Goal: Task Accomplishment & Management: Manage account settings

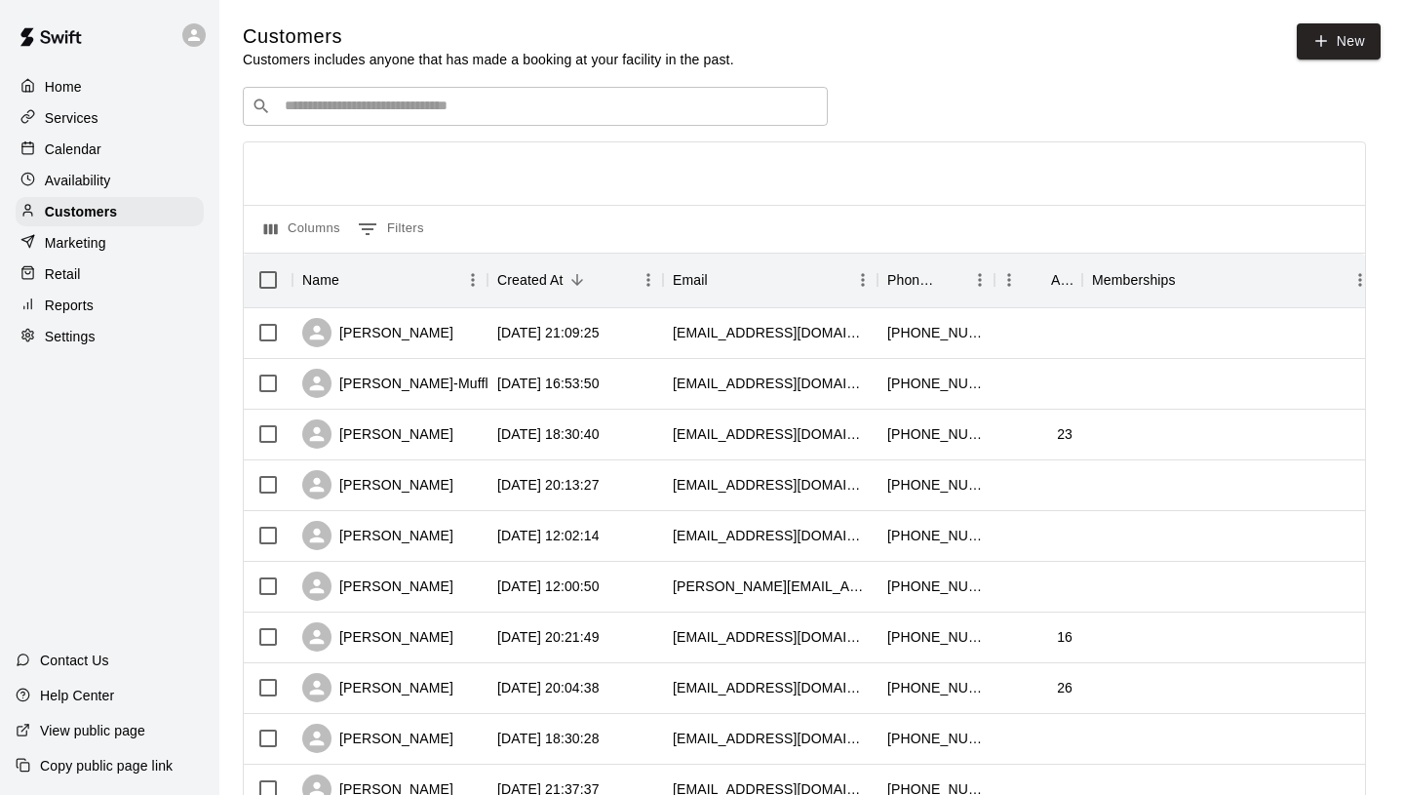
click at [96, 142] on p "Calendar" at bounding box center [73, 148] width 57 height 19
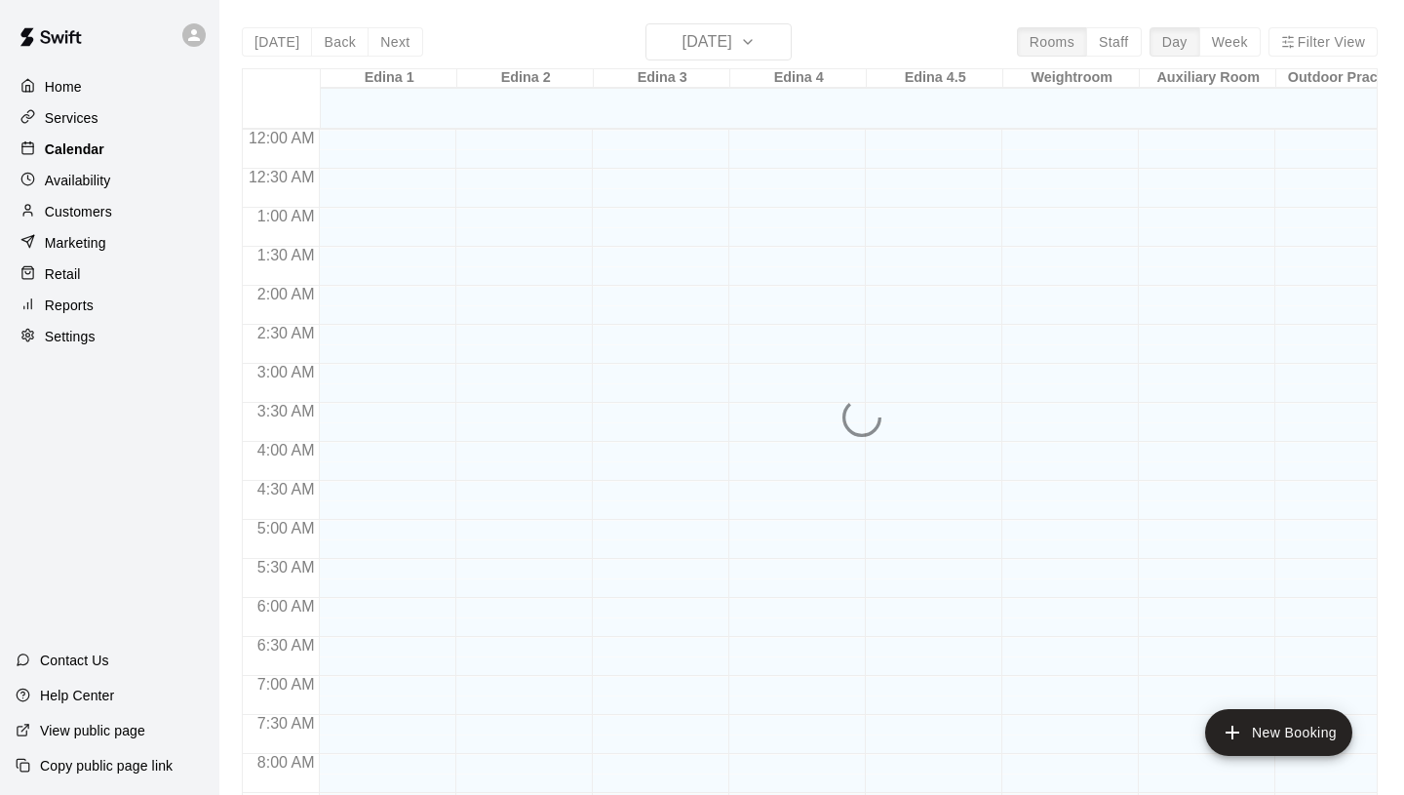
scroll to position [1074, 0]
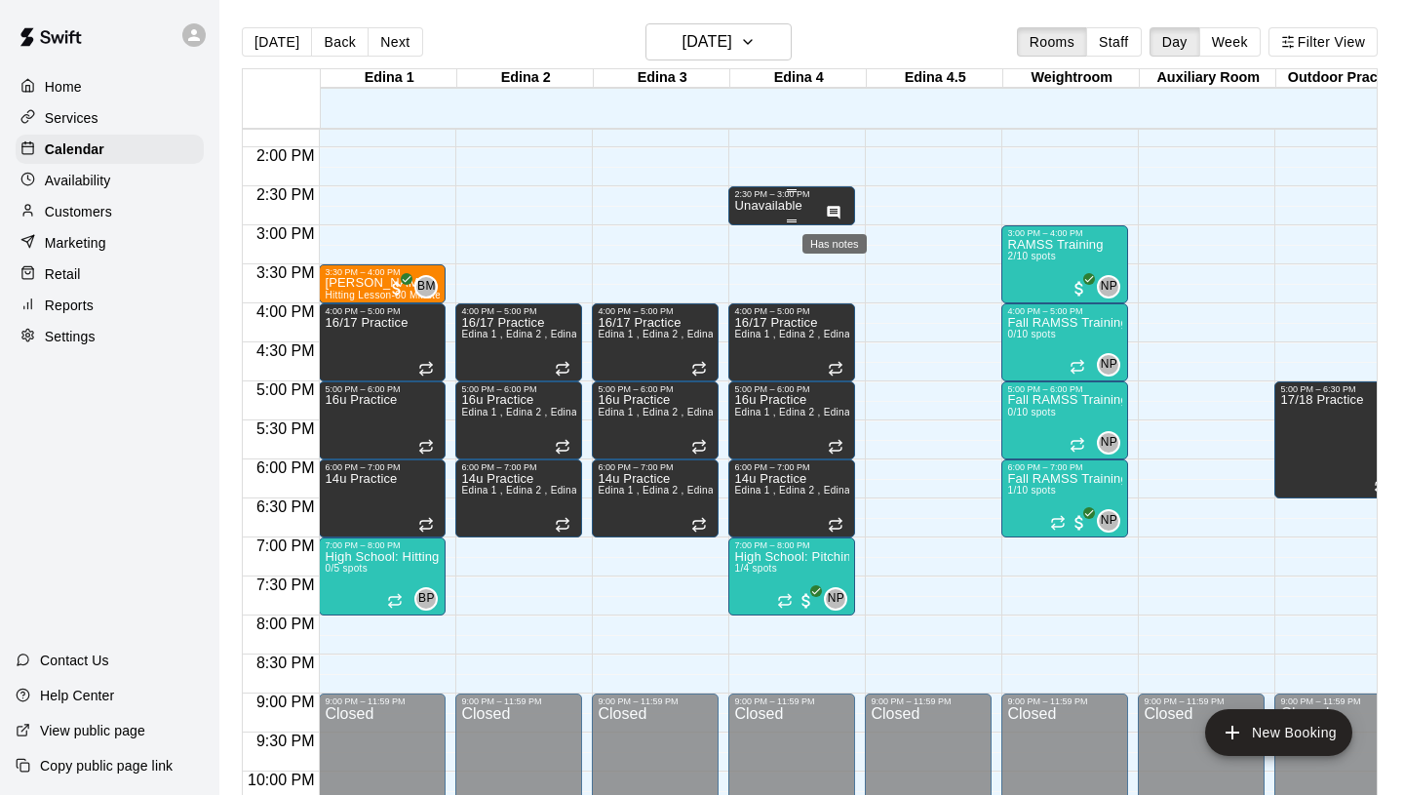
click at [835, 213] on icon "Has notes" at bounding box center [834, 213] width 16 height 16
click at [798, 206] on div at bounding box center [702, 397] width 1404 height 795
click at [838, 213] on icon "Has notes" at bounding box center [834, 212] width 13 height 13
click at [843, 227] on icon "edit" at bounding box center [848, 225] width 18 height 18
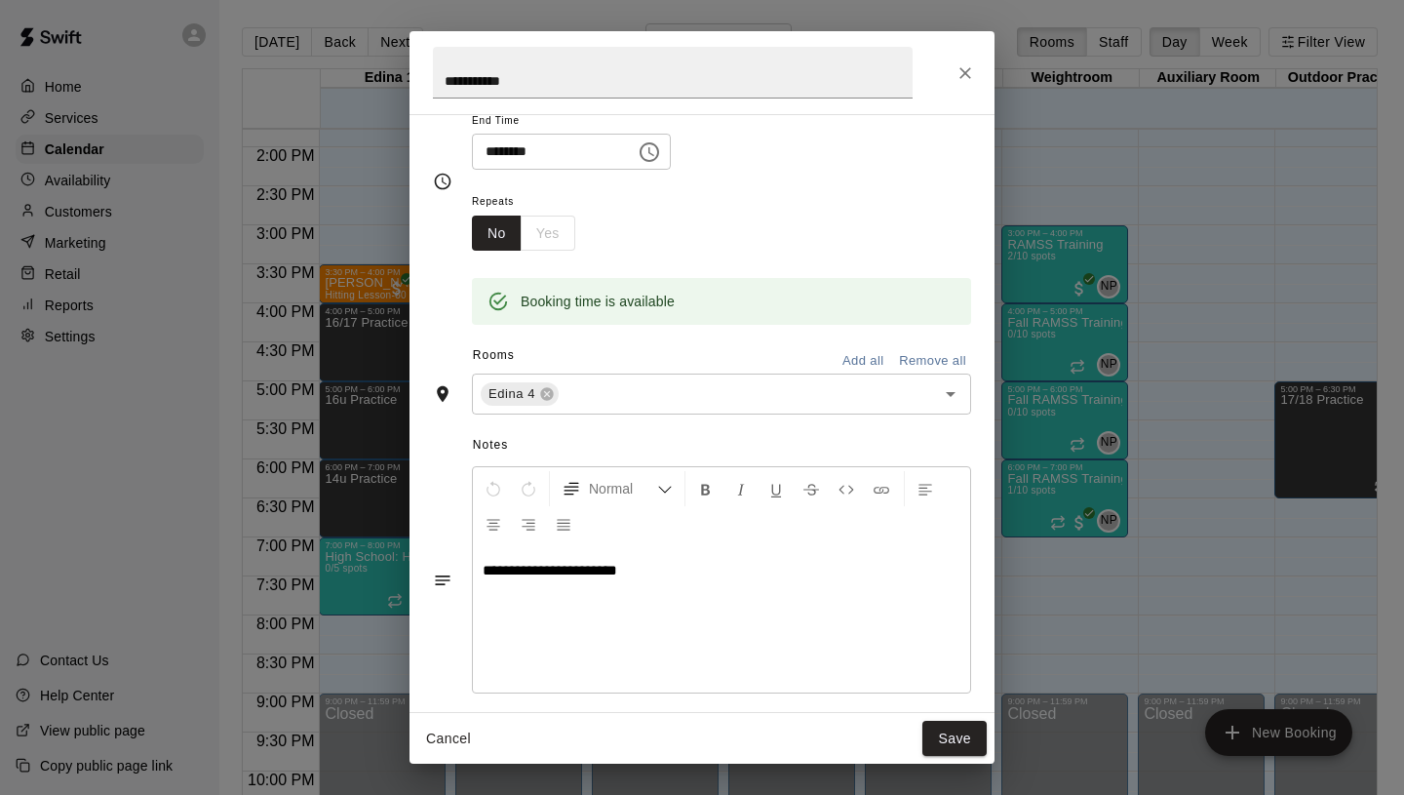
scroll to position [138, 0]
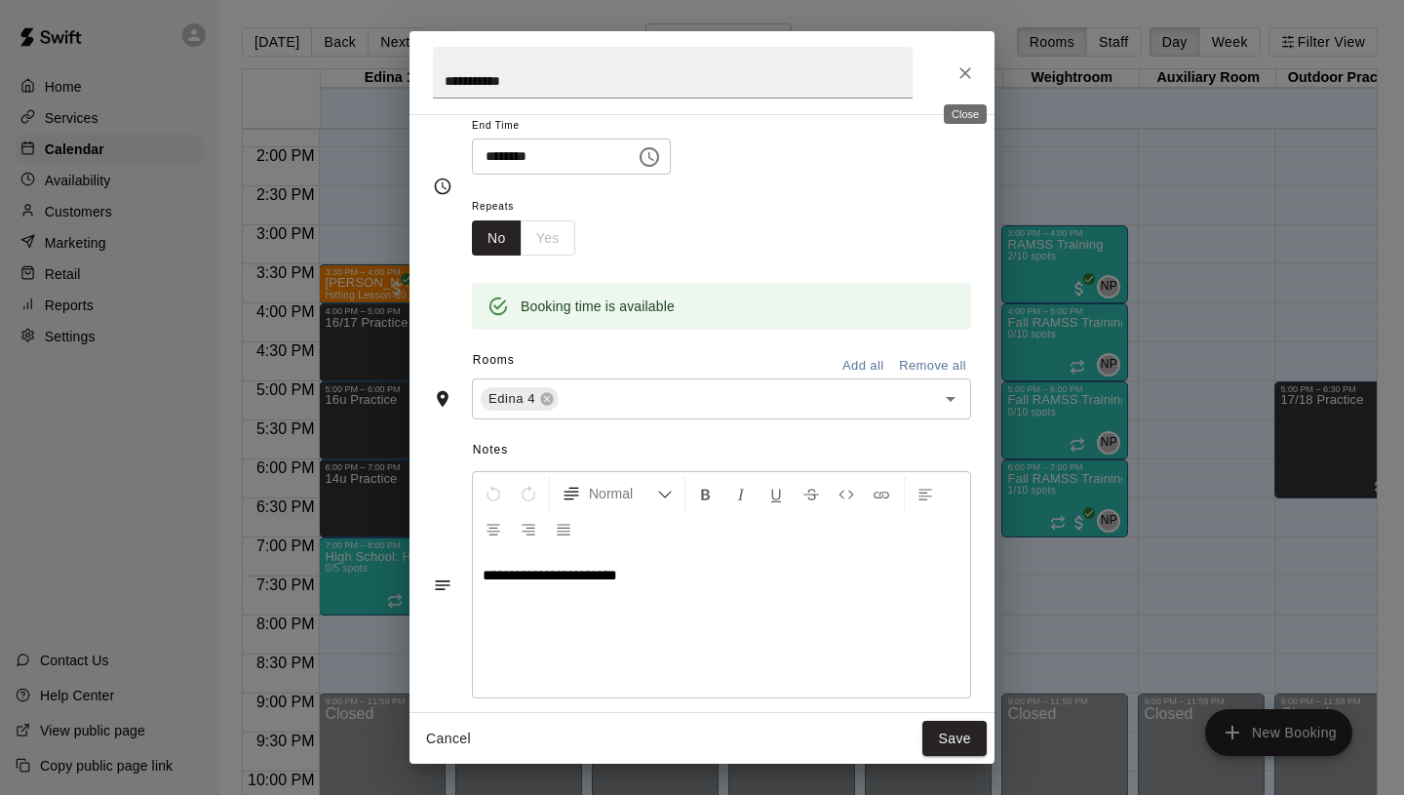
click at [964, 71] on icon "Close" at bounding box center [965, 73] width 12 height 12
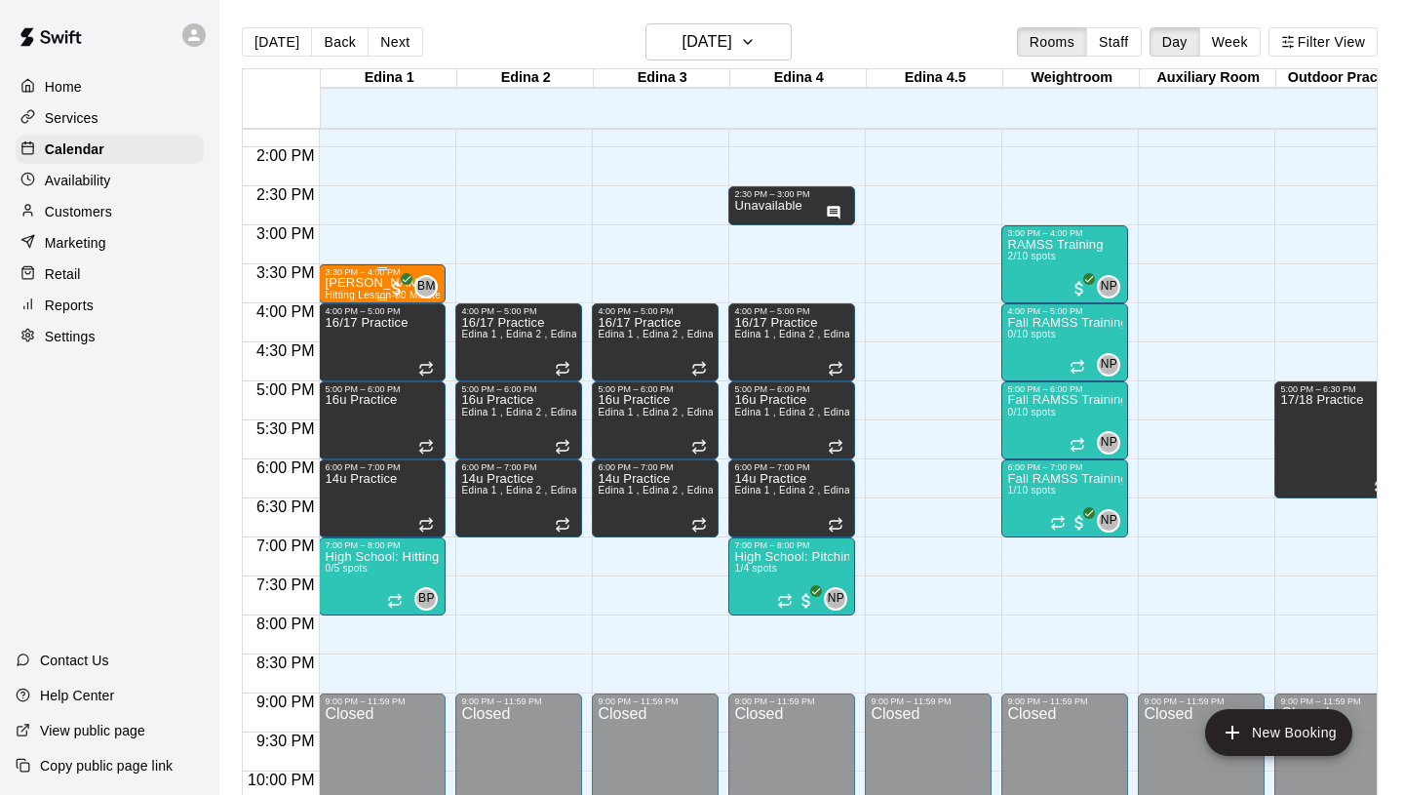
click at [363, 283] on p "[PERSON_NAME]" at bounding box center [382, 283] width 115 height 0
click at [421, 244] on div at bounding box center [702, 397] width 1404 height 795
click at [1033, 267] on div "RAMSS Training 2/10 spots" at bounding box center [1055, 635] width 96 height 795
click at [1025, 304] on img "edit" at bounding box center [1028, 304] width 22 height 22
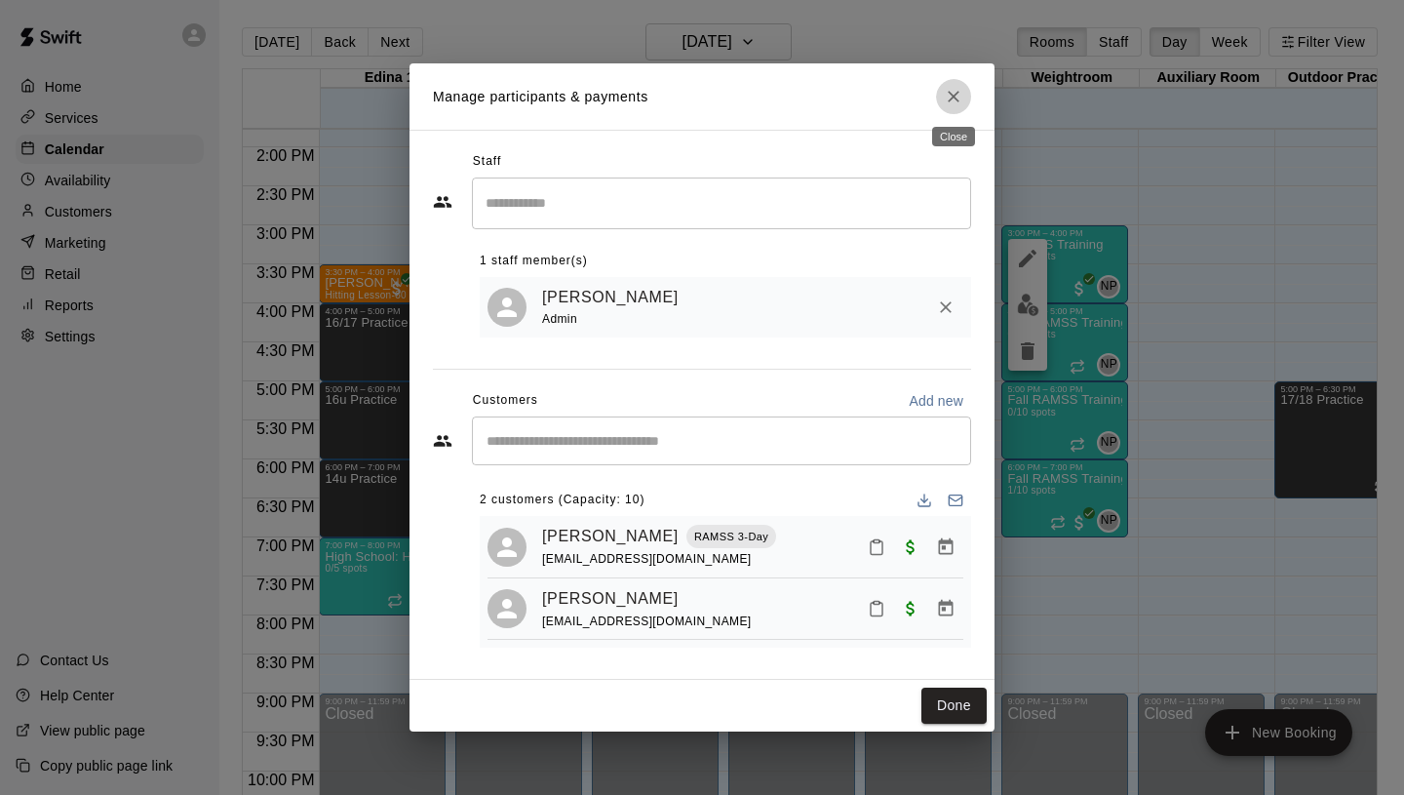
click at [959, 94] on icon "Close" at bounding box center [953, 96] width 19 height 19
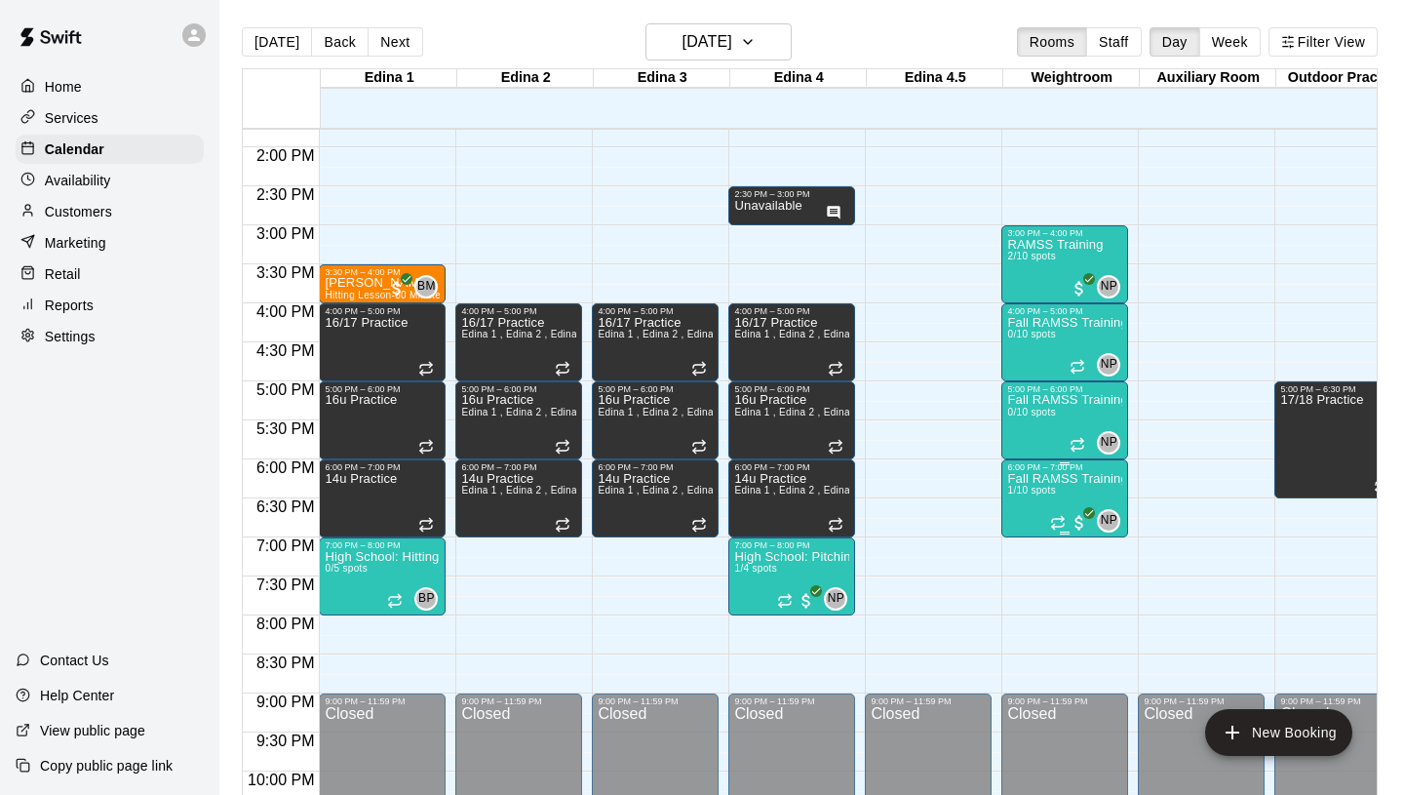
click at [1022, 547] on img "edit" at bounding box center [1028, 538] width 22 height 22
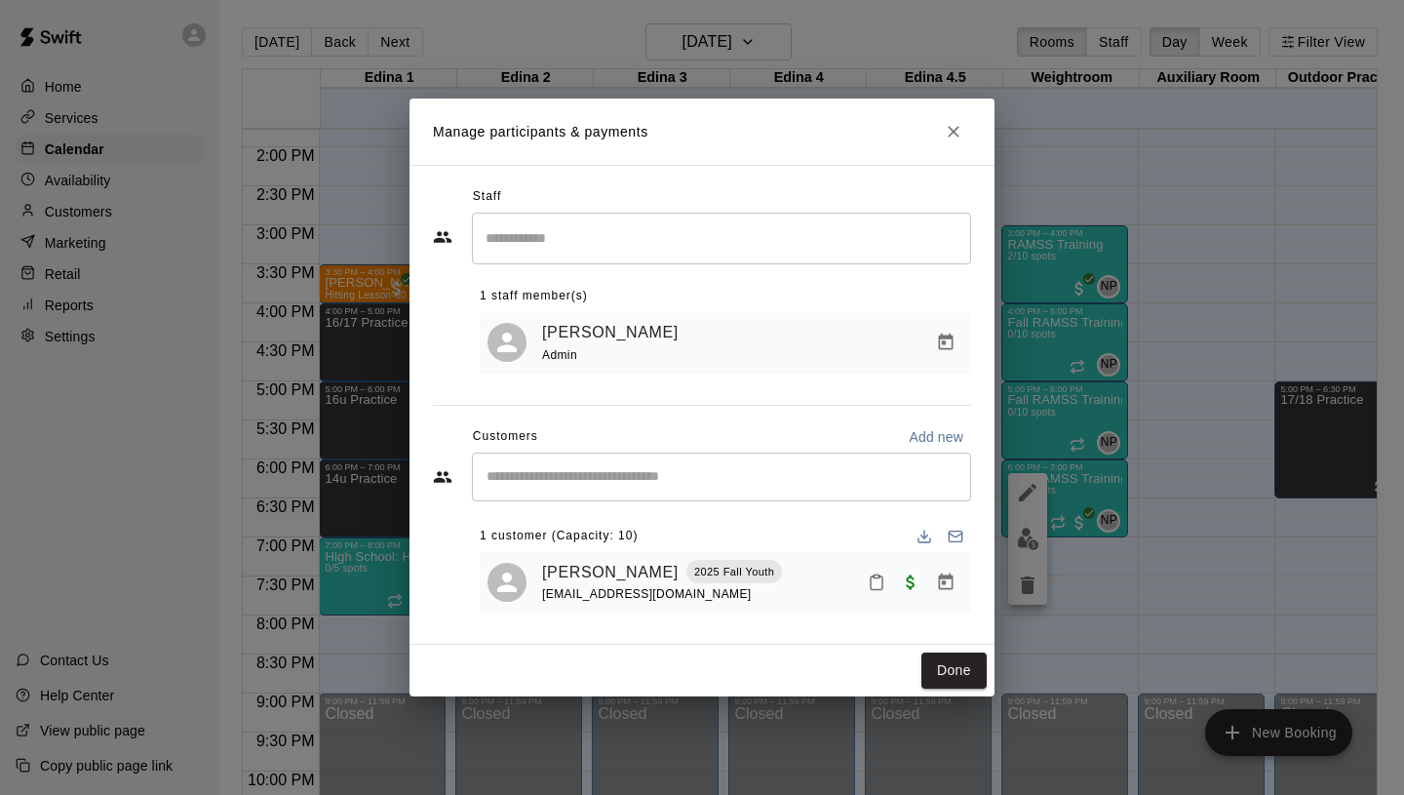
click at [955, 132] on icon "Close" at bounding box center [953, 131] width 19 height 19
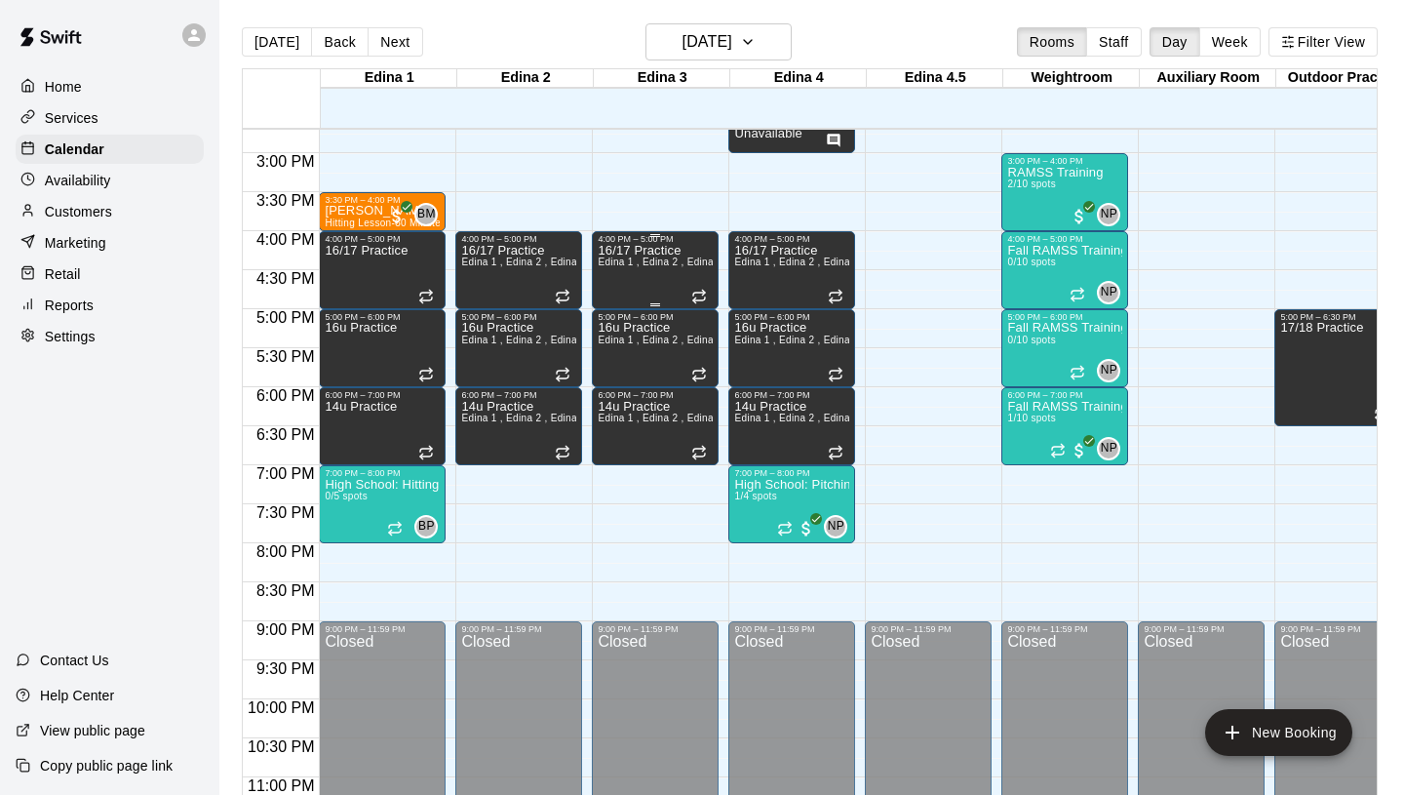
scroll to position [1033, 0]
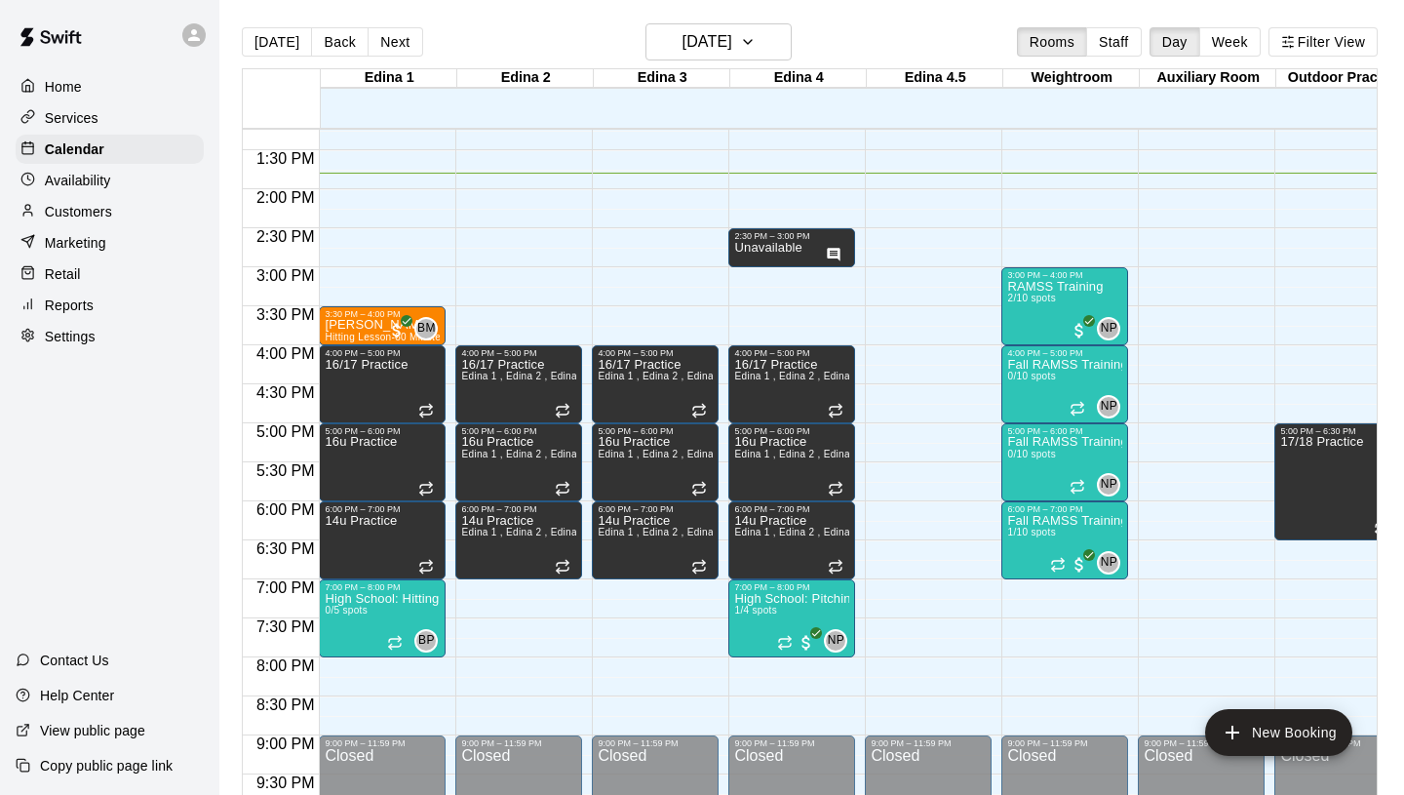
click at [82, 331] on p "Settings" at bounding box center [70, 336] width 51 height 19
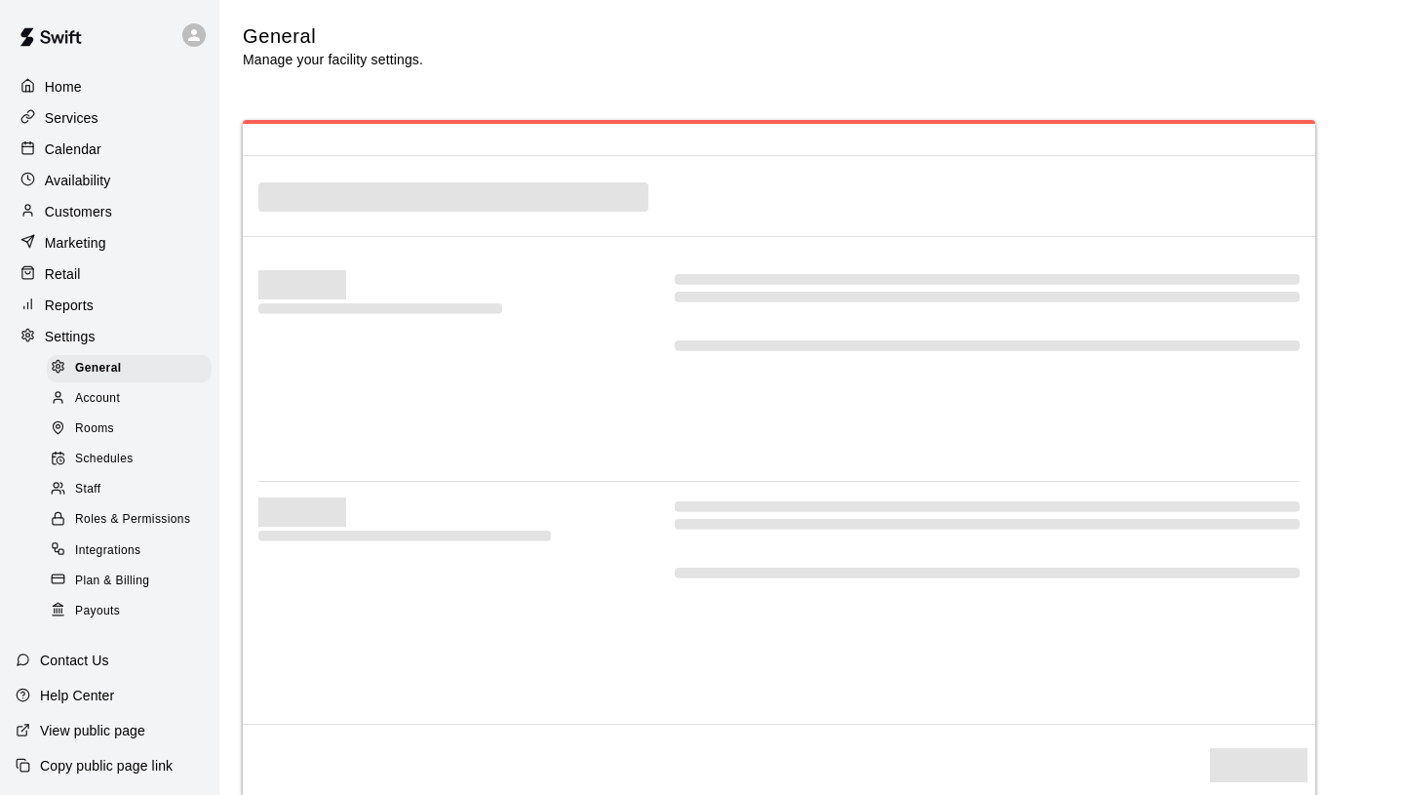
select select "**"
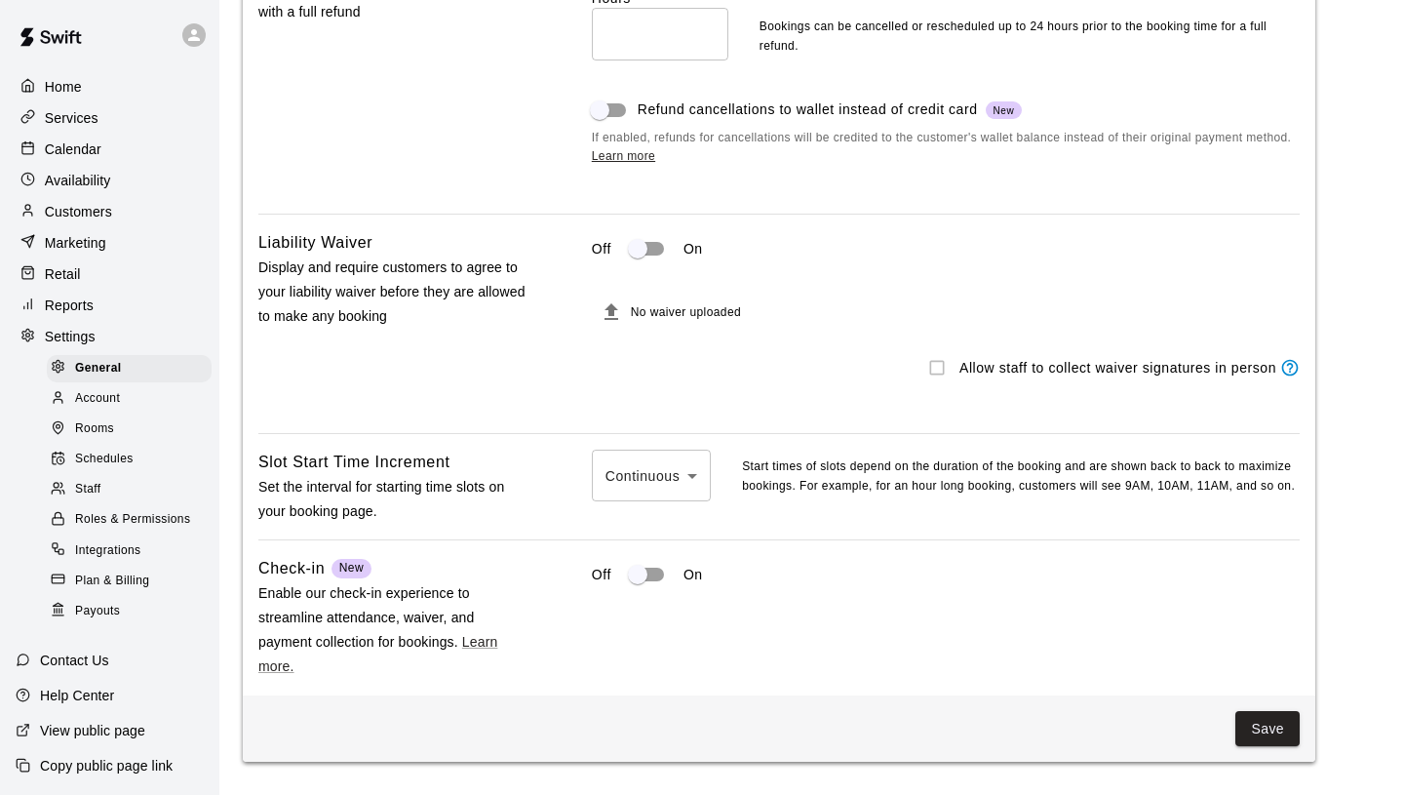
scroll to position [1688, 0]
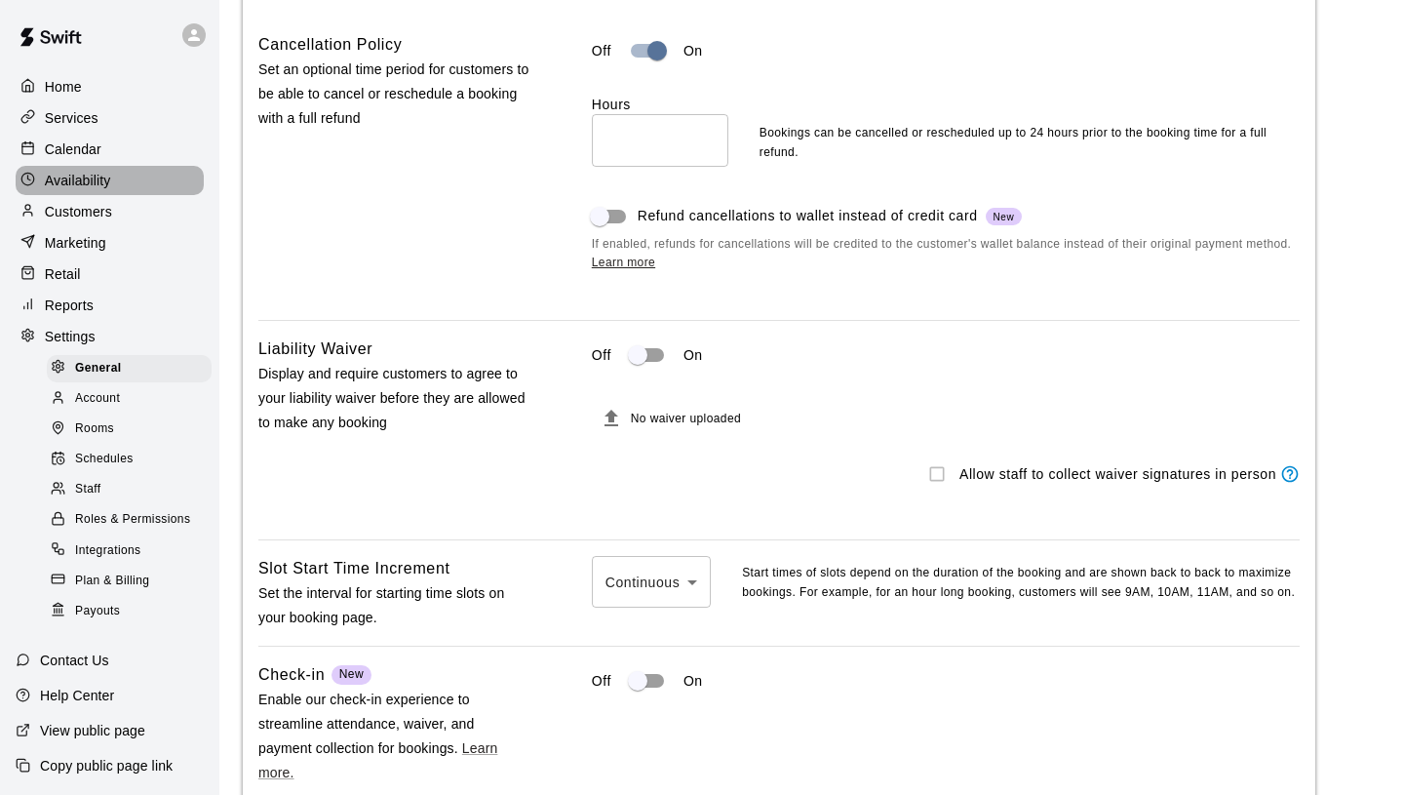
click at [100, 174] on p "Availability" at bounding box center [78, 180] width 66 height 19
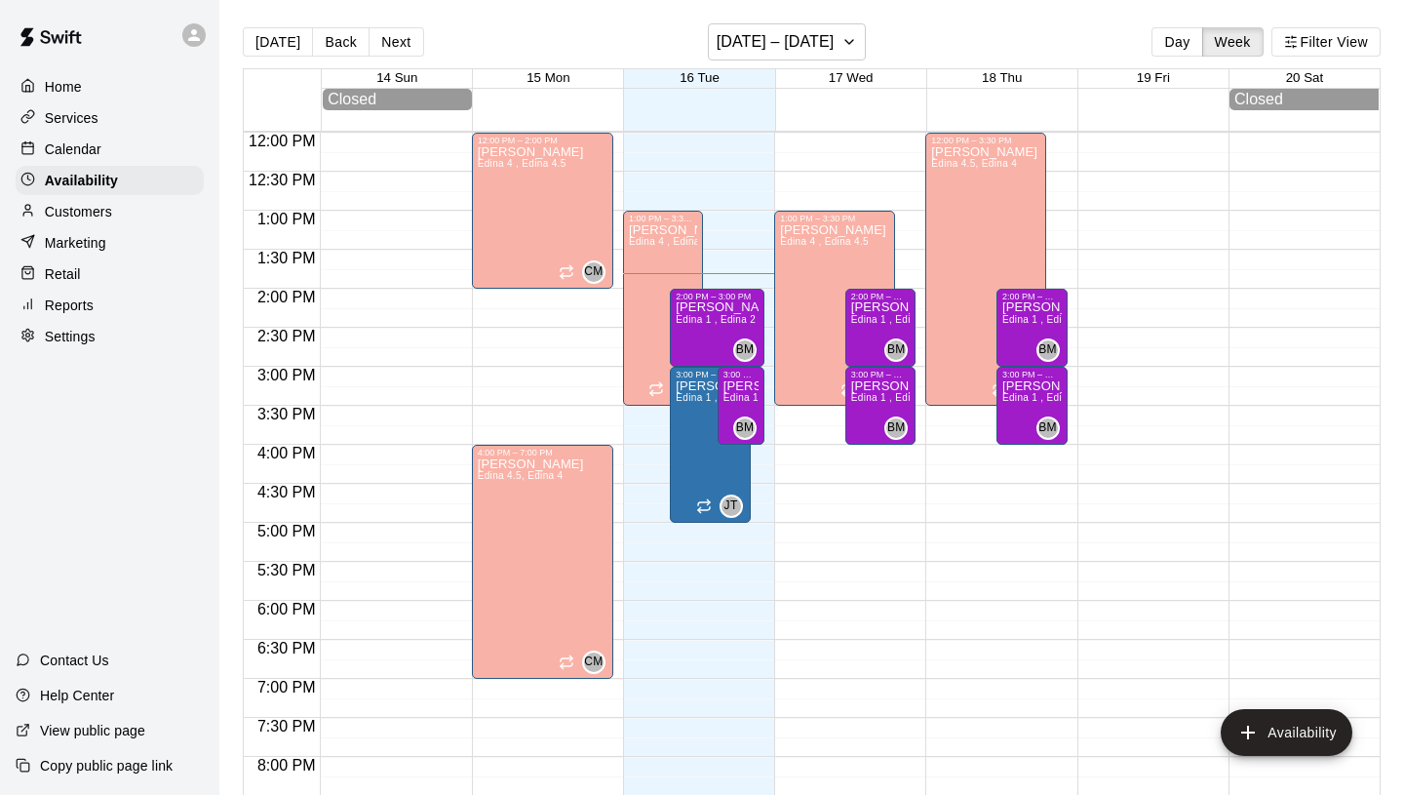
scroll to position [938, 0]
click at [693, 408] on div "[PERSON_NAME] Edina 1 , Edina 2" at bounding box center [710, 774] width 68 height 795
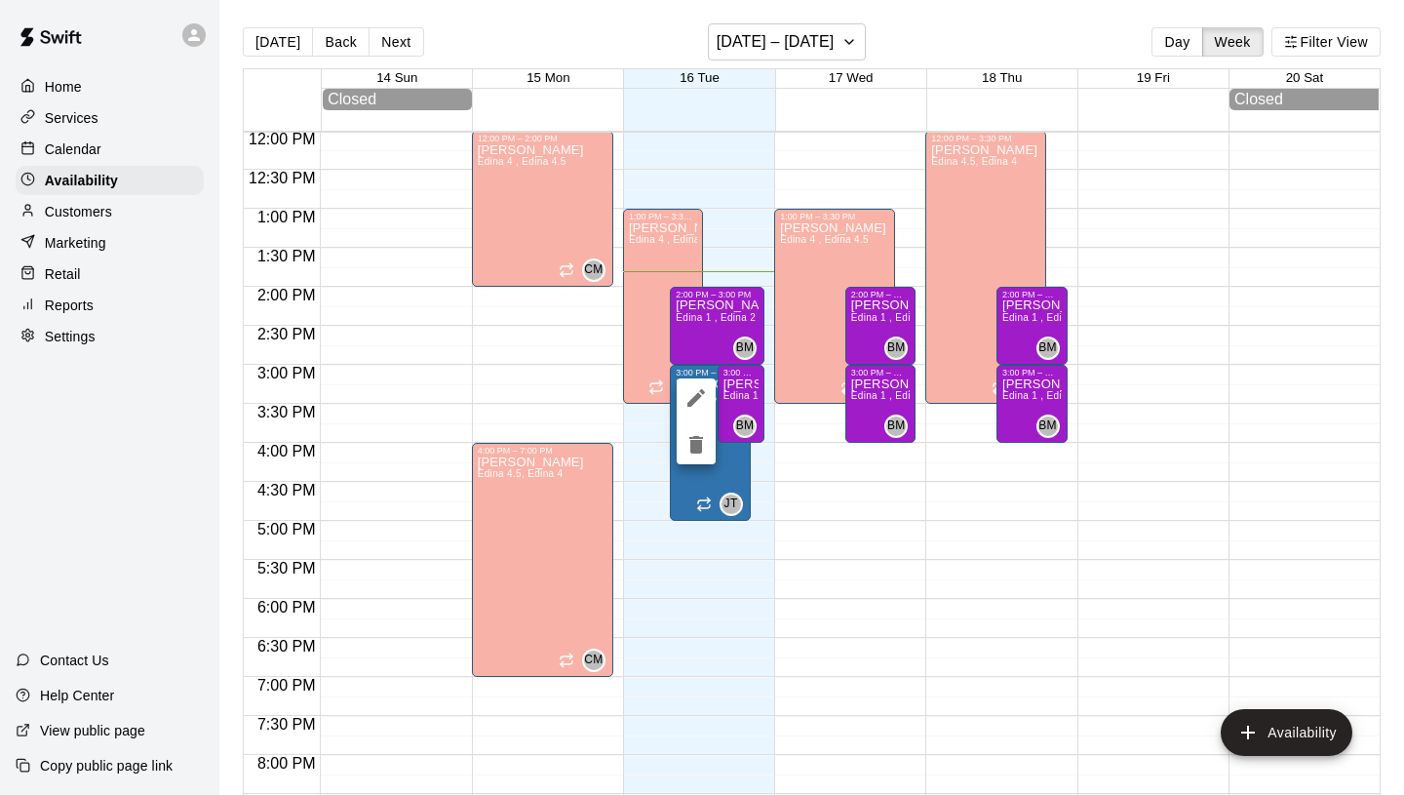
click at [641, 409] on div at bounding box center [702, 397] width 1404 height 795
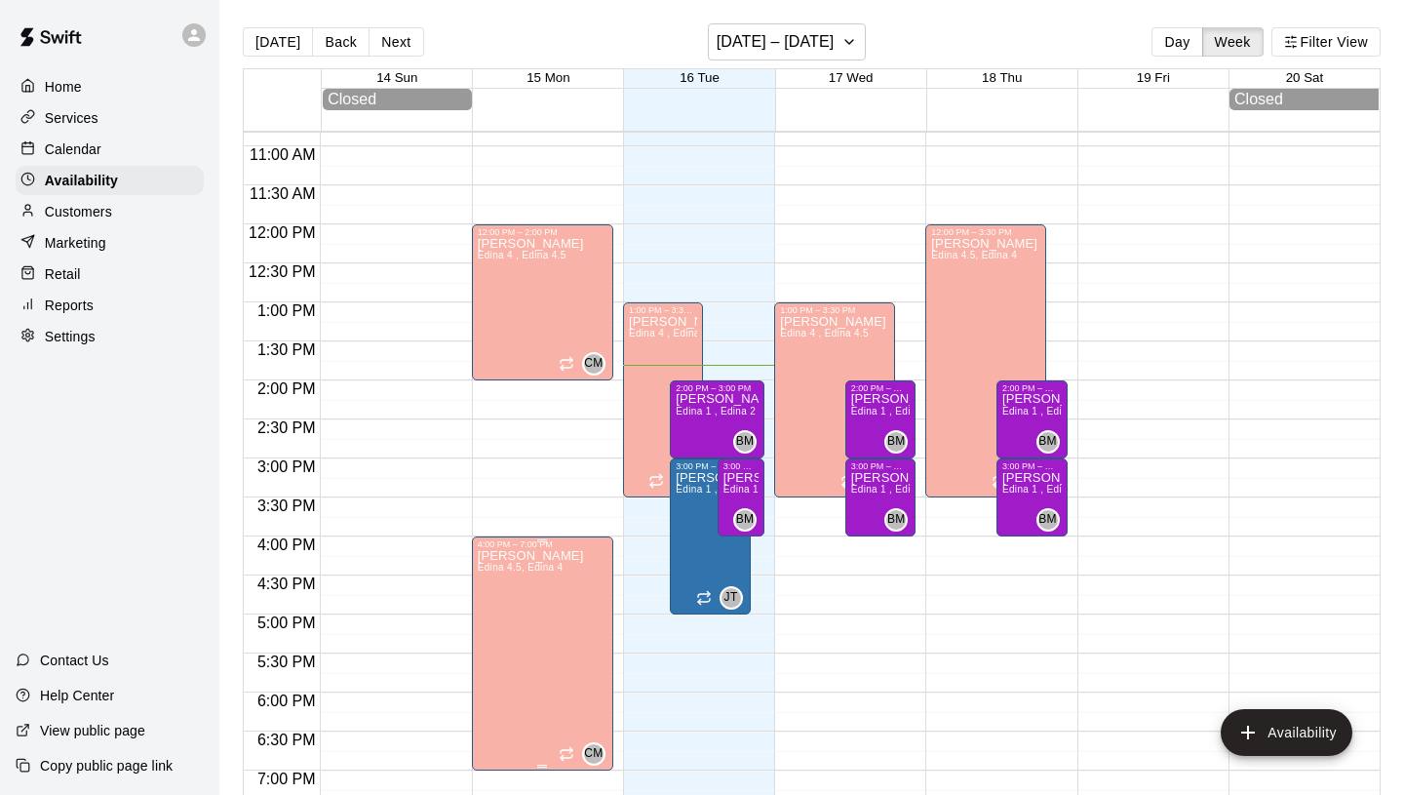
scroll to position [843, 0]
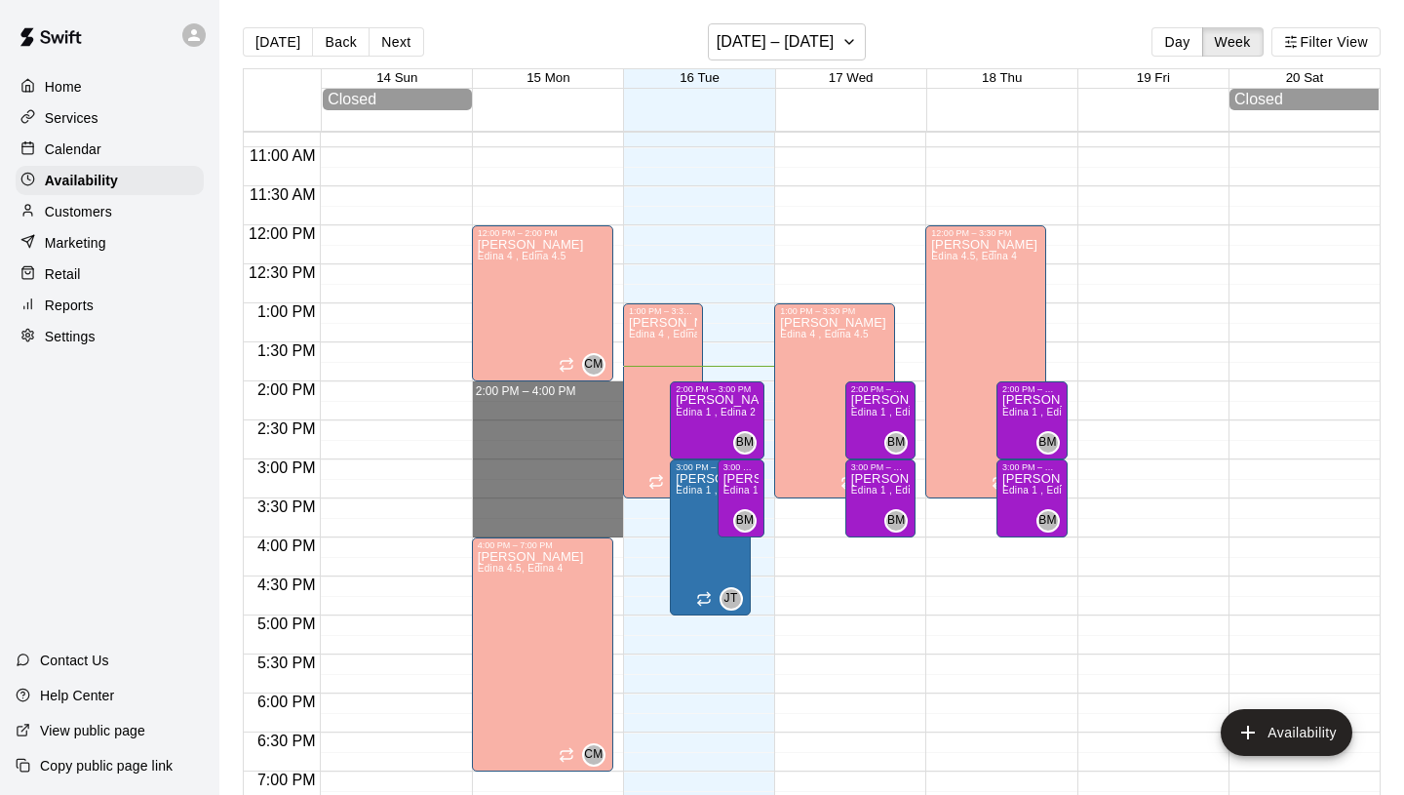
drag, startPoint x: 514, startPoint y: 383, endPoint x: 524, endPoint y: 524, distance: 140.7
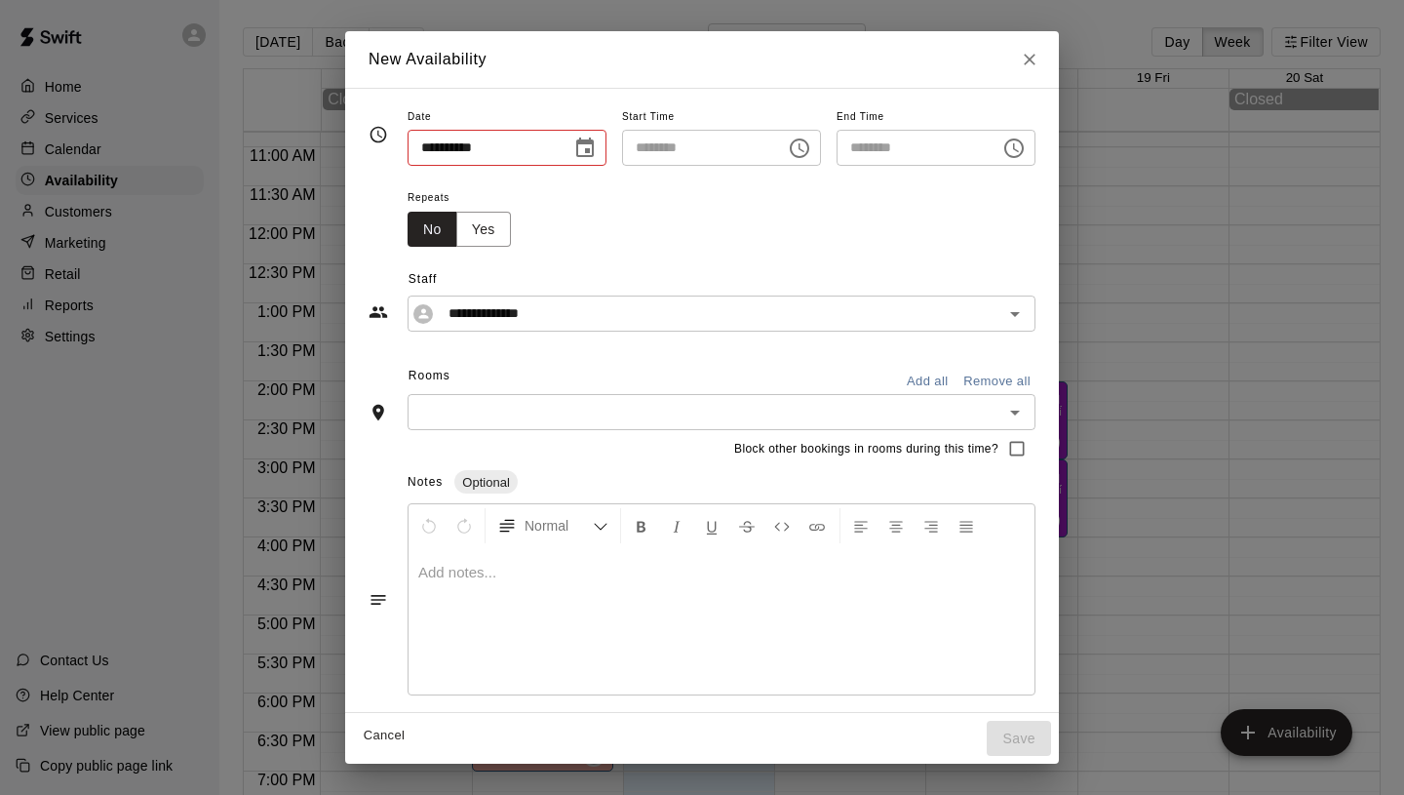
type input "**********"
type input "********"
click at [474, 235] on button "Yes" at bounding box center [483, 230] width 55 height 36
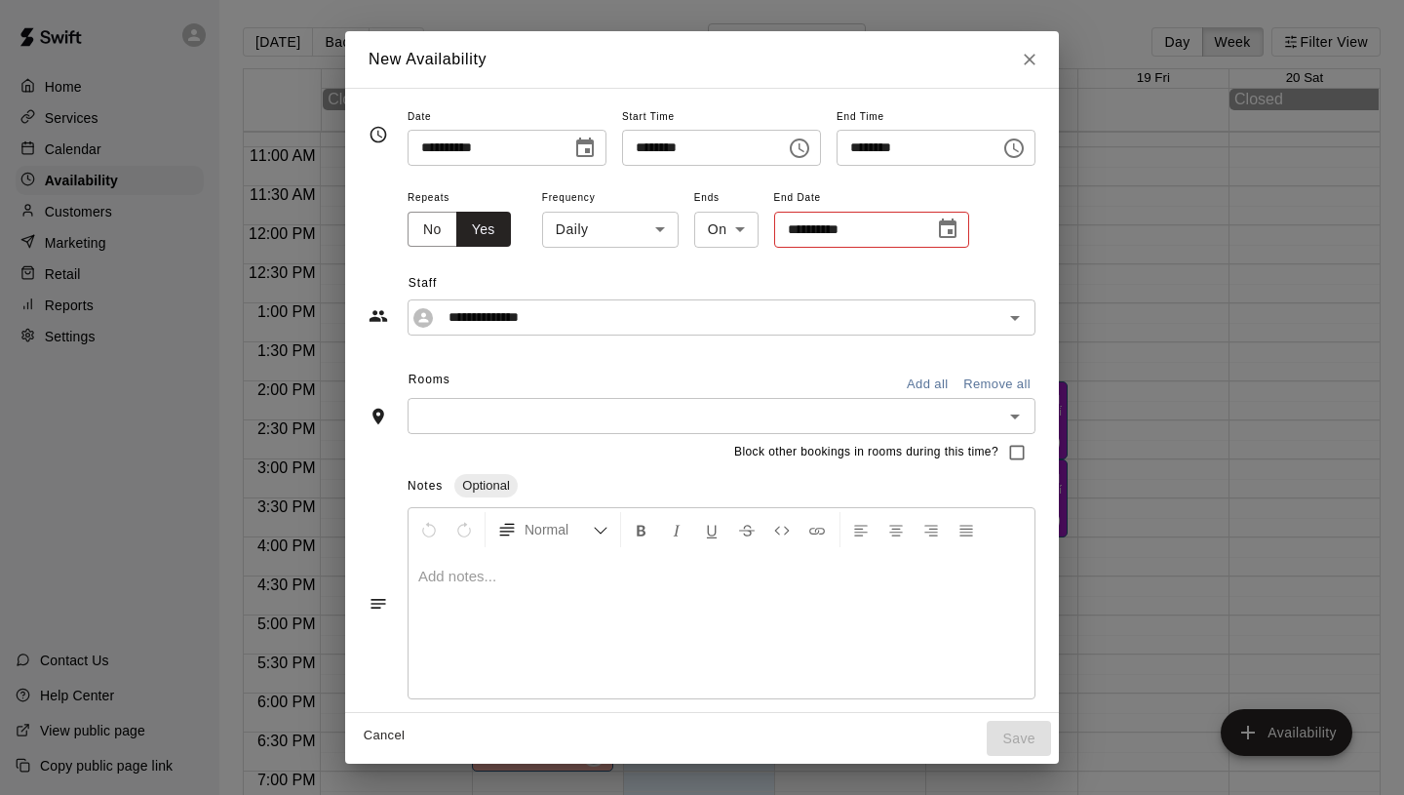
click at [839, 220] on input "**********" at bounding box center [847, 230] width 146 height 36
click at [939, 226] on icon "Choose date" at bounding box center [948, 227] width 18 height 19
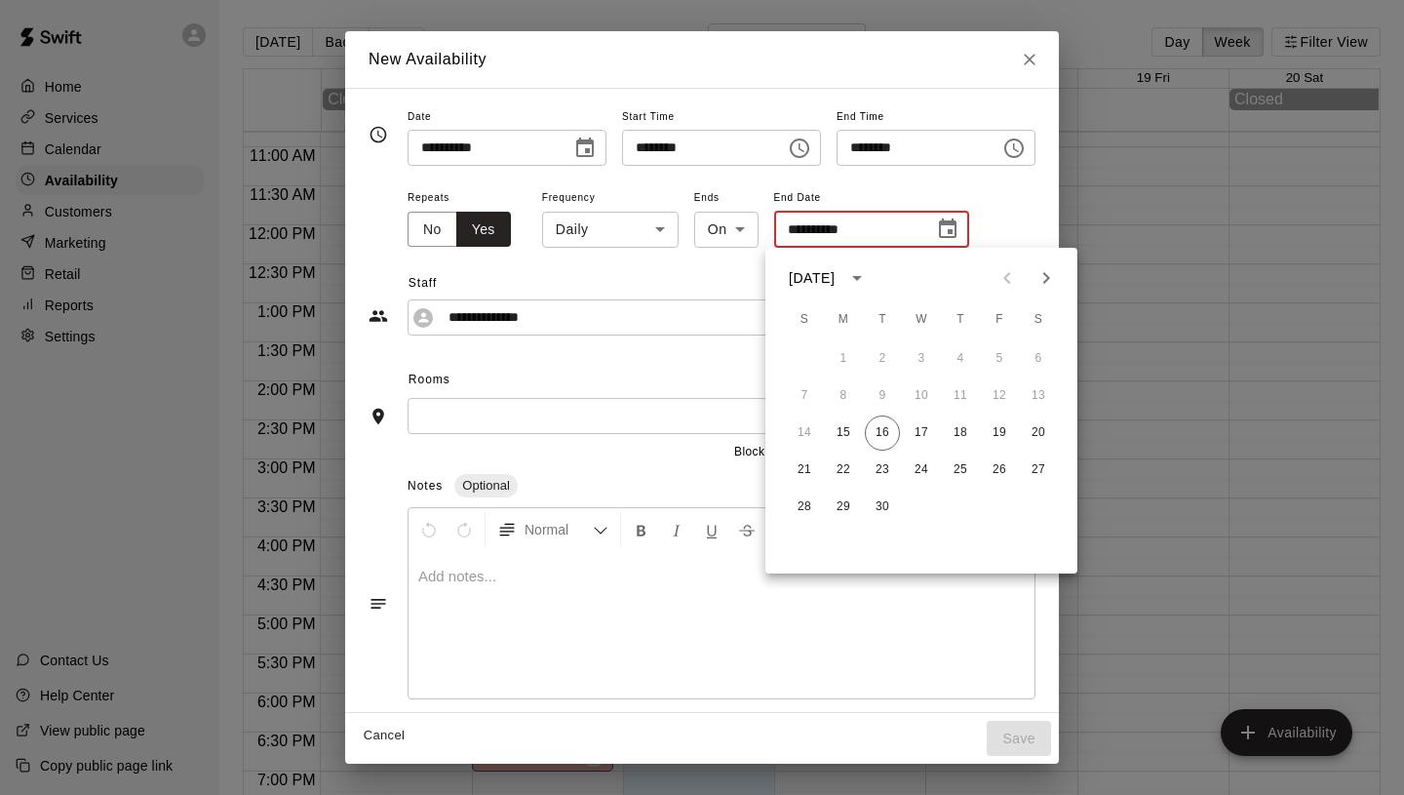
click at [1047, 275] on icon "Next month" at bounding box center [1046, 278] width 7 height 12
click at [841, 466] on button "20" at bounding box center [843, 469] width 35 height 35
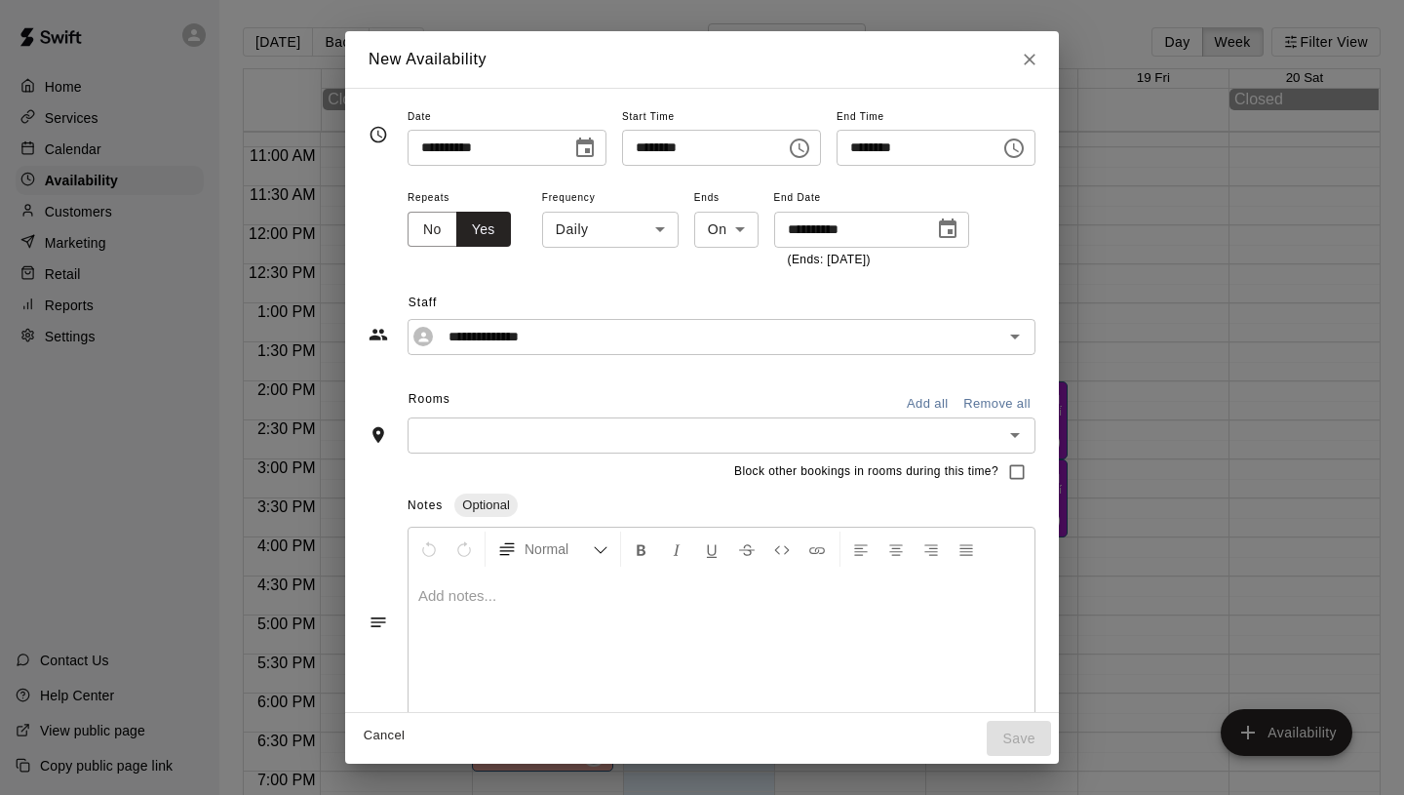
type input "**********"
click at [558, 417] on div "​" at bounding box center [722, 435] width 628 height 36
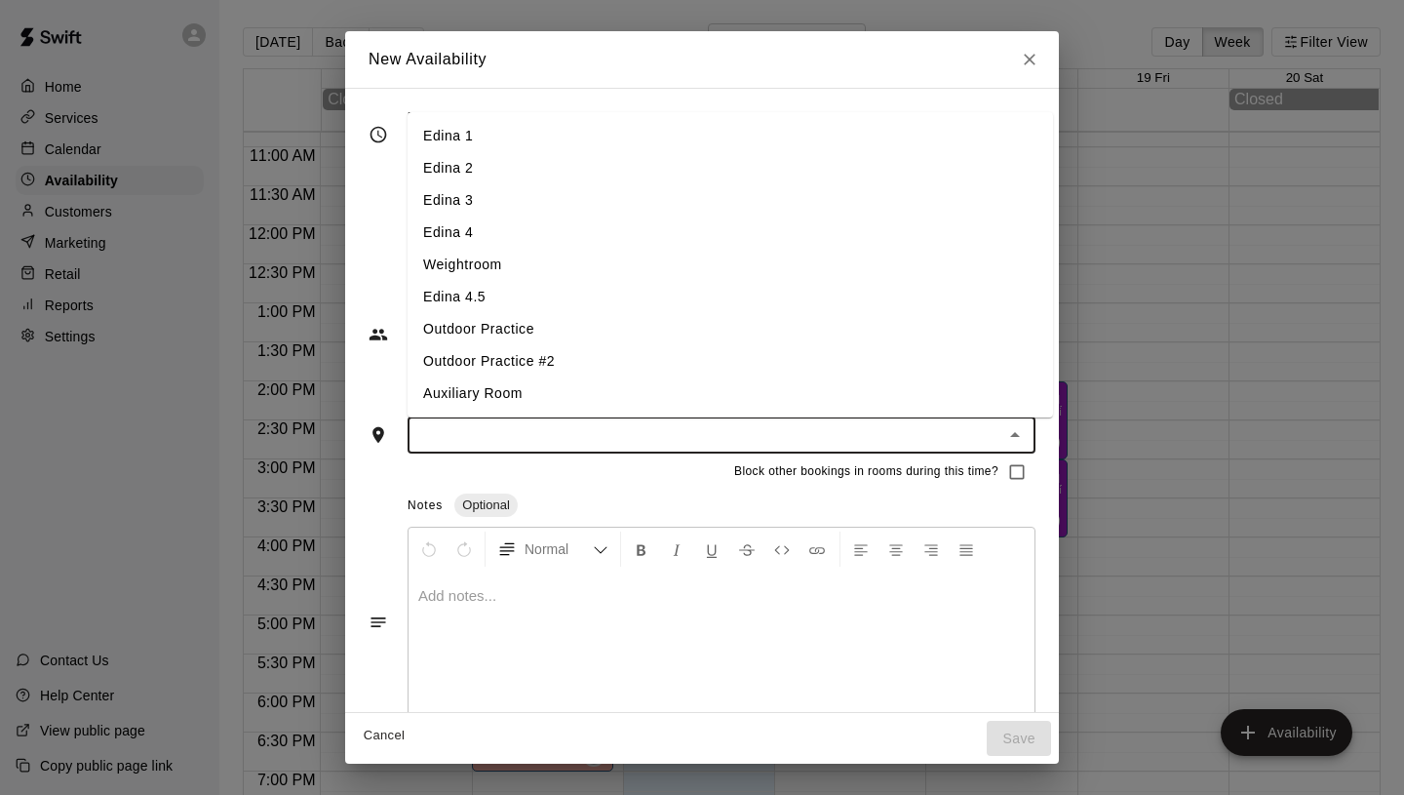
click at [474, 138] on li "Edina 1" at bounding box center [730, 136] width 645 height 32
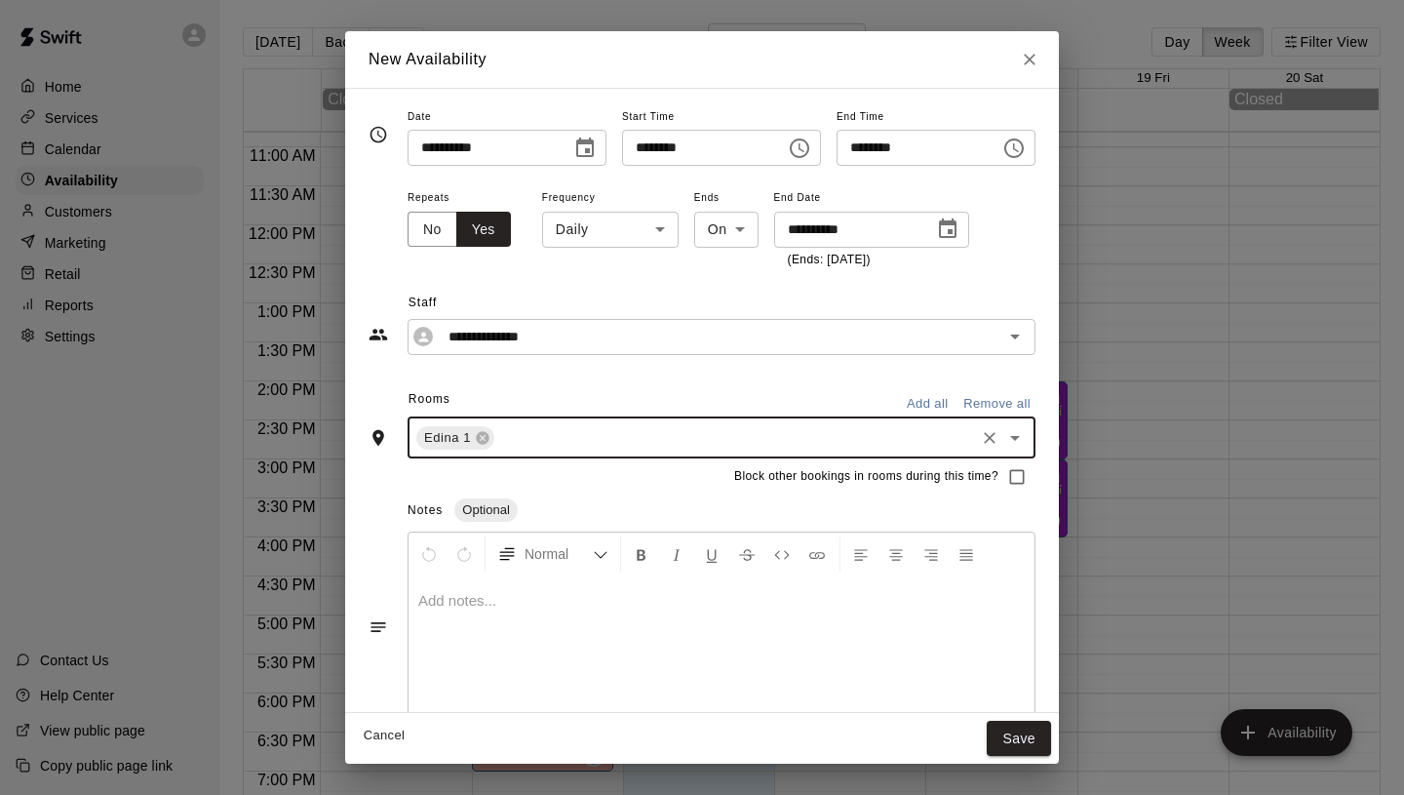
click at [559, 443] on input "text" at bounding box center [734, 437] width 475 height 24
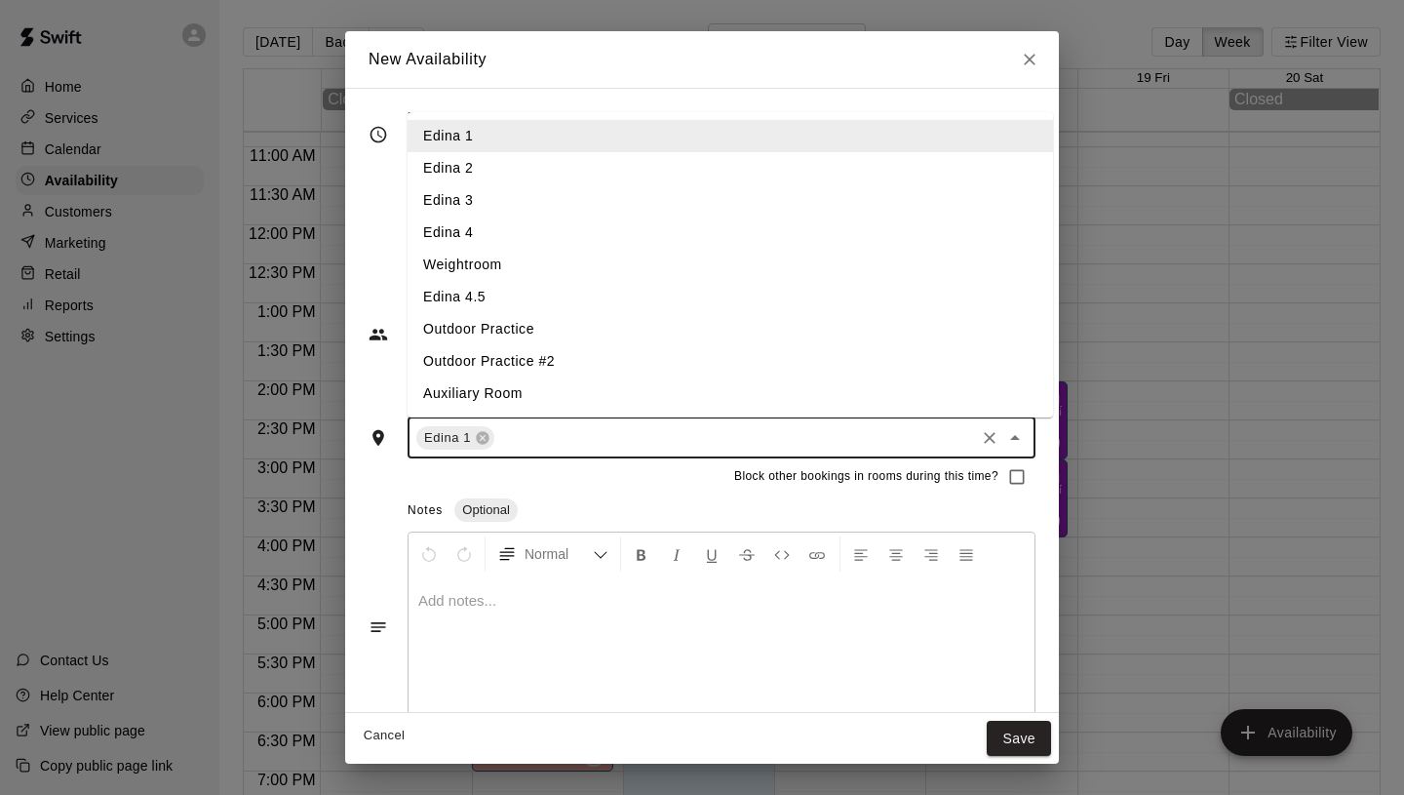
click at [485, 175] on li "Edina 2" at bounding box center [730, 168] width 645 height 32
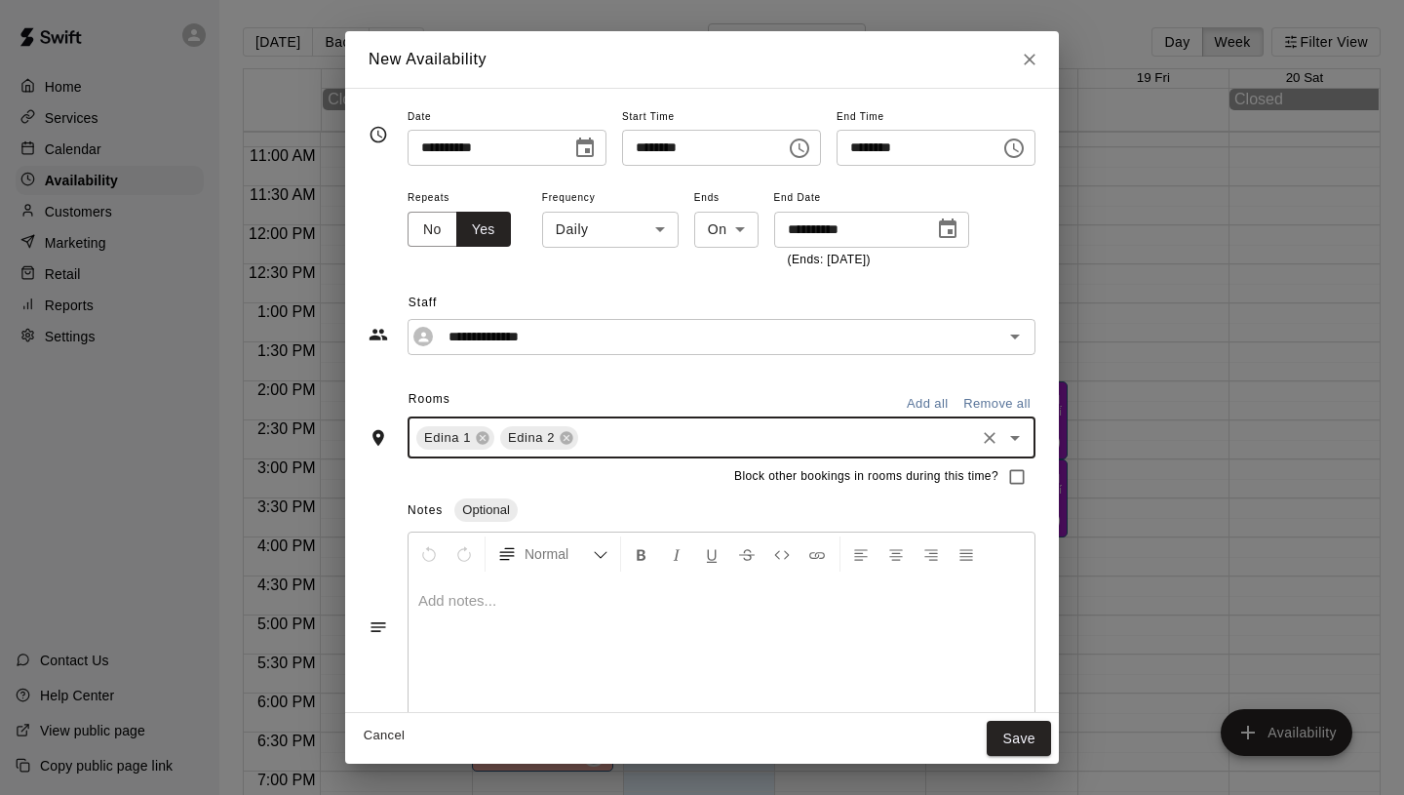
click at [604, 440] on input "text" at bounding box center [776, 437] width 391 height 24
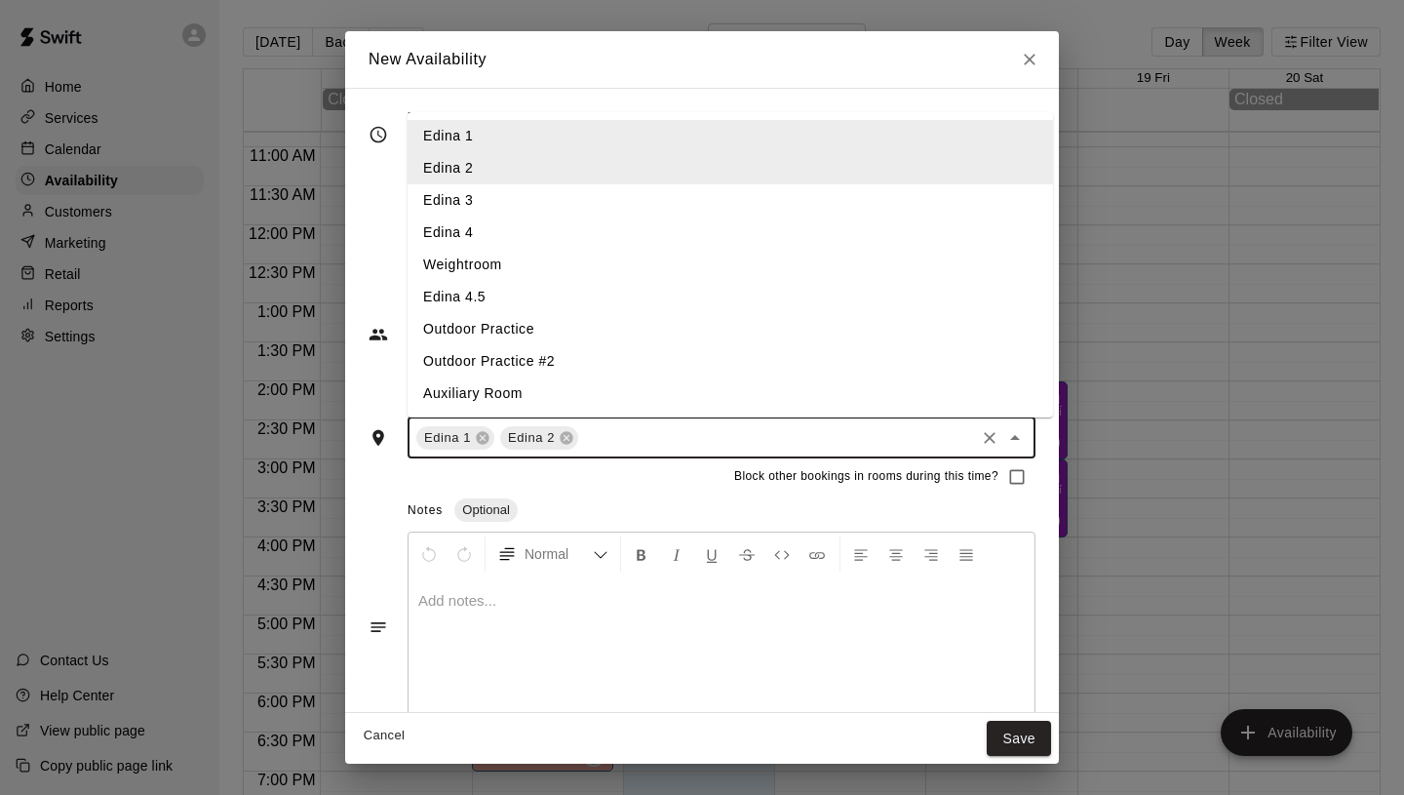
click at [475, 203] on li "Edina 3" at bounding box center [730, 200] width 645 height 32
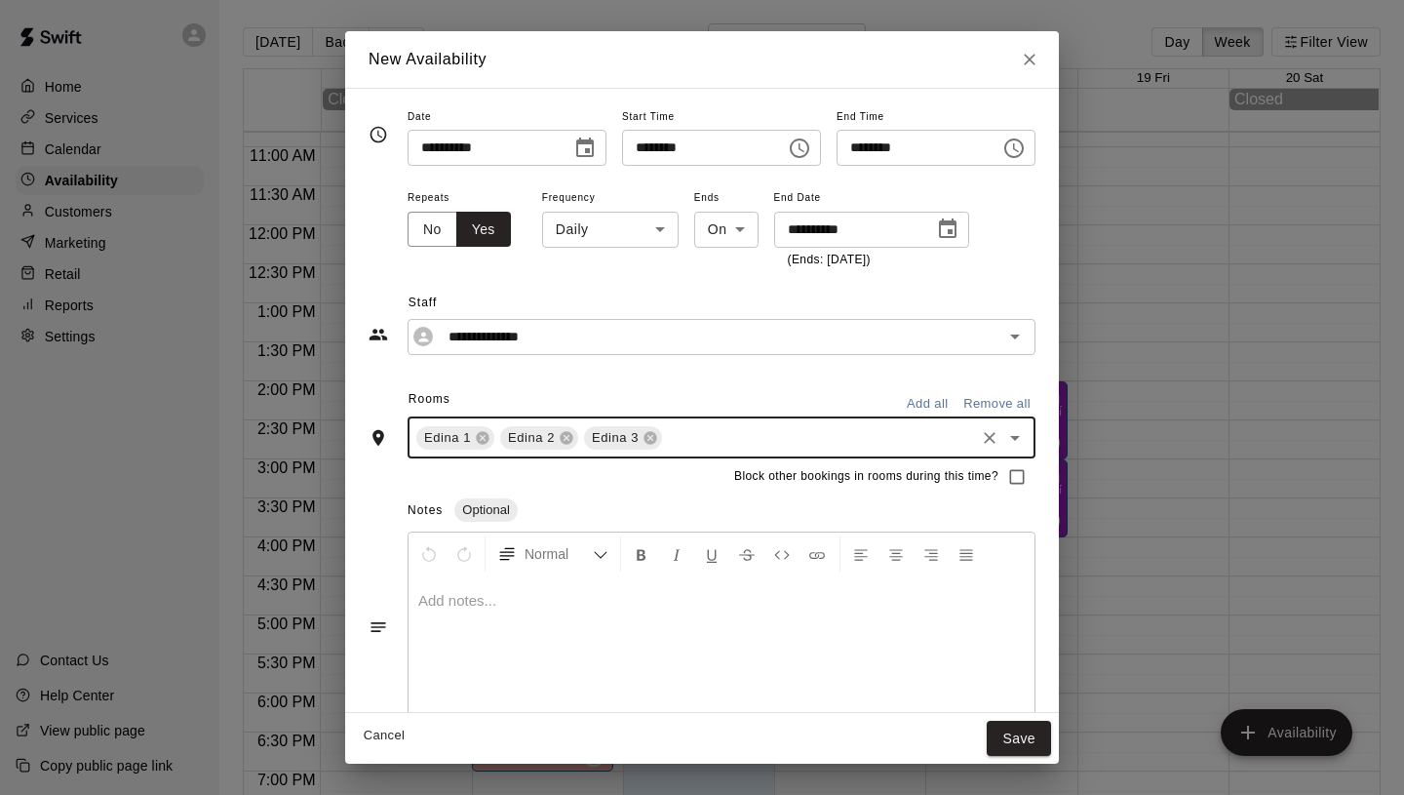
click at [665, 425] on input "text" at bounding box center [818, 437] width 307 height 24
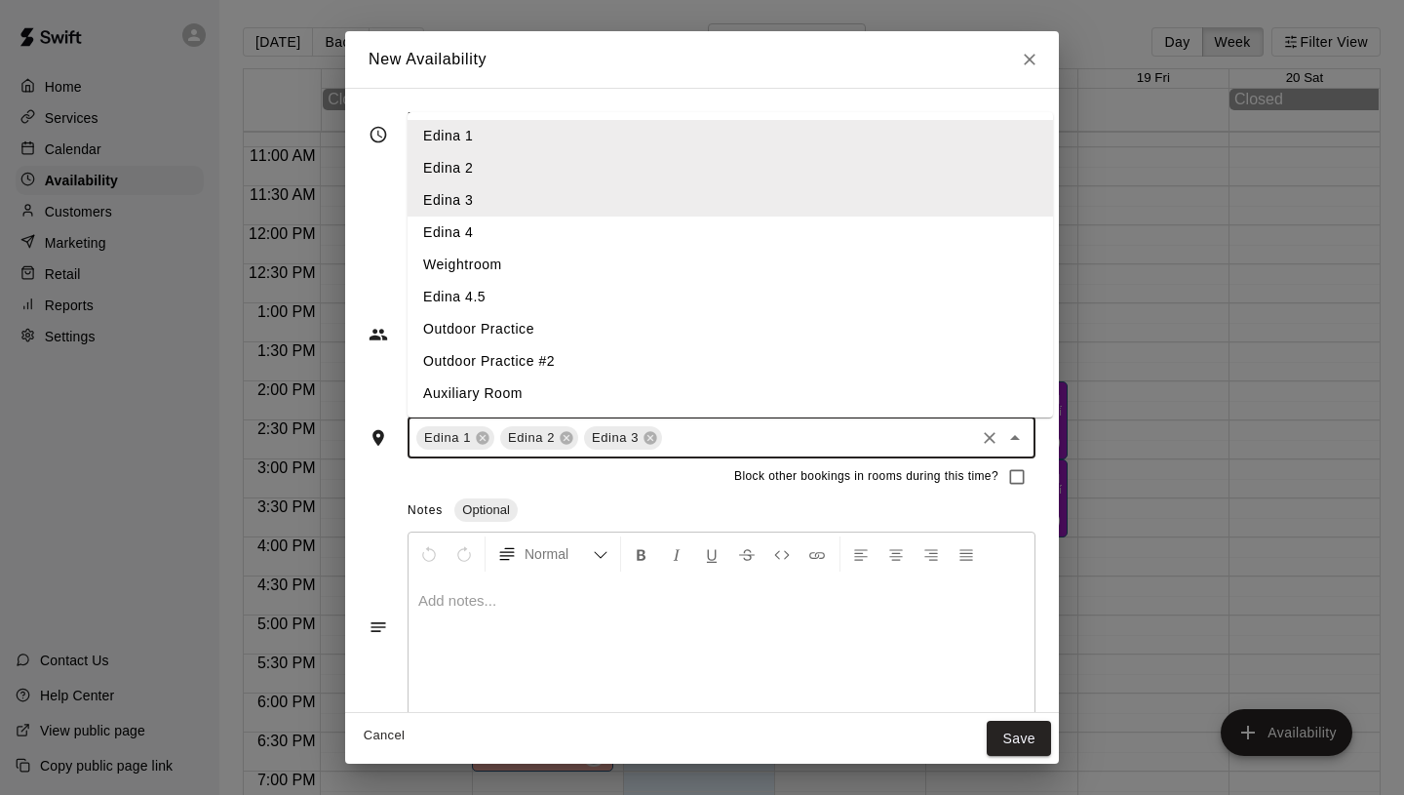
click at [501, 218] on li "Edina 4" at bounding box center [730, 232] width 645 height 32
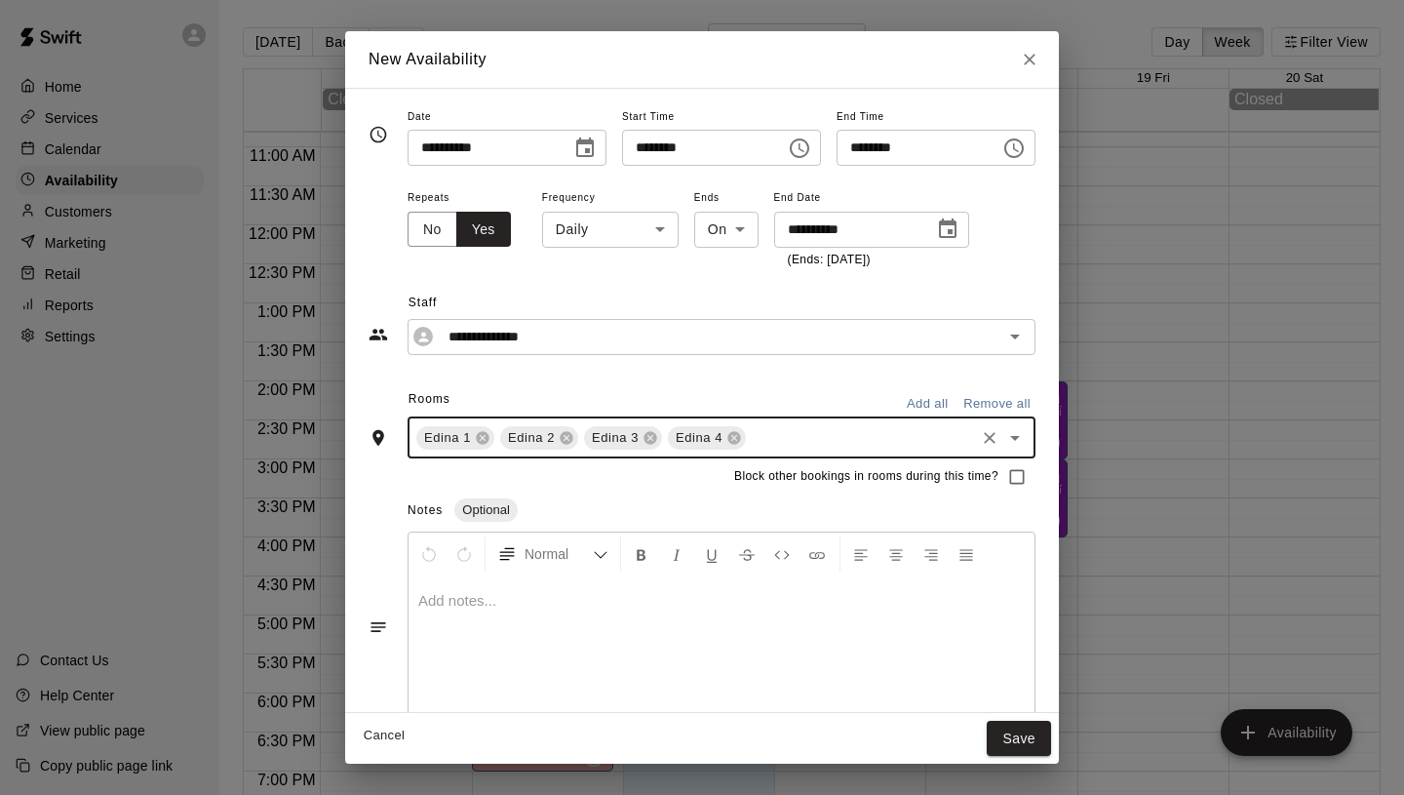
scroll to position [32, 0]
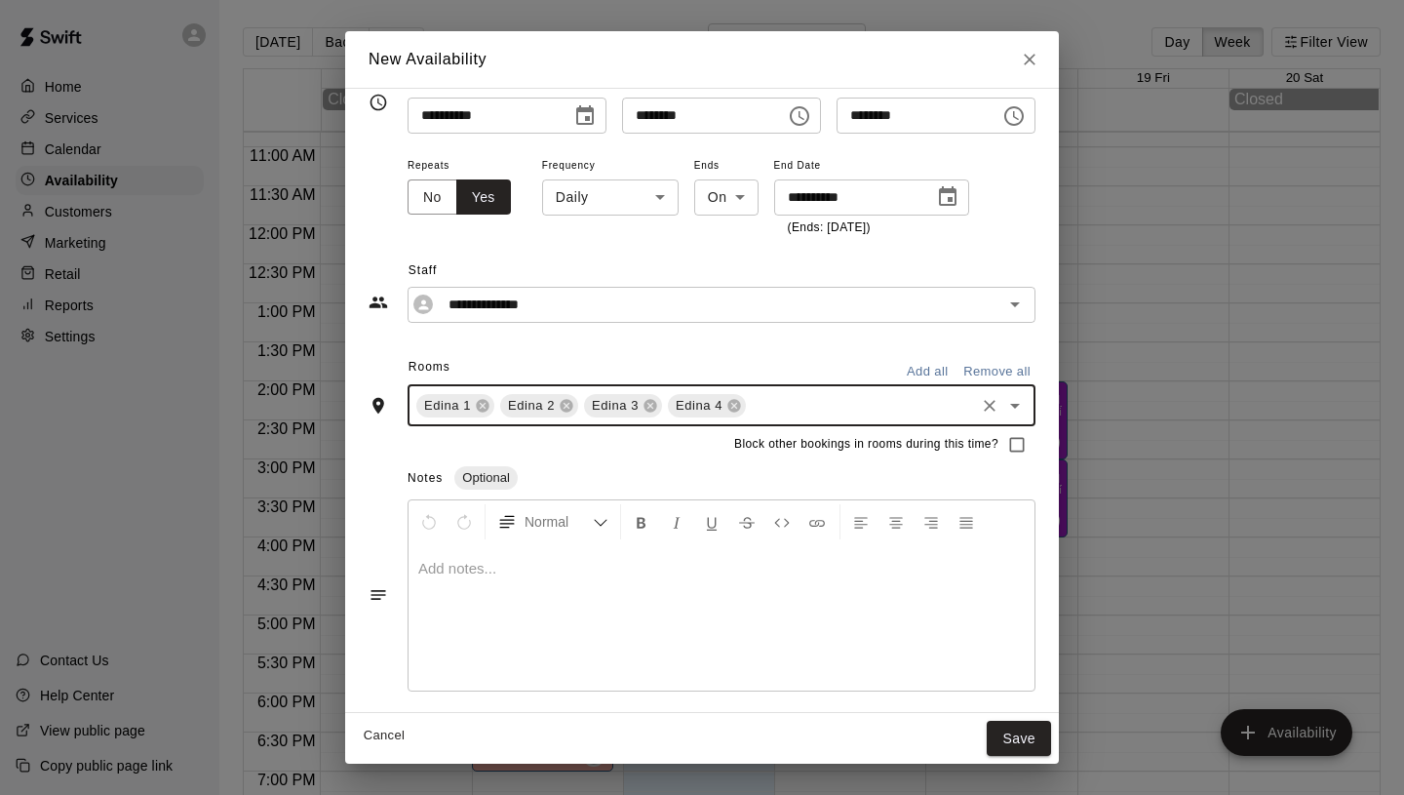
click at [509, 565] on p at bounding box center [721, 568] width 606 height 19
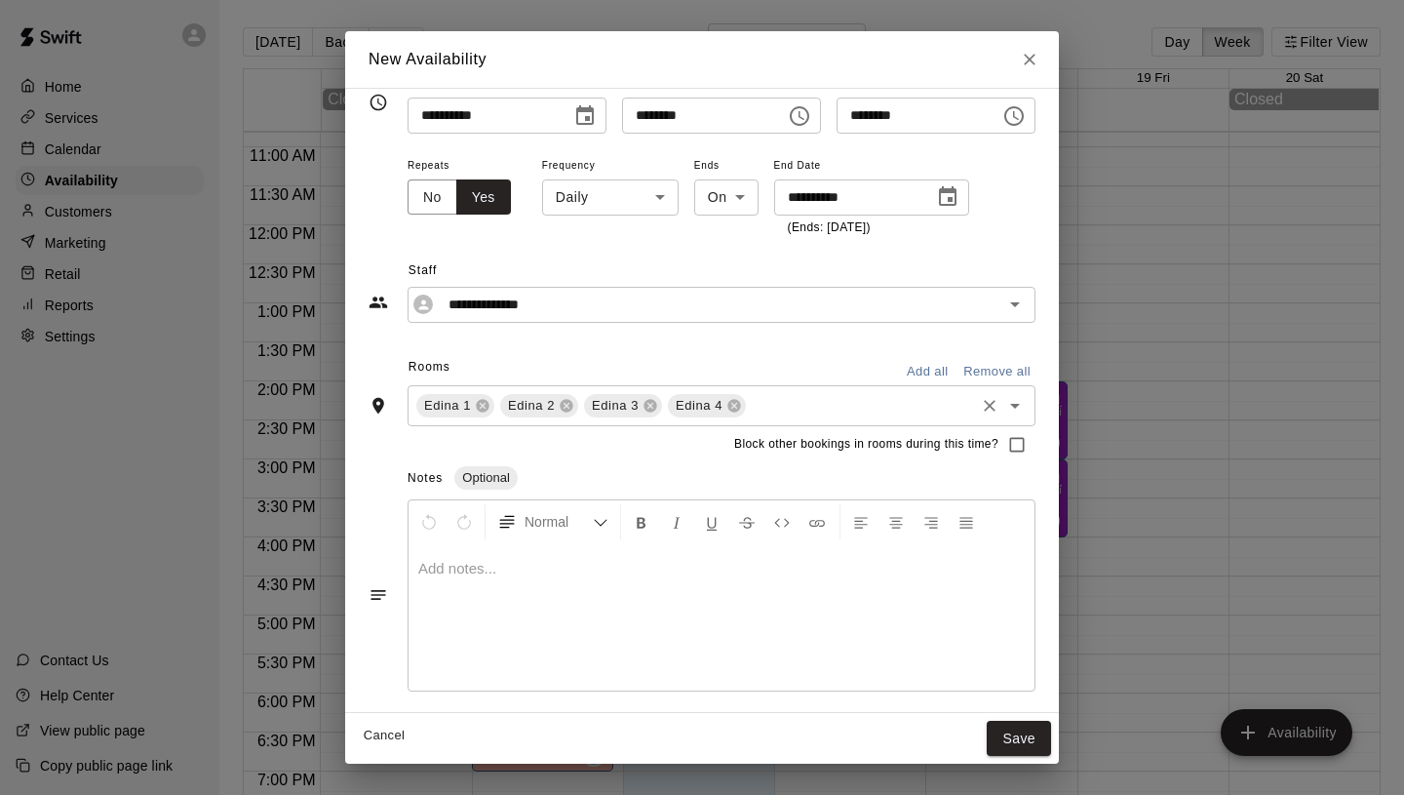
scroll to position [0, 0]
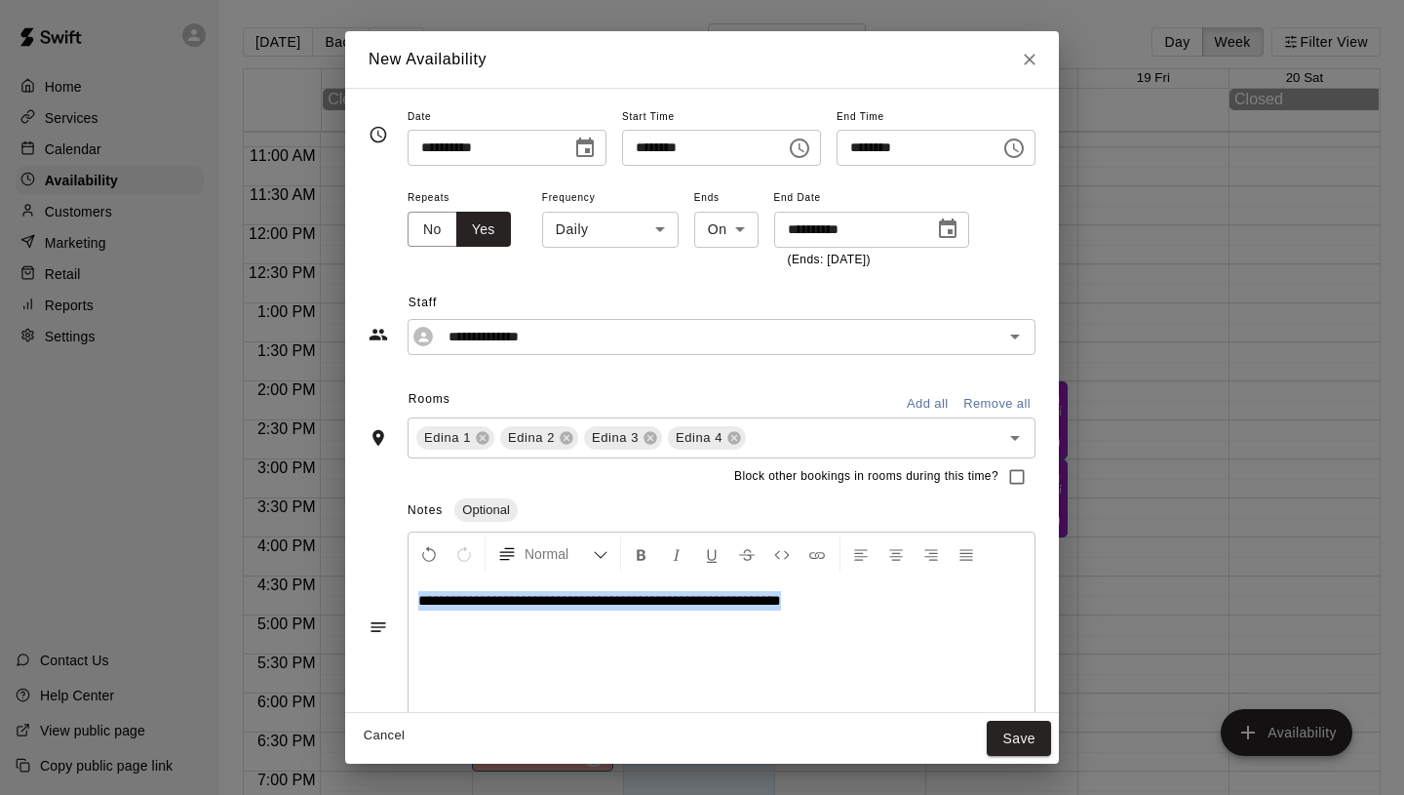
drag, startPoint x: 846, startPoint y: 602, endPoint x: 408, endPoint y: 603, distance: 438.8
click at [409, 603] on div "**********" at bounding box center [722, 649] width 626 height 146
copy span "**********"
click at [857, 628] on div "**********" at bounding box center [722, 649] width 626 height 146
click at [609, 230] on body "Home Services Calendar Availability Customers Marketing Retail Reports Settings…" at bounding box center [702, 413] width 1404 height 826
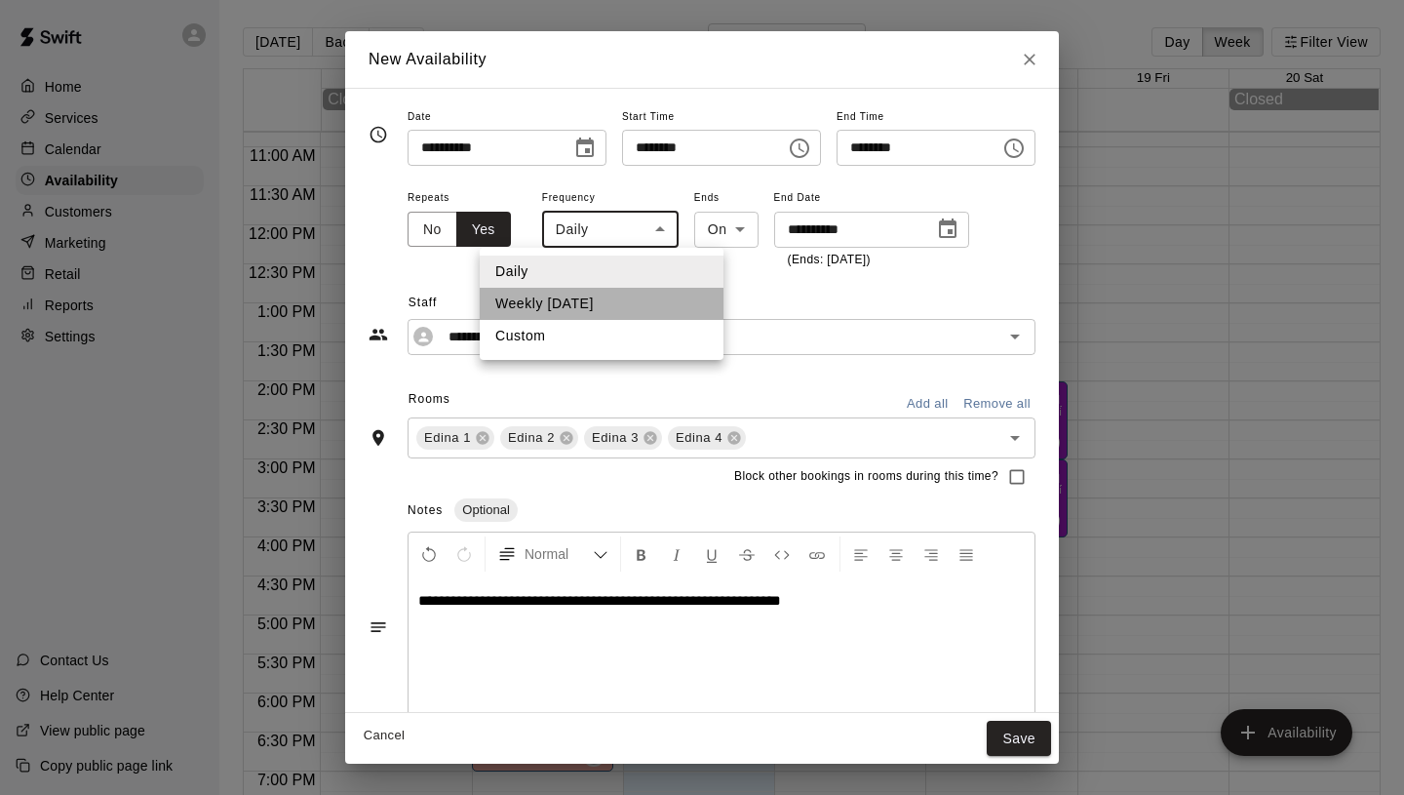
click at [575, 296] on li "Weekly [DATE]" at bounding box center [602, 304] width 244 height 32
type input "******"
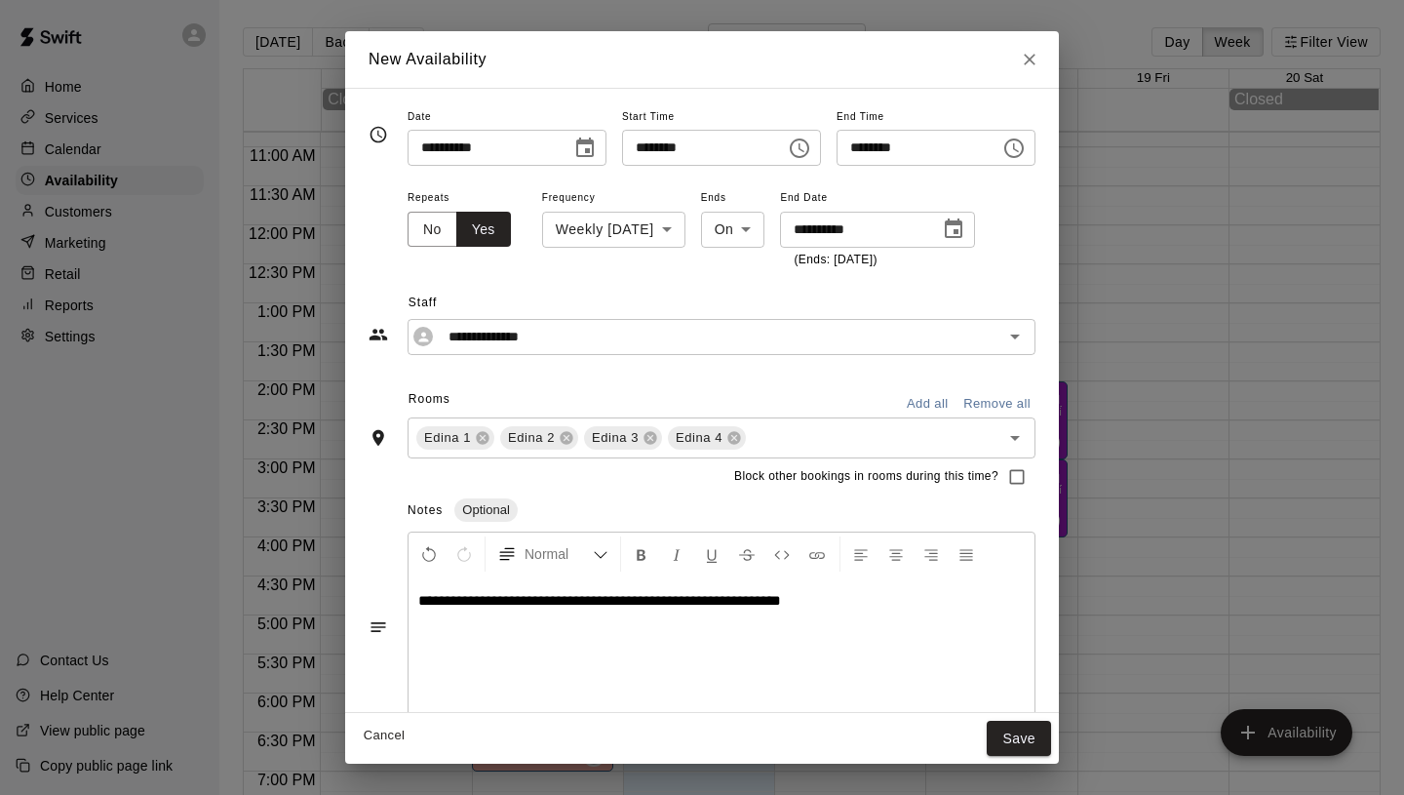
click at [749, 270] on div "**********" at bounding box center [702, 312] width 667 height 85
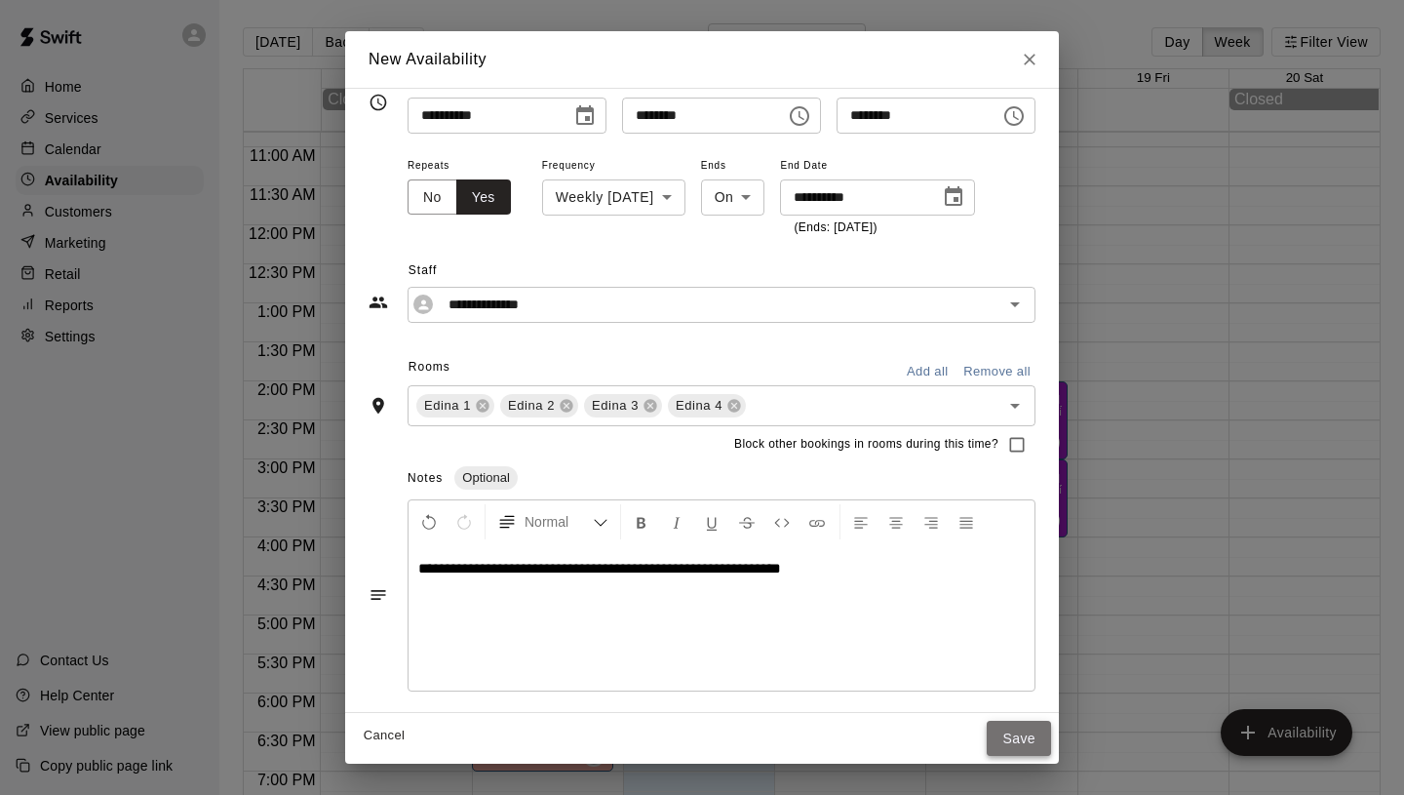
click at [1022, 748] on button "Save" at bounding box center [1019, 739] width 64 height 36
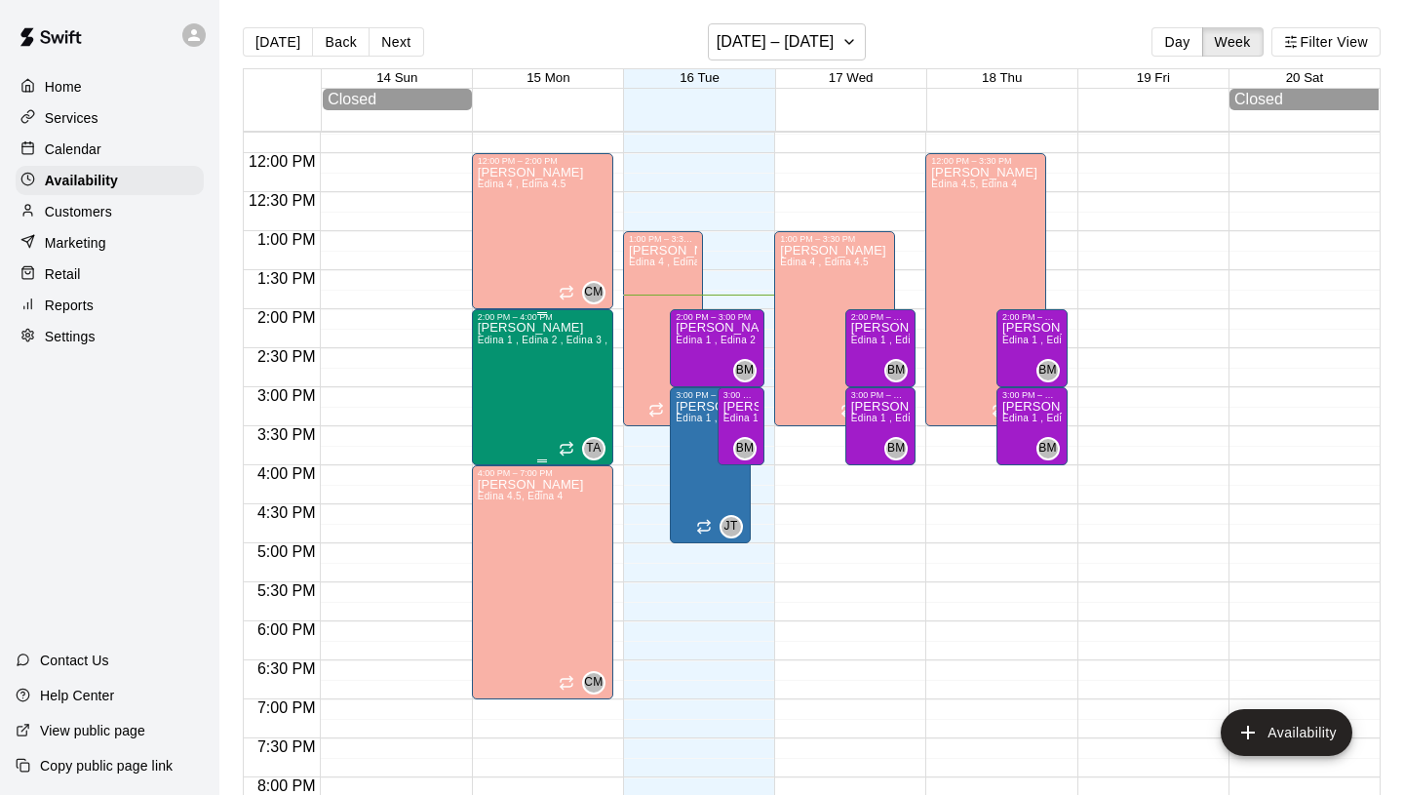
scroll to position [915, 0]
click at [552, 405] on div "[PERSON_NAME] Edina 1 , Edina 2 , Edina 3 , Edina 4" at bounding box center [543, 720] width 130 height 795
click at [869, 559] on div at bounding box center [702, 397] width 1404 height 795
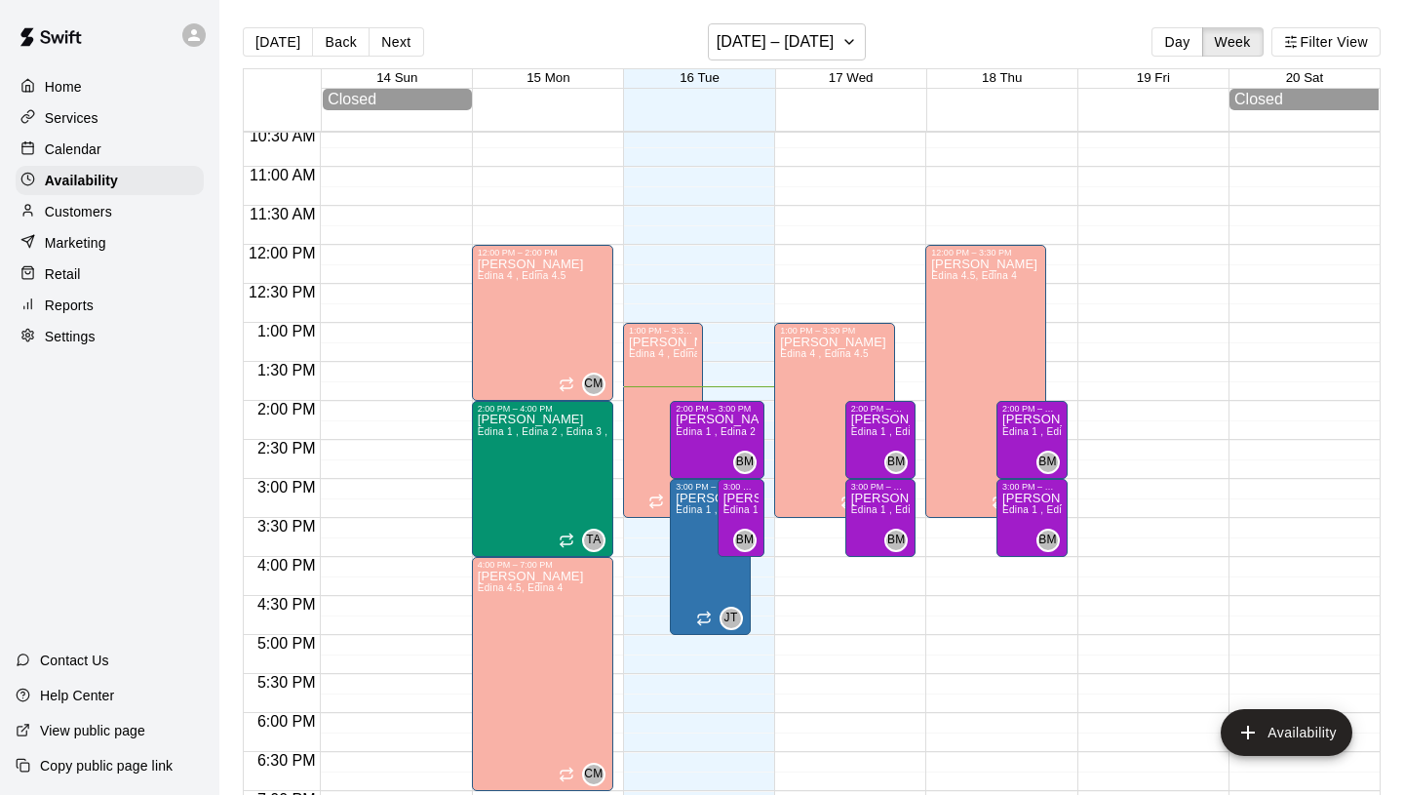
scroll to position [822, 0]
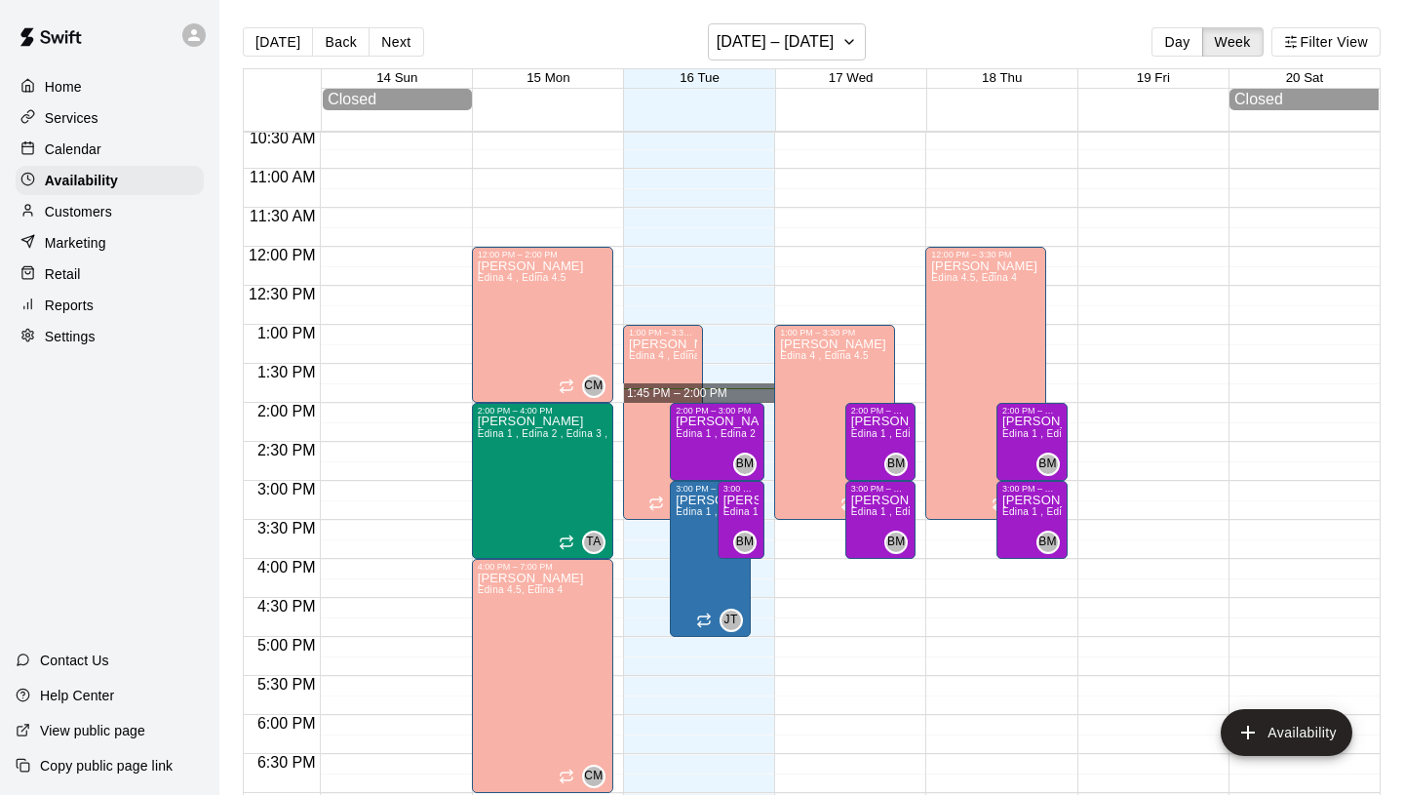
drag, startPoint x: 768, startPoint y: 402, endPoint x: 766, endPoint y: 392, distance: 9.9
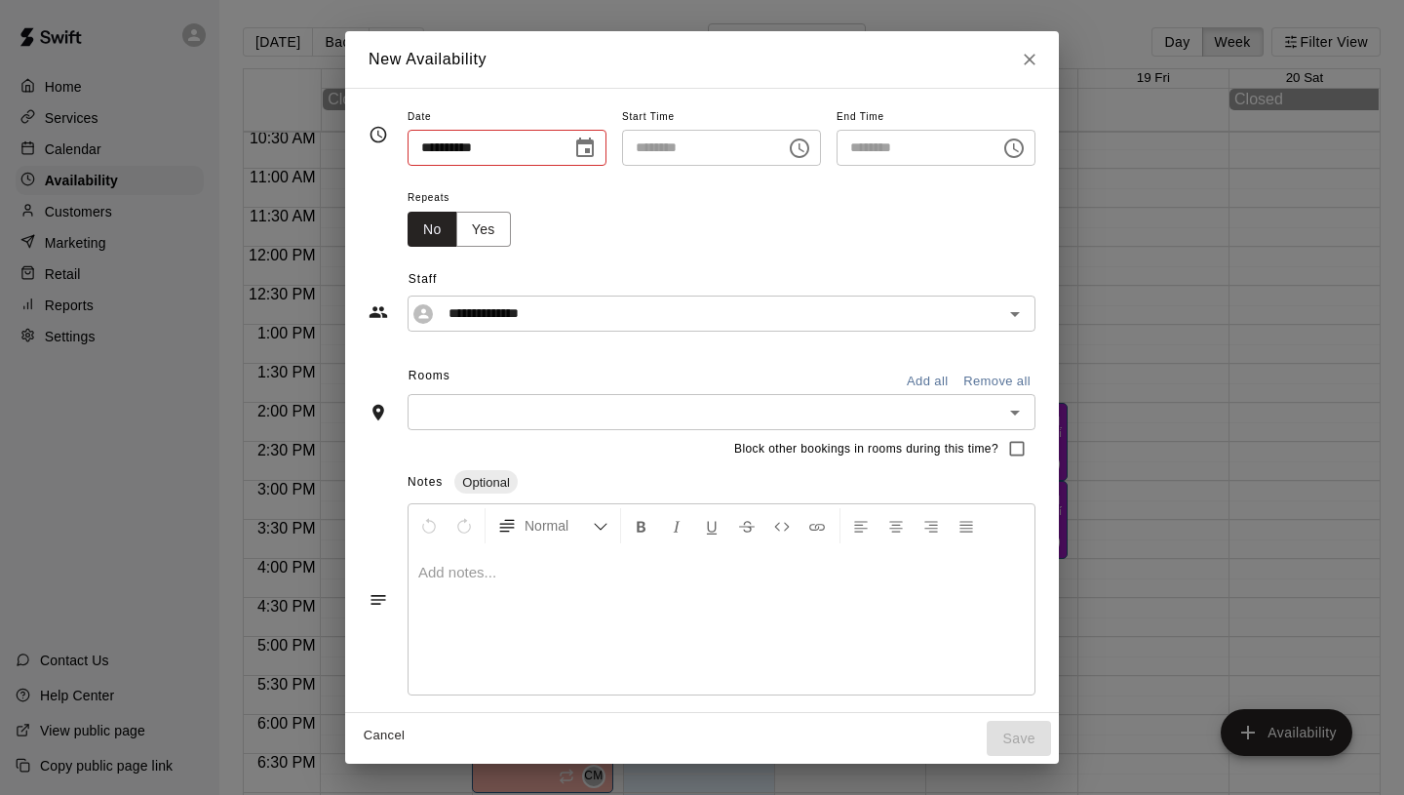
type input "**********"
type input "********"
click at [786, 144] on button "Choose time, selected time is 1:45 PM" at bounding box center [799, 148] width 39 height 39
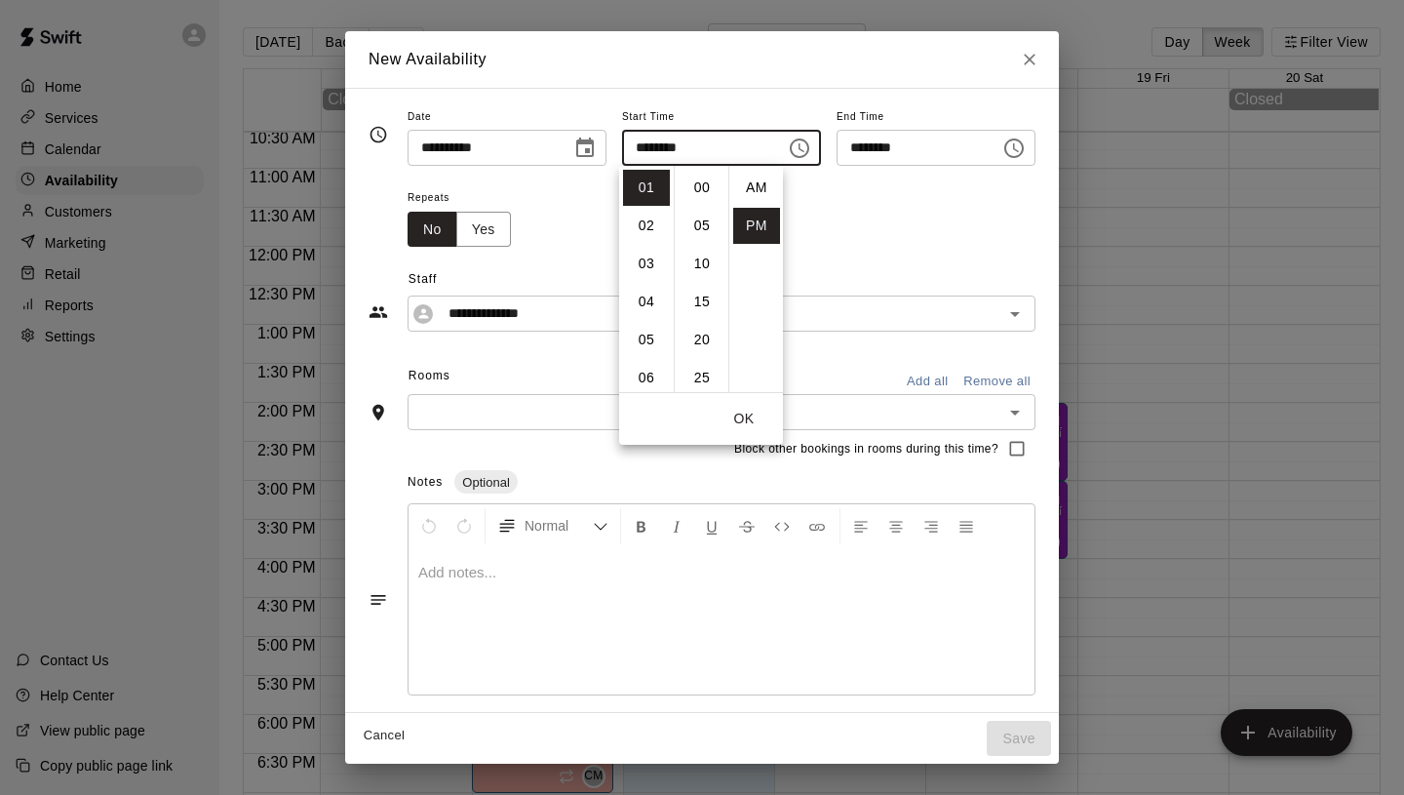
scroll to position [35, 0]
click at [646, 231] on li "02" at bounding box center [646, 226] width 47 height 36
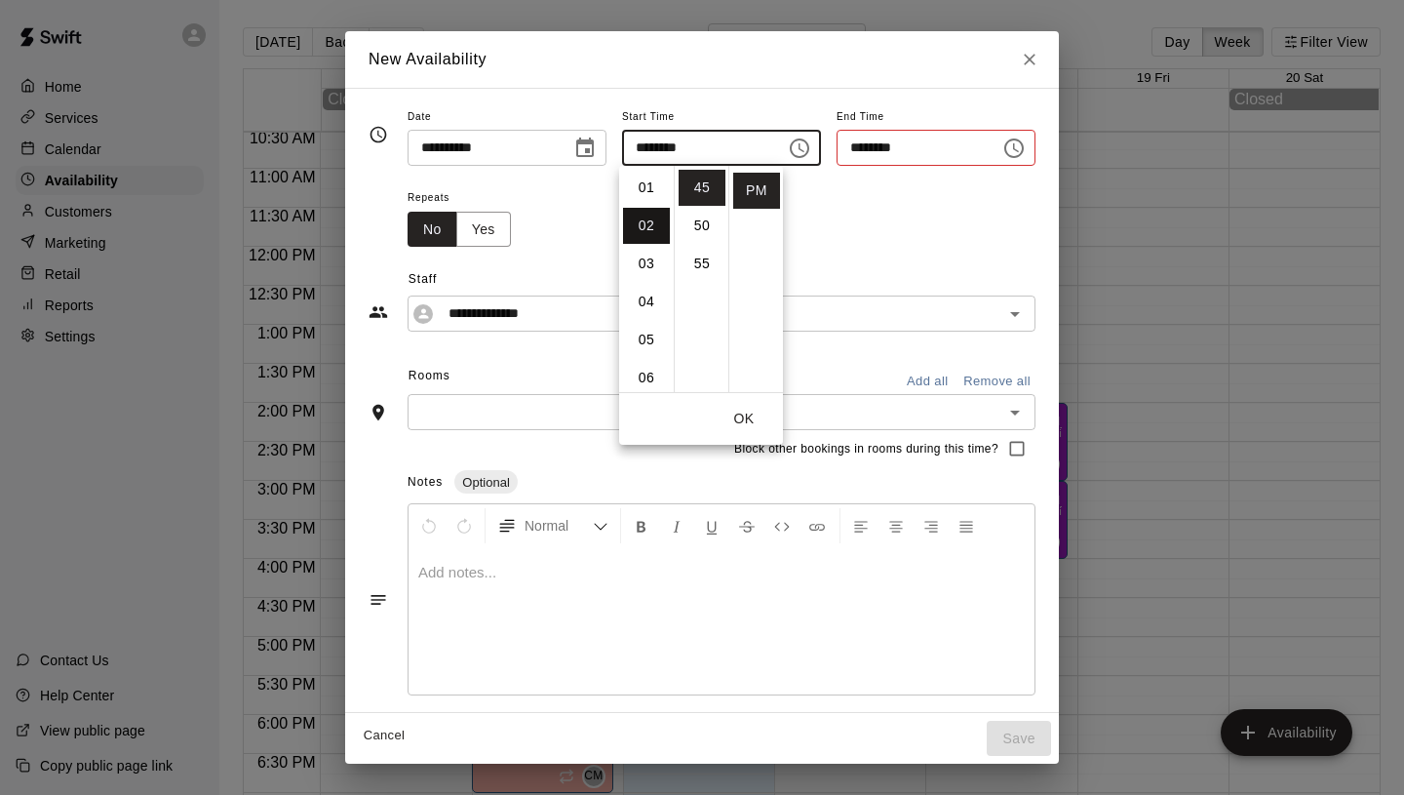
type input "********"
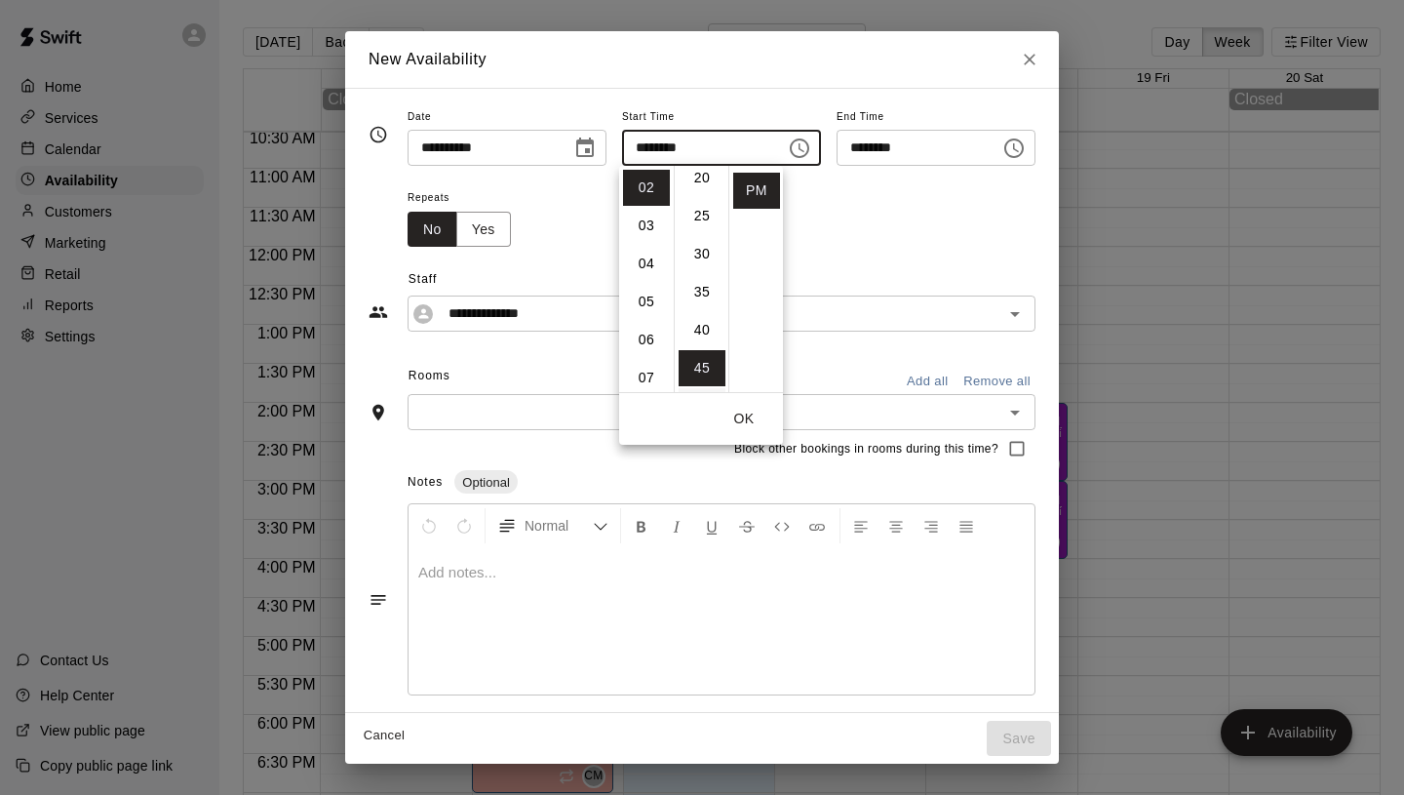
scroll to position [0, 0]
click at [706, 191] on li "00" at bounding box center [702, 188] width 47 height 36
type input "********"
click at [755, 411] on button "OK" at bounding box center [744, 419] width 62 height 36
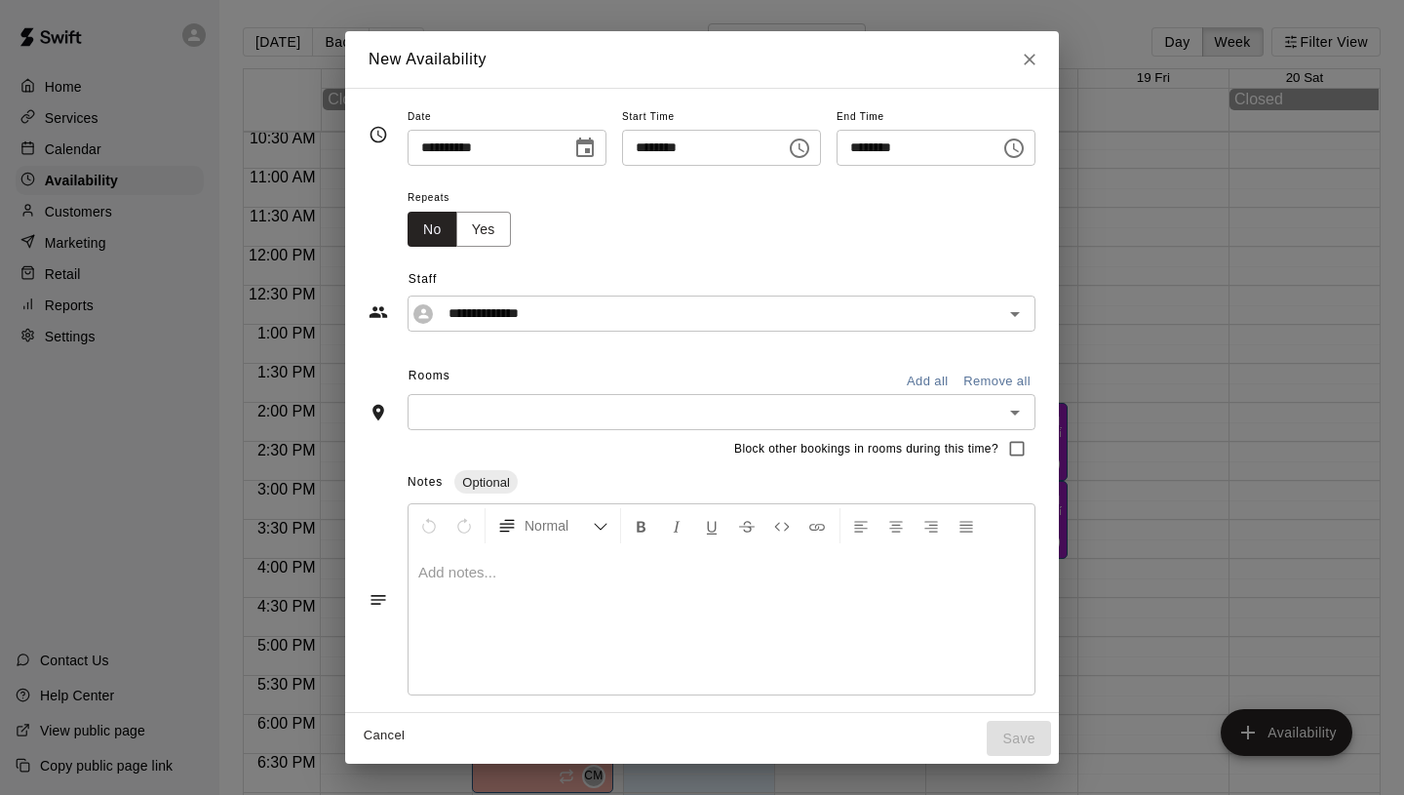
click at [529, 589] on div at bounding box center [722, 621] width 626 height 146
click at [533, 418] on input "text" at bounding box center [705, 412] width 584 height 24
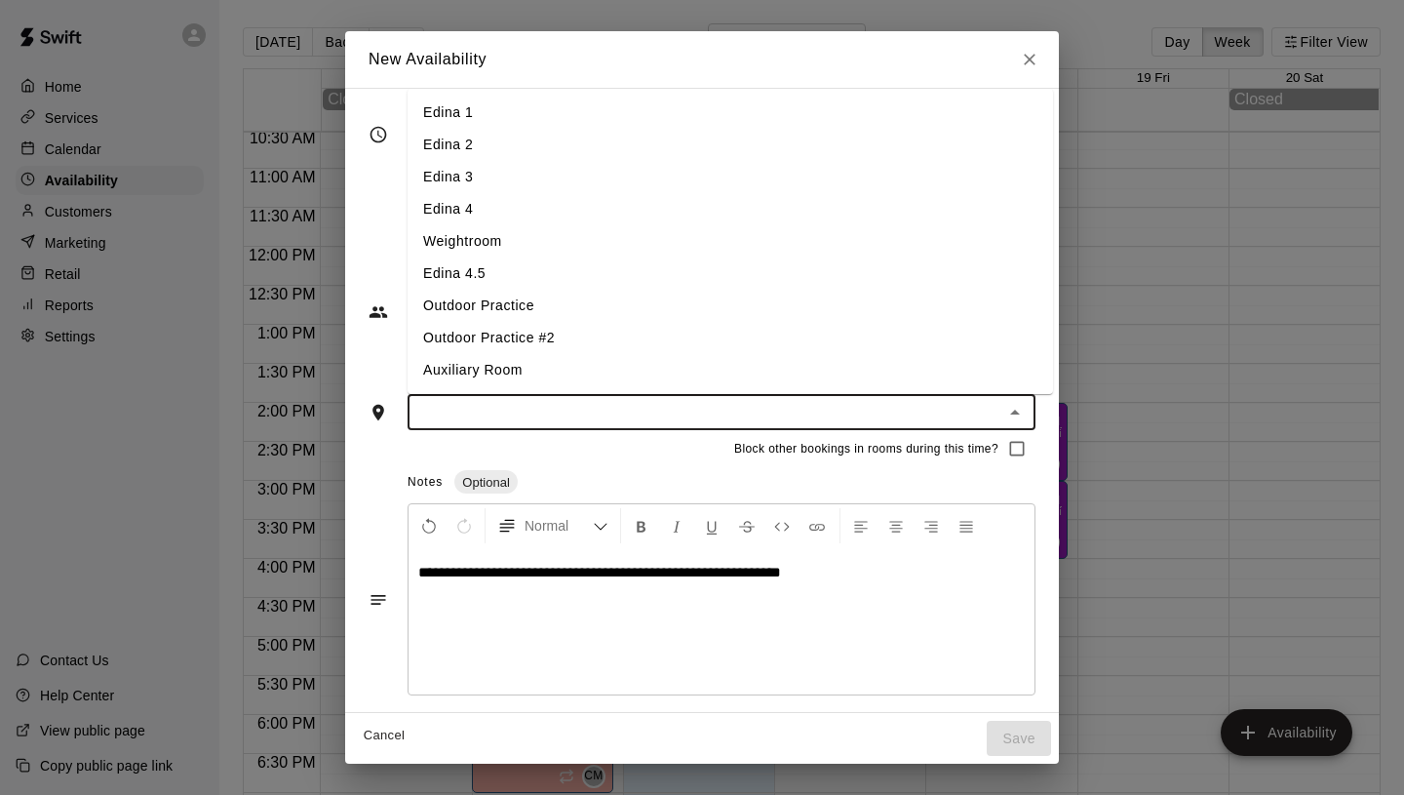
click at [523, 122] on li "Edina 1" at bounding box center [730, 113] width 645 height 32
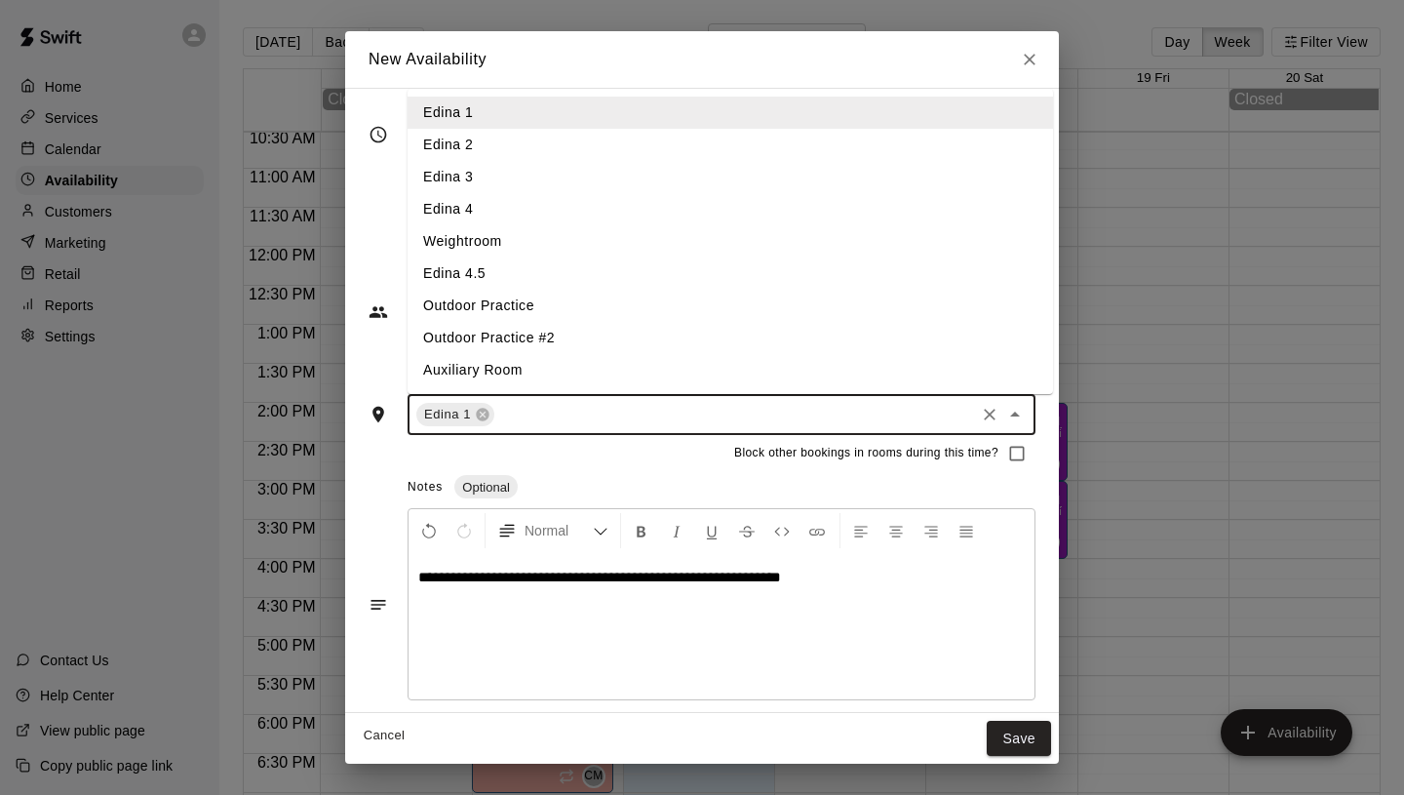
click at [573, 418] on input "text" at bounding box center [734, 415] width 475 height 24
click at [511, 138] on li "Edina 2" at bounding box center [730, 145] width 645 height 32
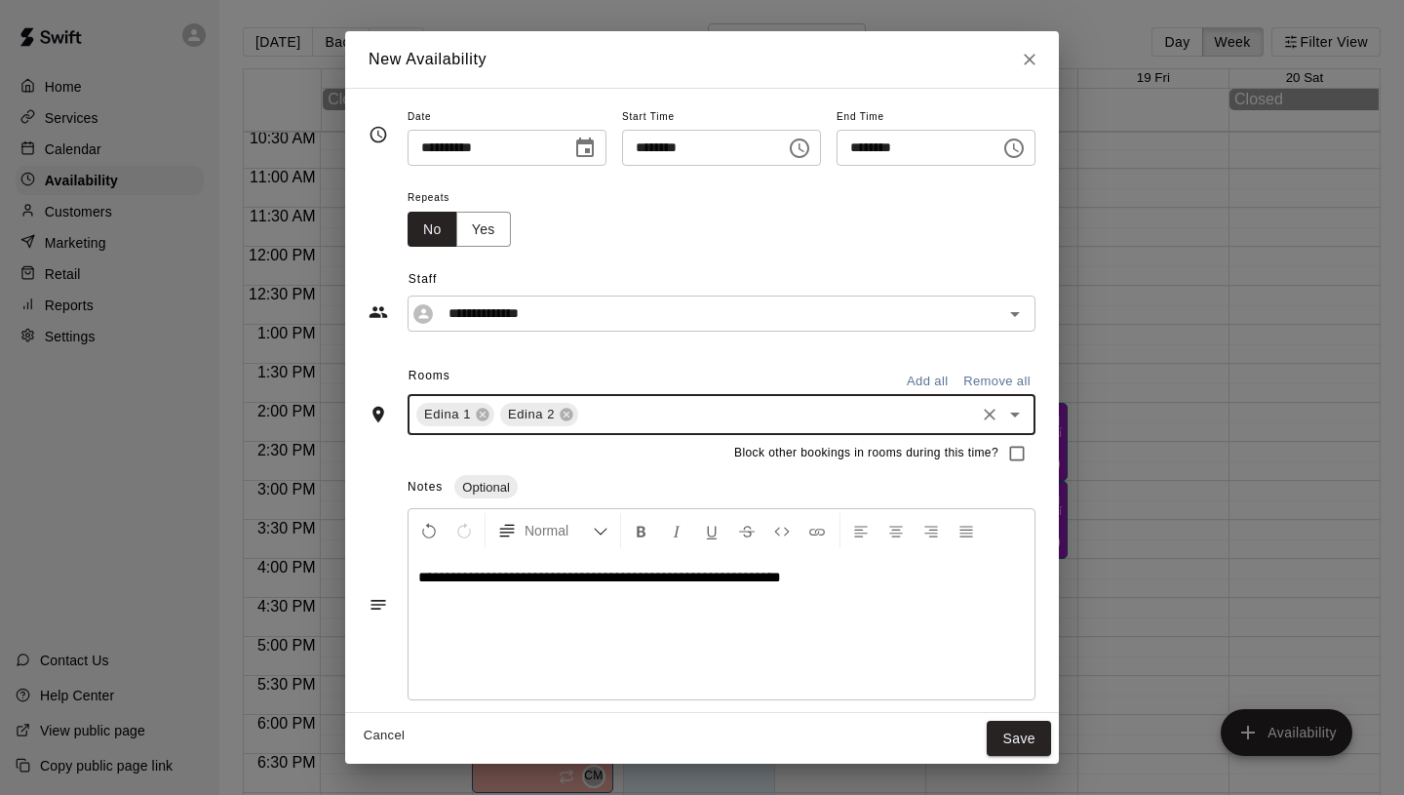
click at [598, 409] on input "text" at bounding box center [776, 415] width 391 height 24
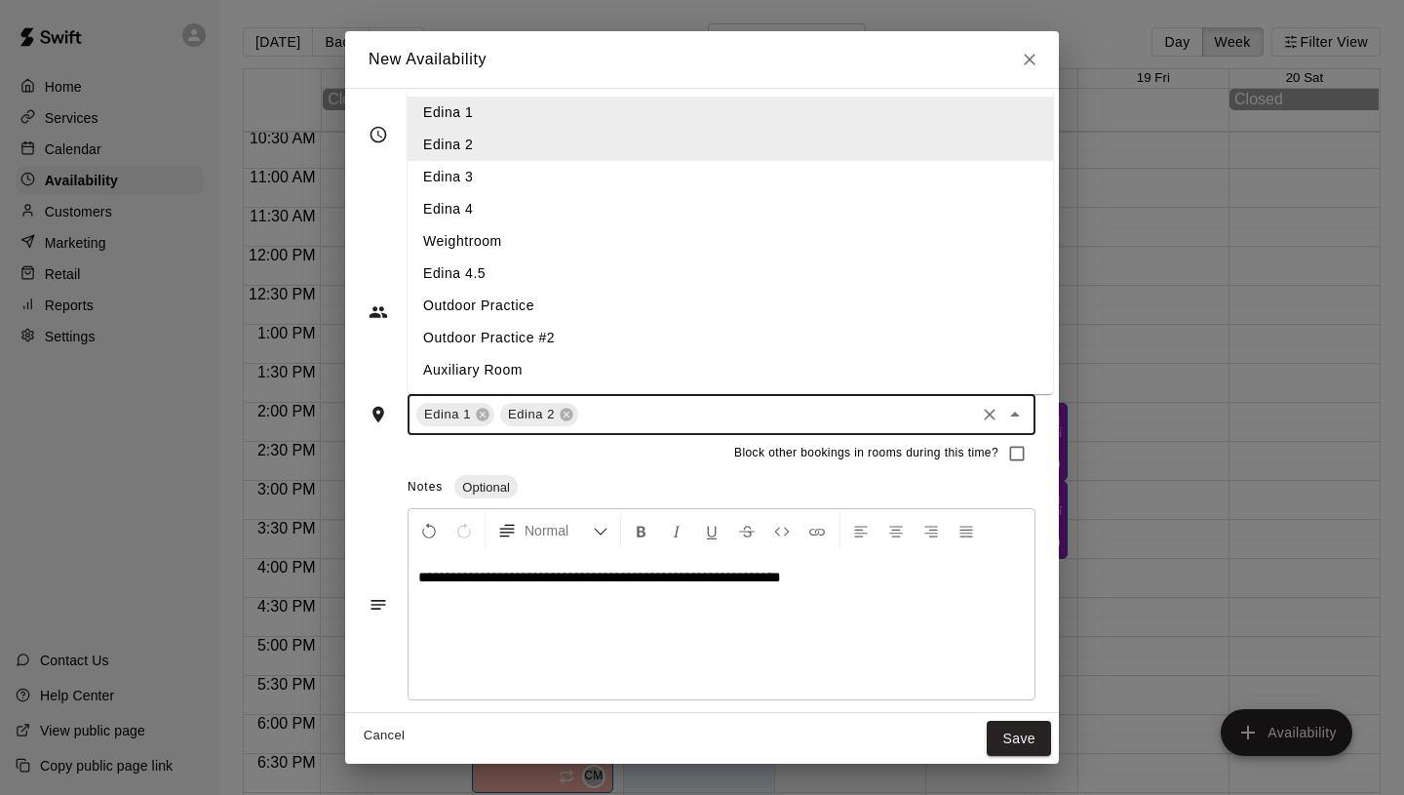
click at [518, 173] on li "Edina 3" at bounding box center [730, 177] width 645 height 32
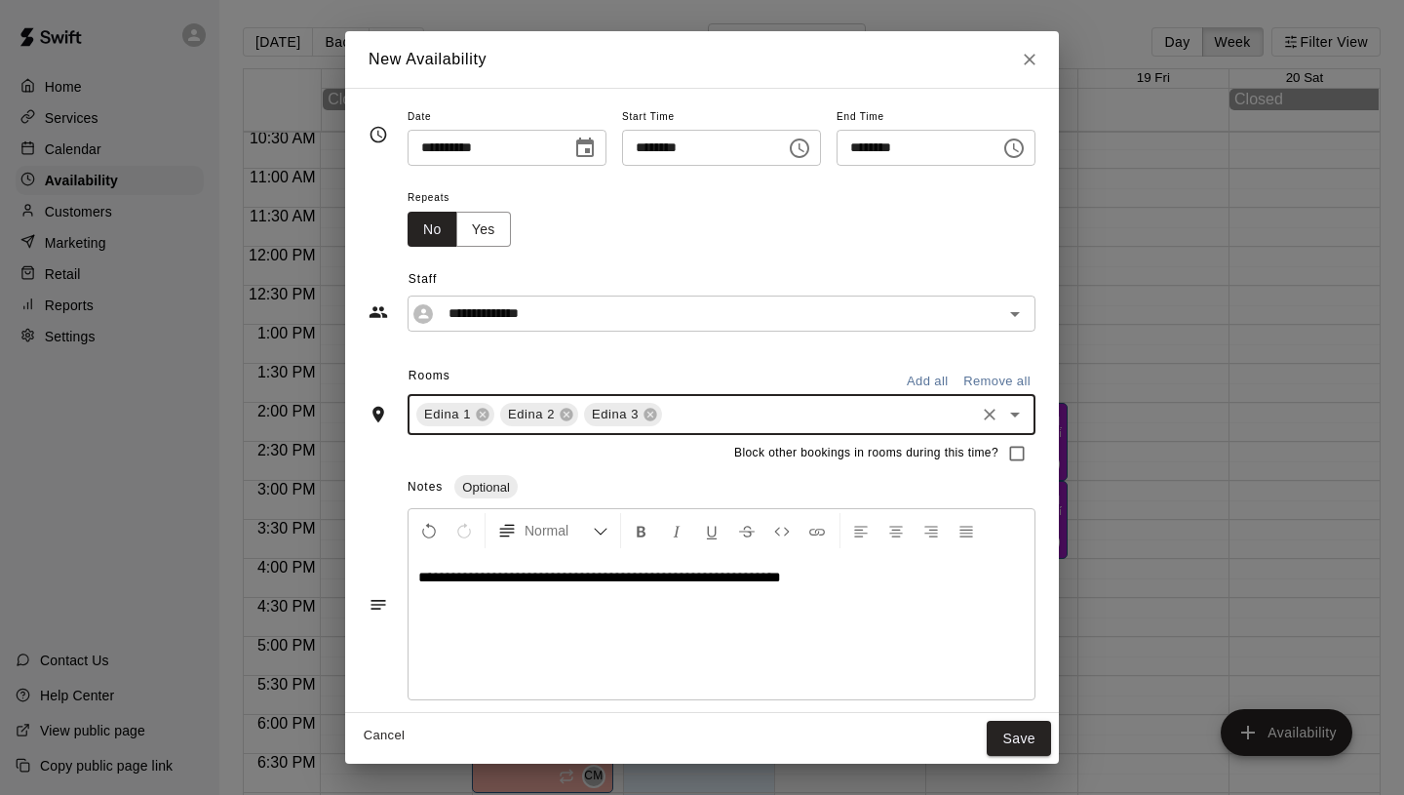
click at [695, 413] on input "text" at bounding box center [818, 415] width 307 height 24
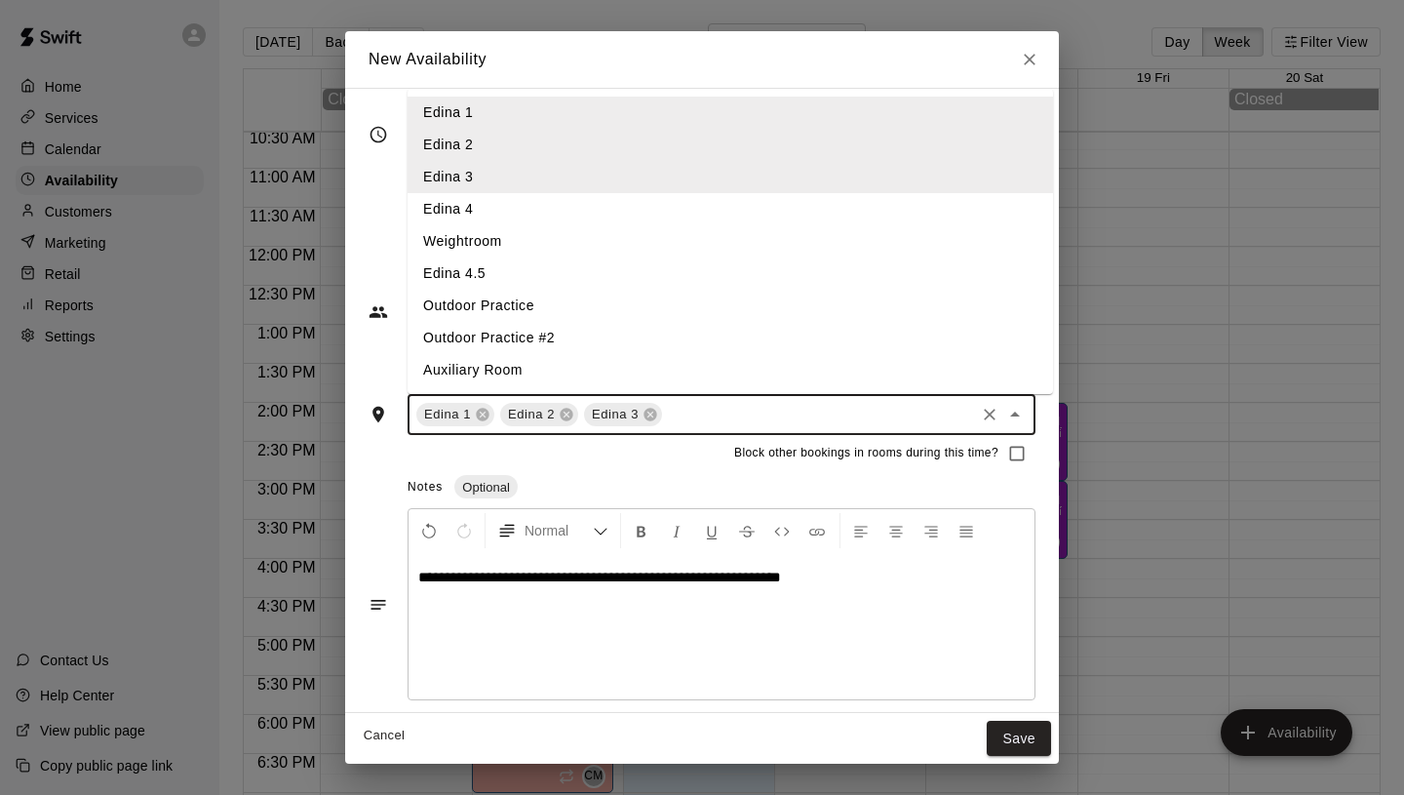
click at [518, 214] on li "Edina 4" at bounding box center [730, 209] width 645 height 32
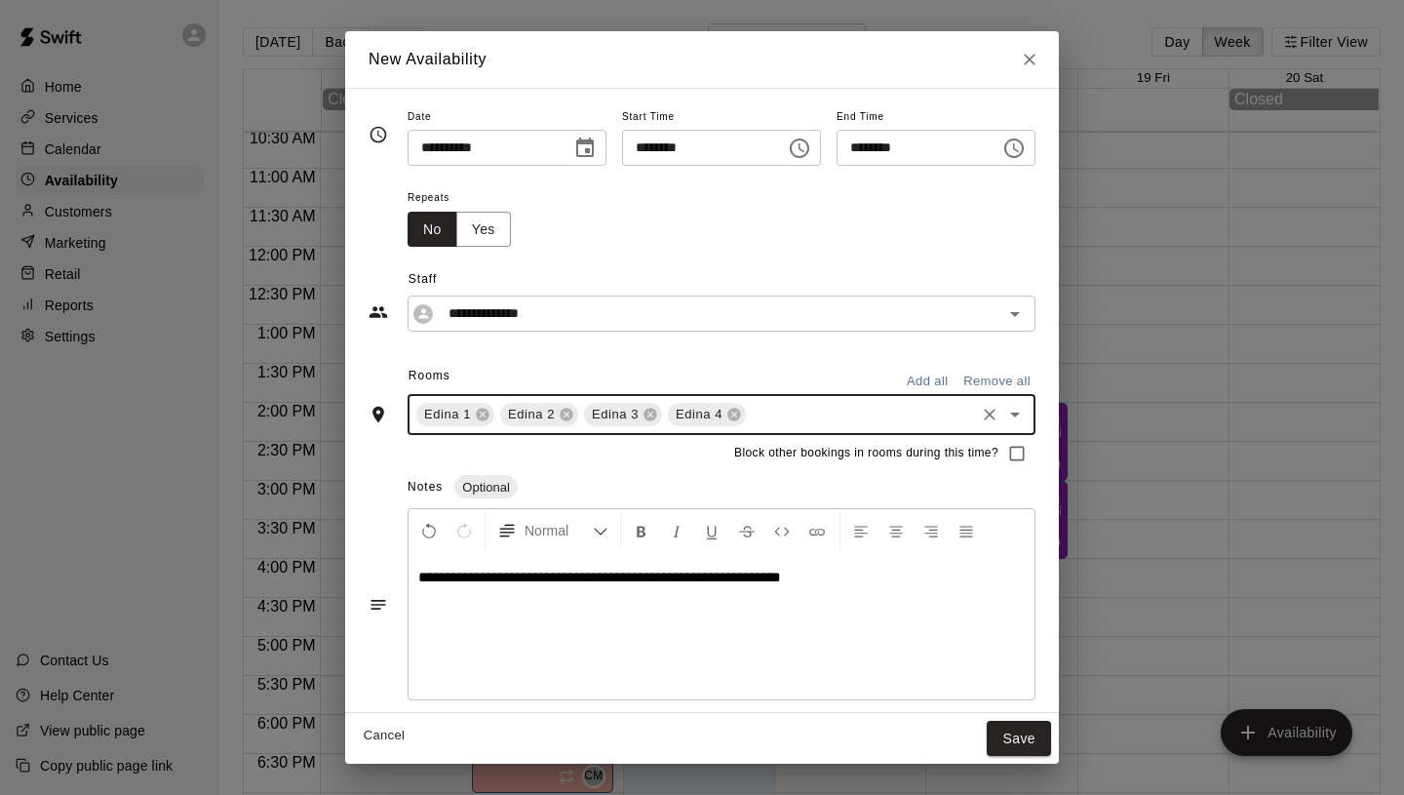
click at [928, 141] on input "********" at bounding box center [912, 148] width 150 height 36
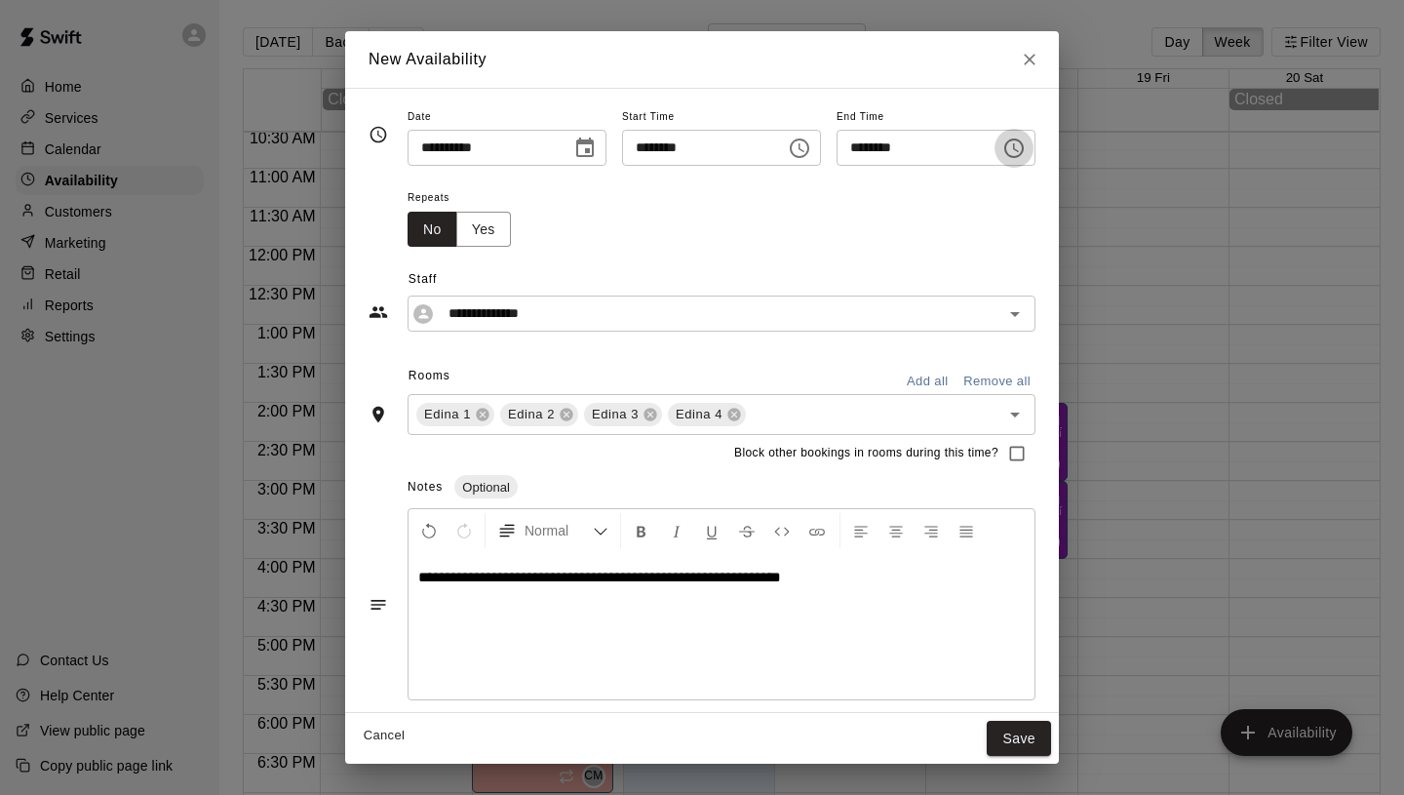
click at [1013, 154] on icon "Choose time, selected time is 3:15 PM" at bounding box center [1013, 147] width 23 height 23
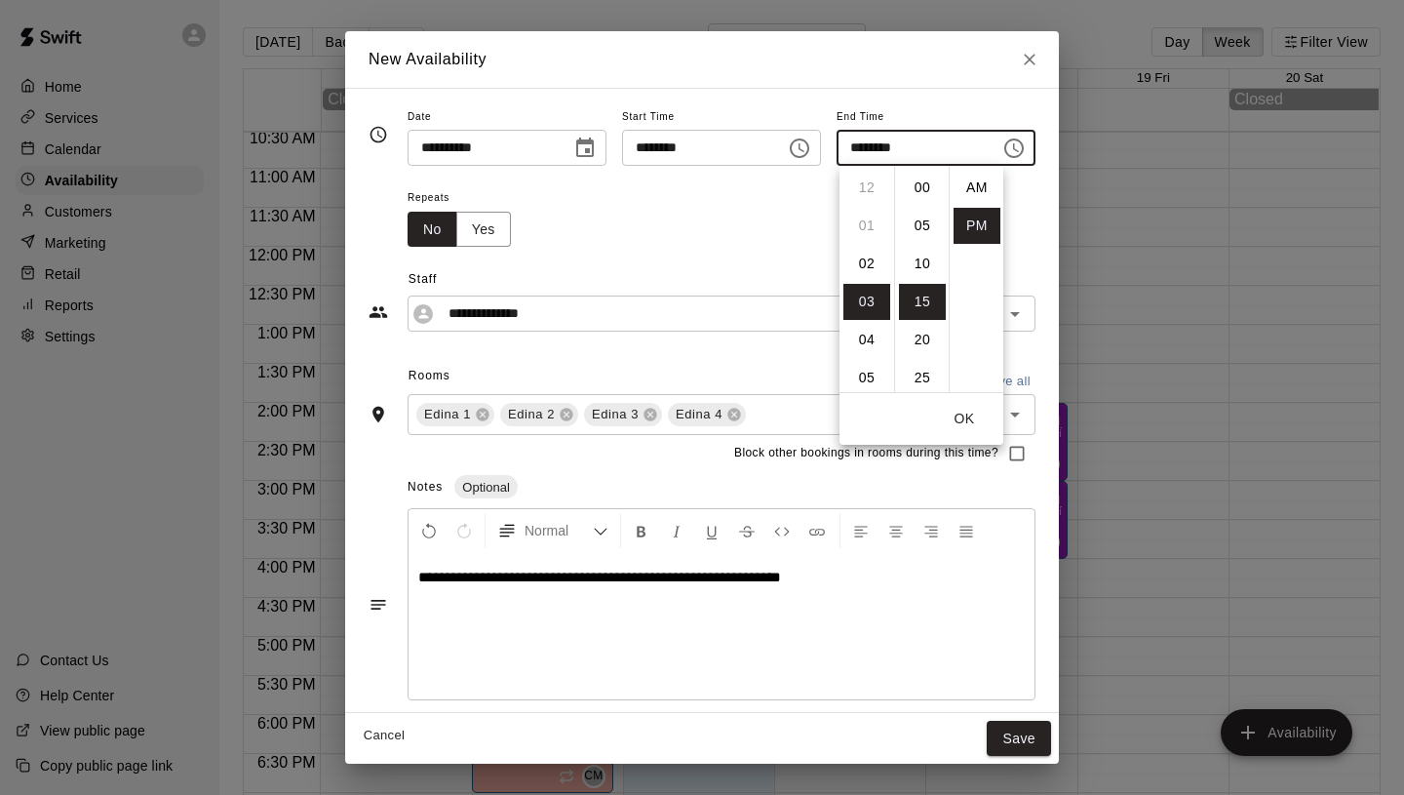
scroll to position [35, 0]
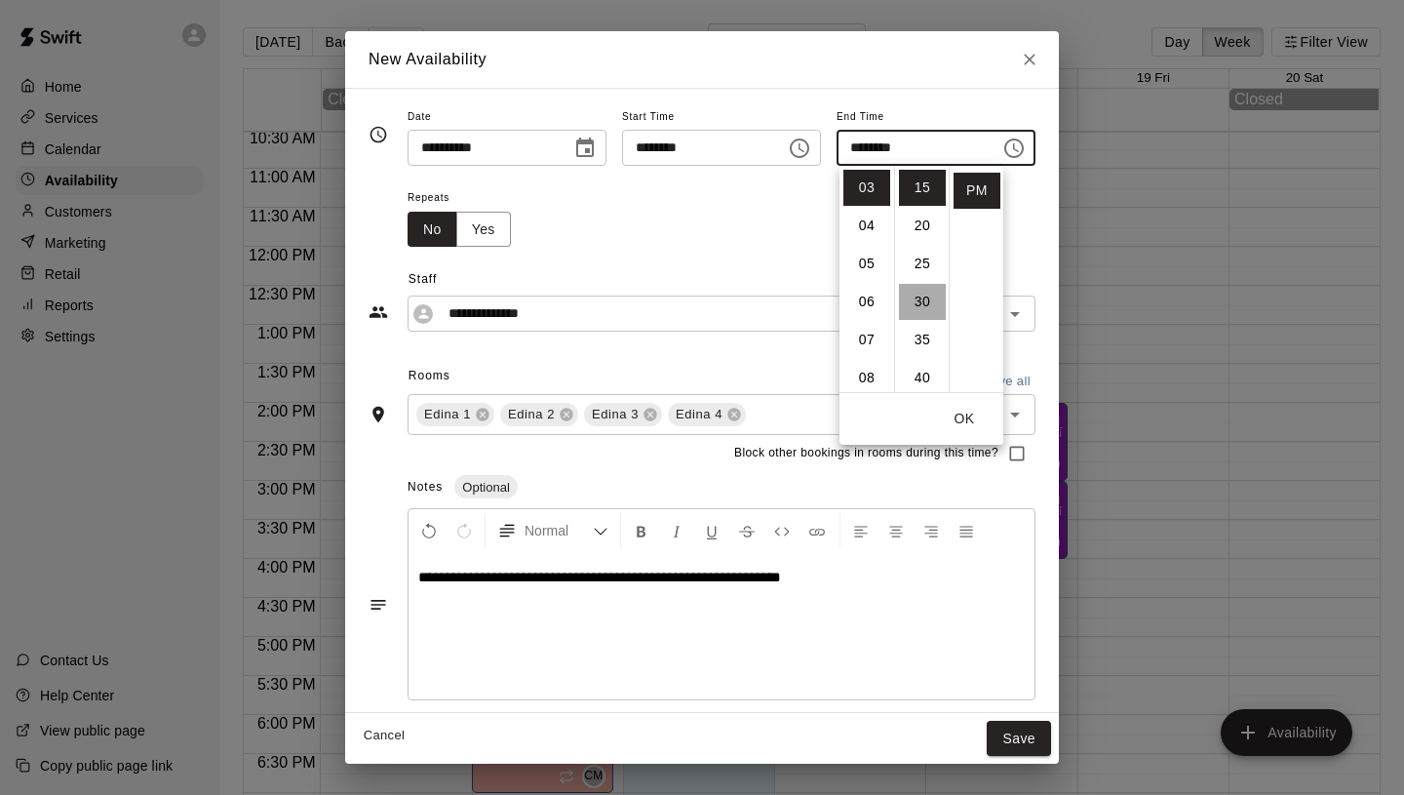
click at [923, 303] on li "30" at bounding box center [922, 302] width 47 height 36
type input "********"
click at [966, 410] on button "OK" at bounding box center [964, 419] width 62 height 36
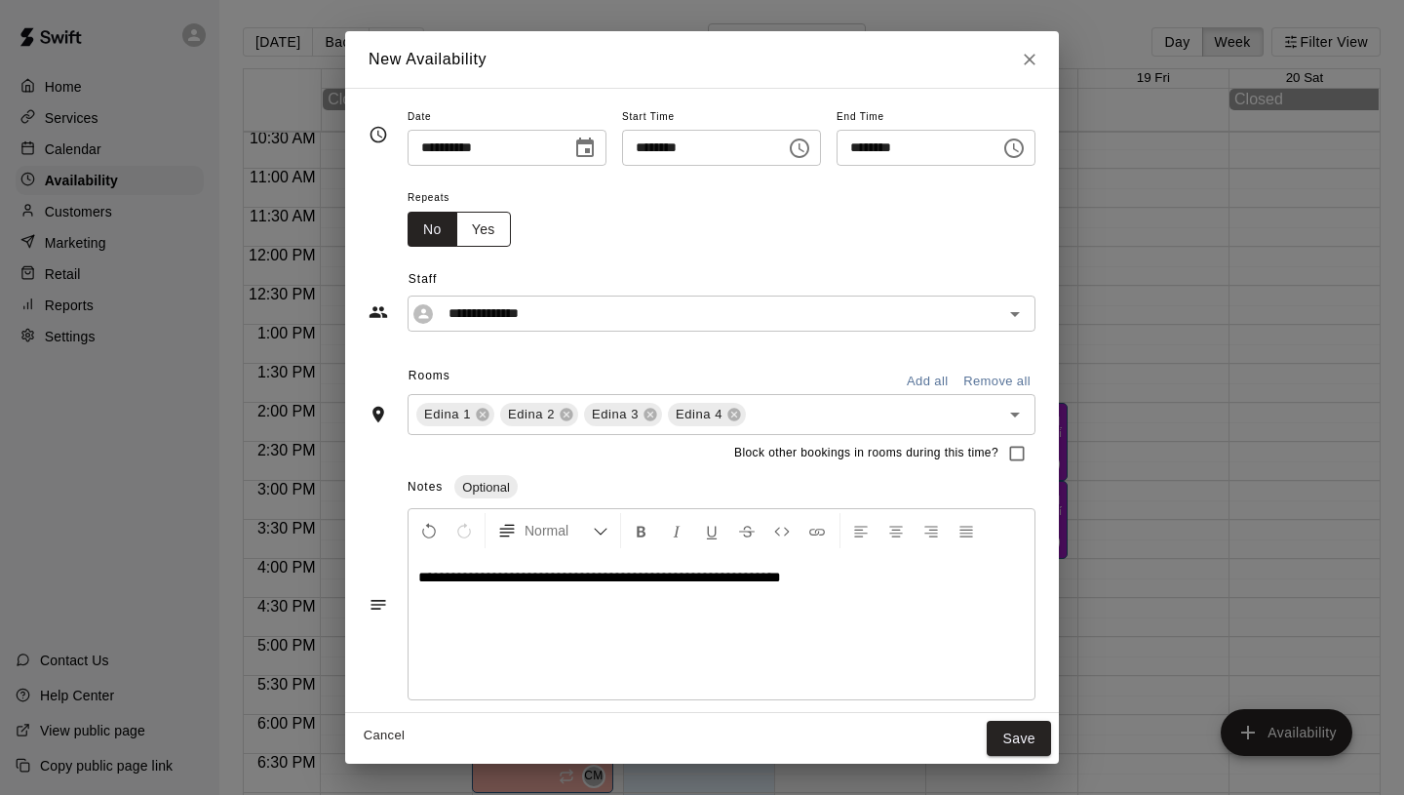
click at [493, 223] on button "Yes" at bounding box center [483, 230] width 55 height 36
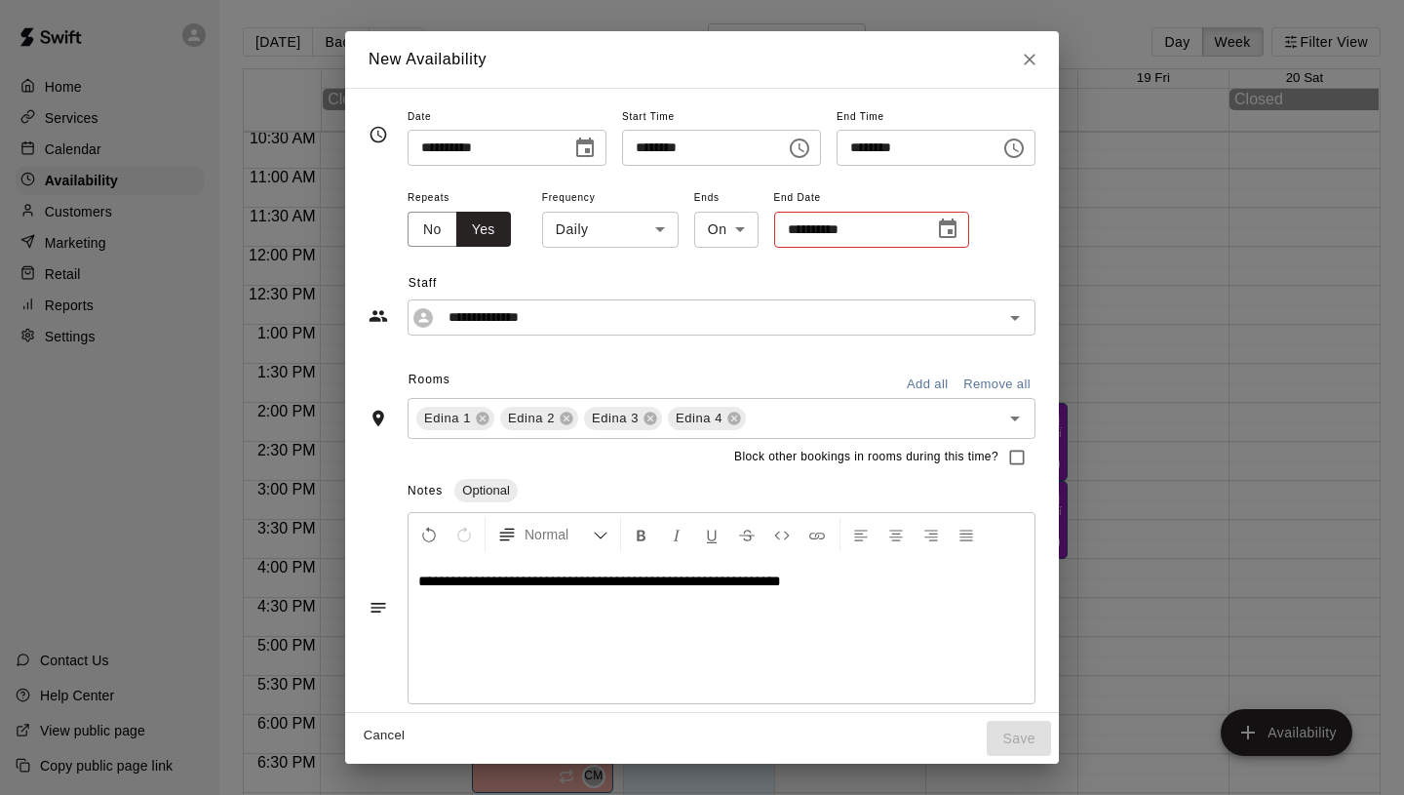
click at [612, 235] on body "Home Services Calendar Availability Customers Marketing Retail Reports Settings…" at bounding box center [702, 413] width 1404 height 826
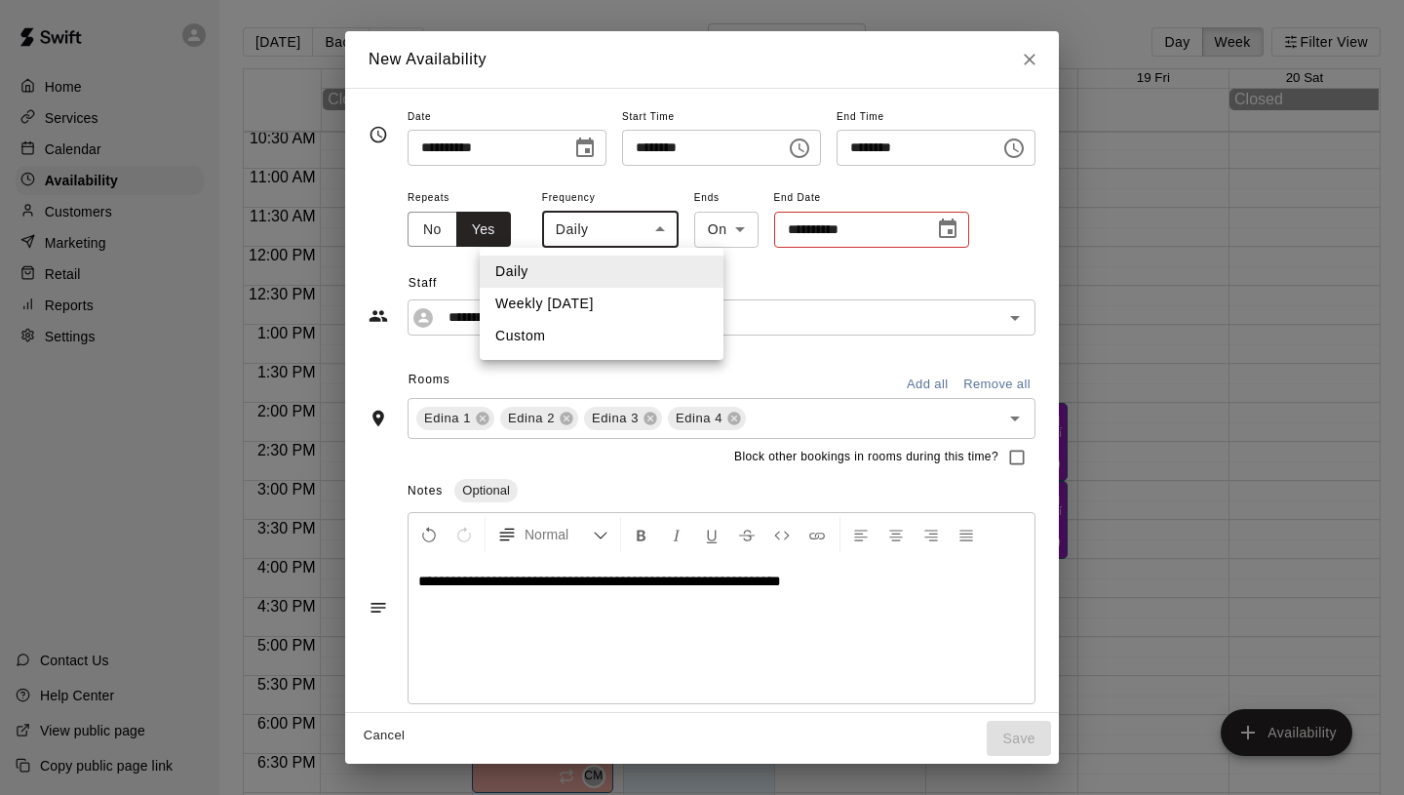
click at [579, 307] on li "Weekly [DATE]" at bounding box center [602, 304] width 244 height 32
type input "******"
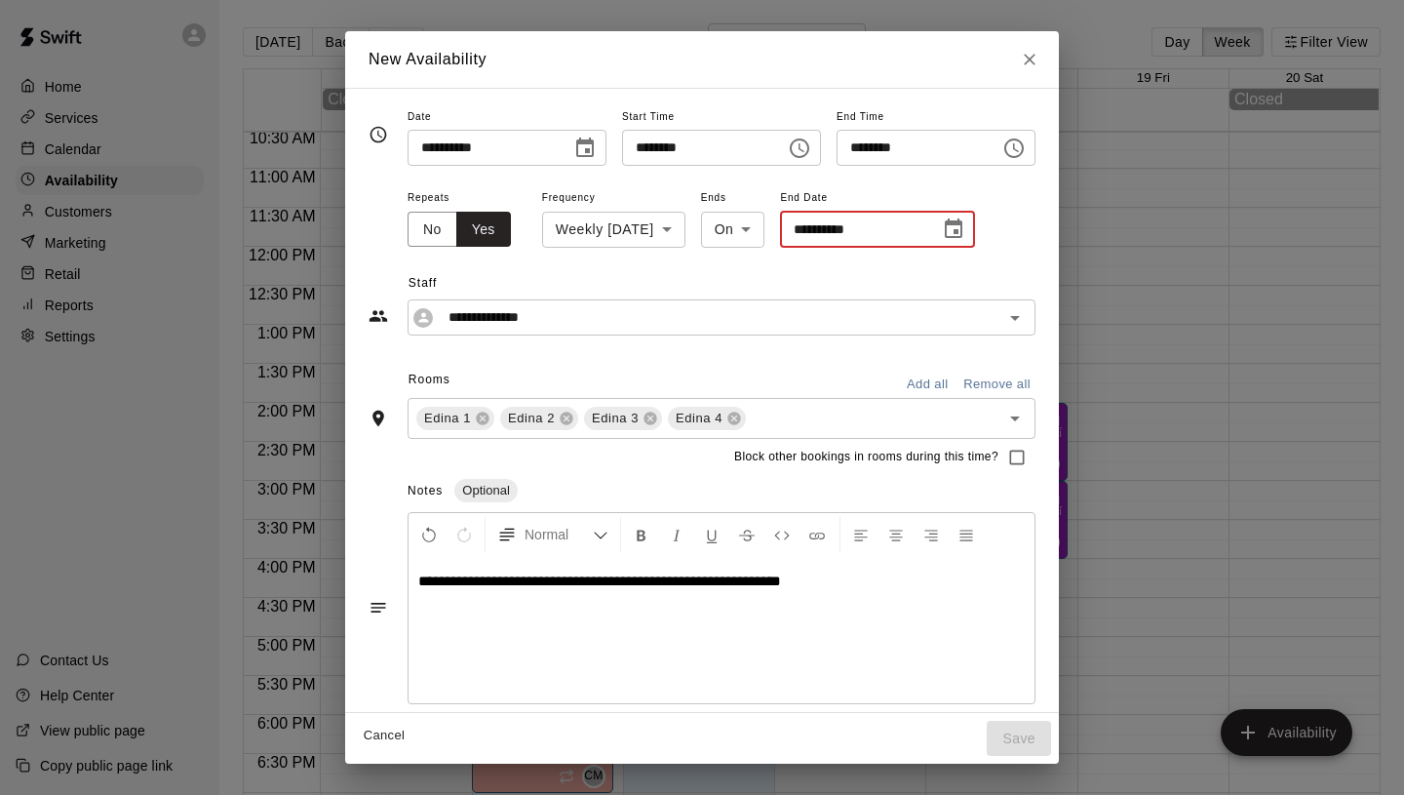
click at [920, 231] on input "**********" at bounding box center [853, 230] width 146 height 36
click at [962, 231] on icon "Choose date" at bounding box center [954, 227] width 18 height 19
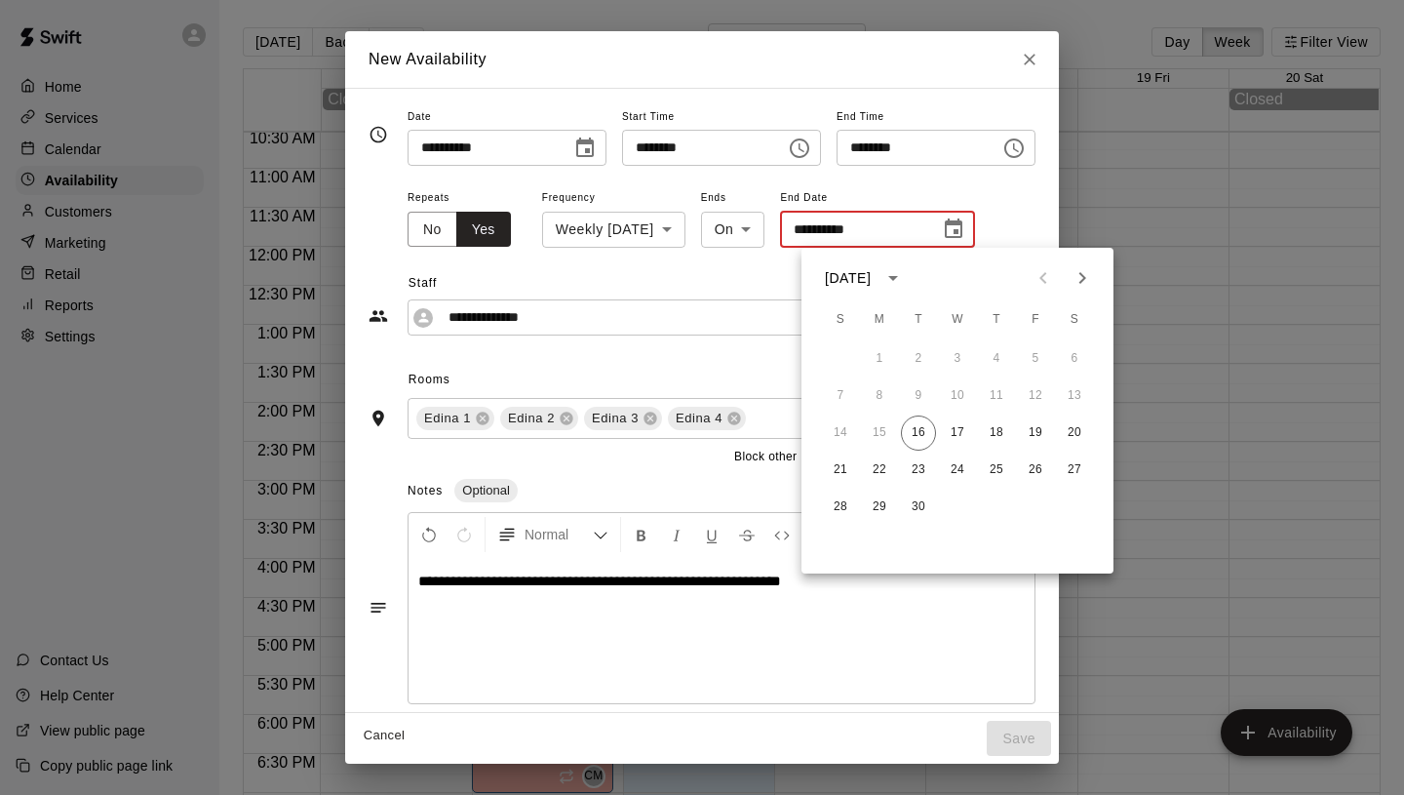
click at [1077, 273] on icon "Next month" at bounding box center [1082, 277] width 23 height 23
click at [921, 470] on button "21" at bounding box center [918, 469] width 35 height 35
type input "**********"
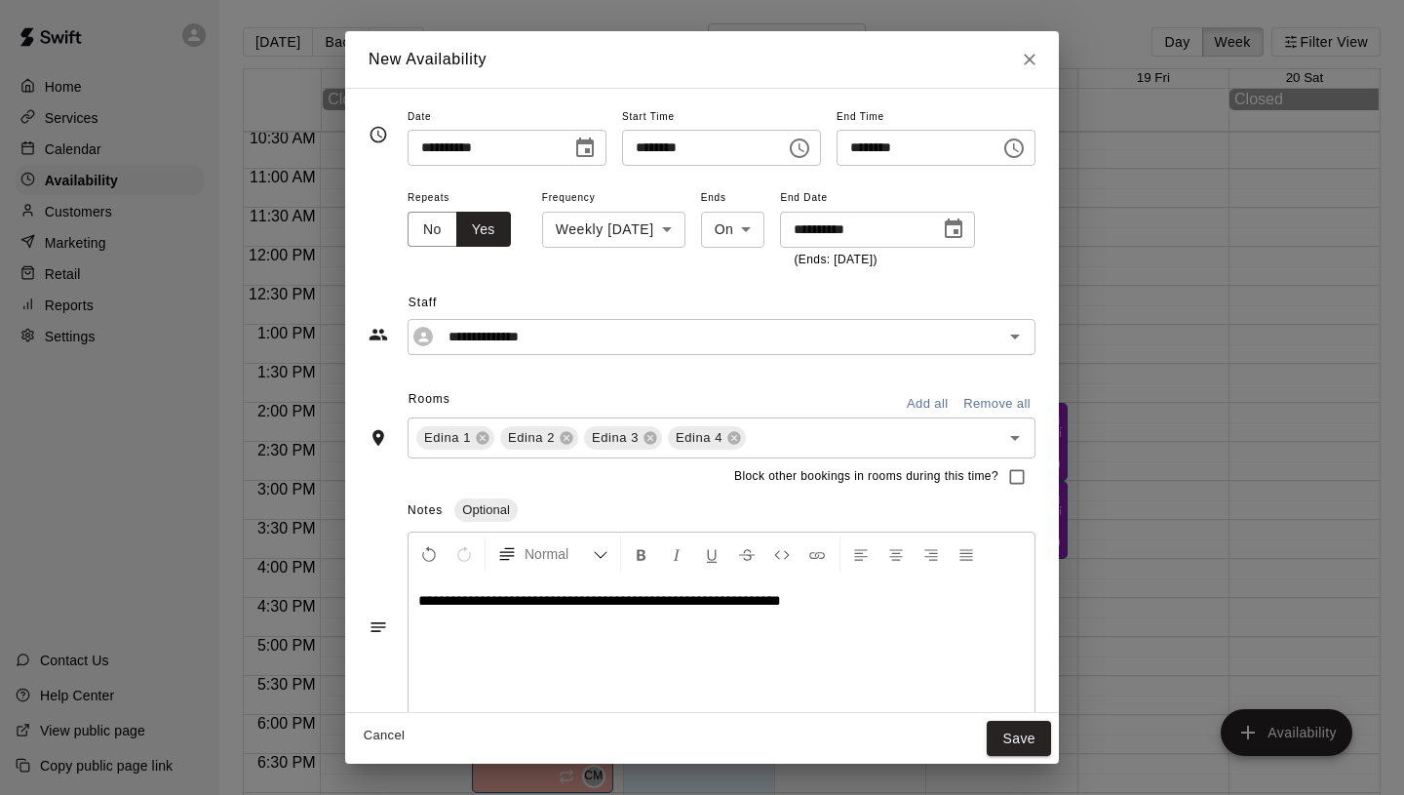
scroll to position [32, 0]
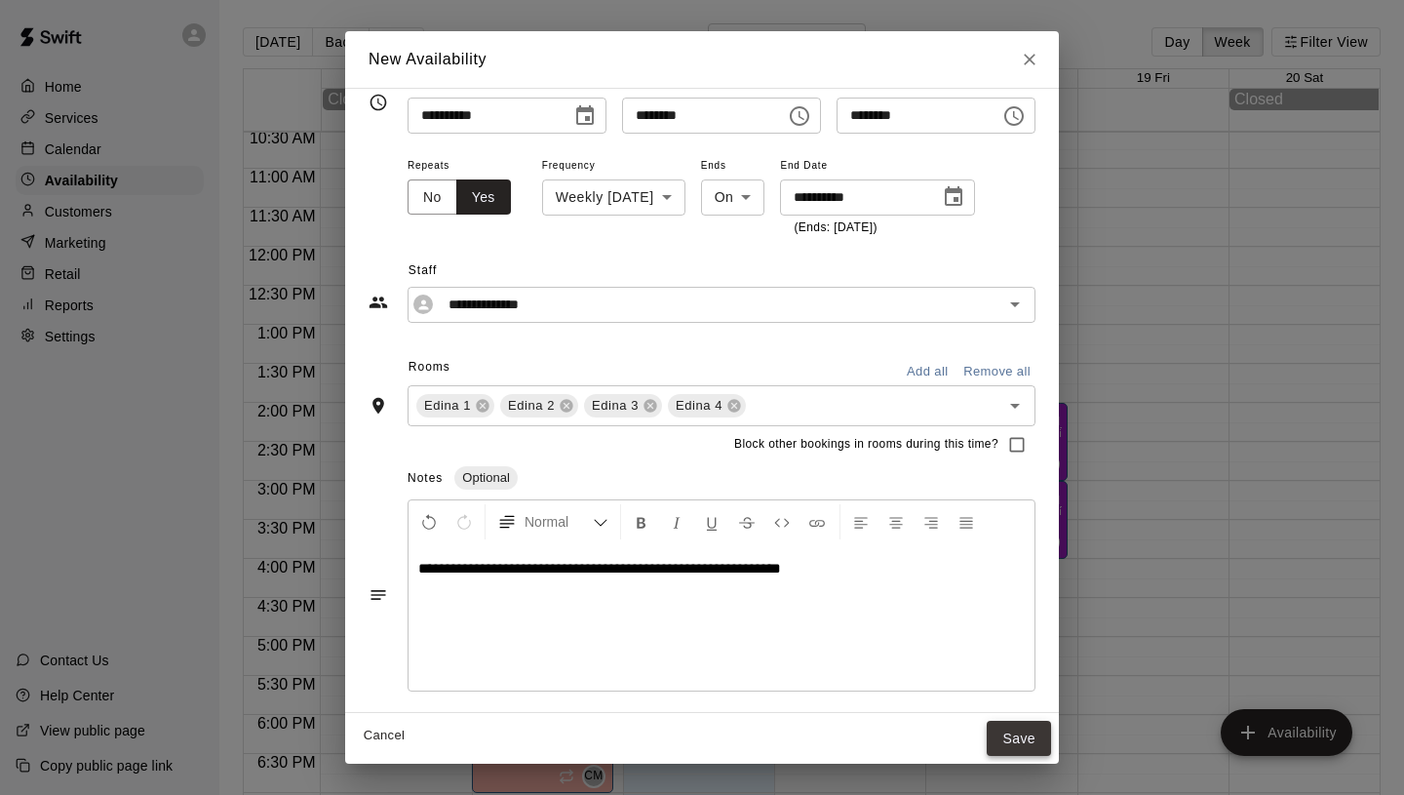
click at [1035, 736] on button "Save" at bounding box center [1019, 739] width 64 height 36
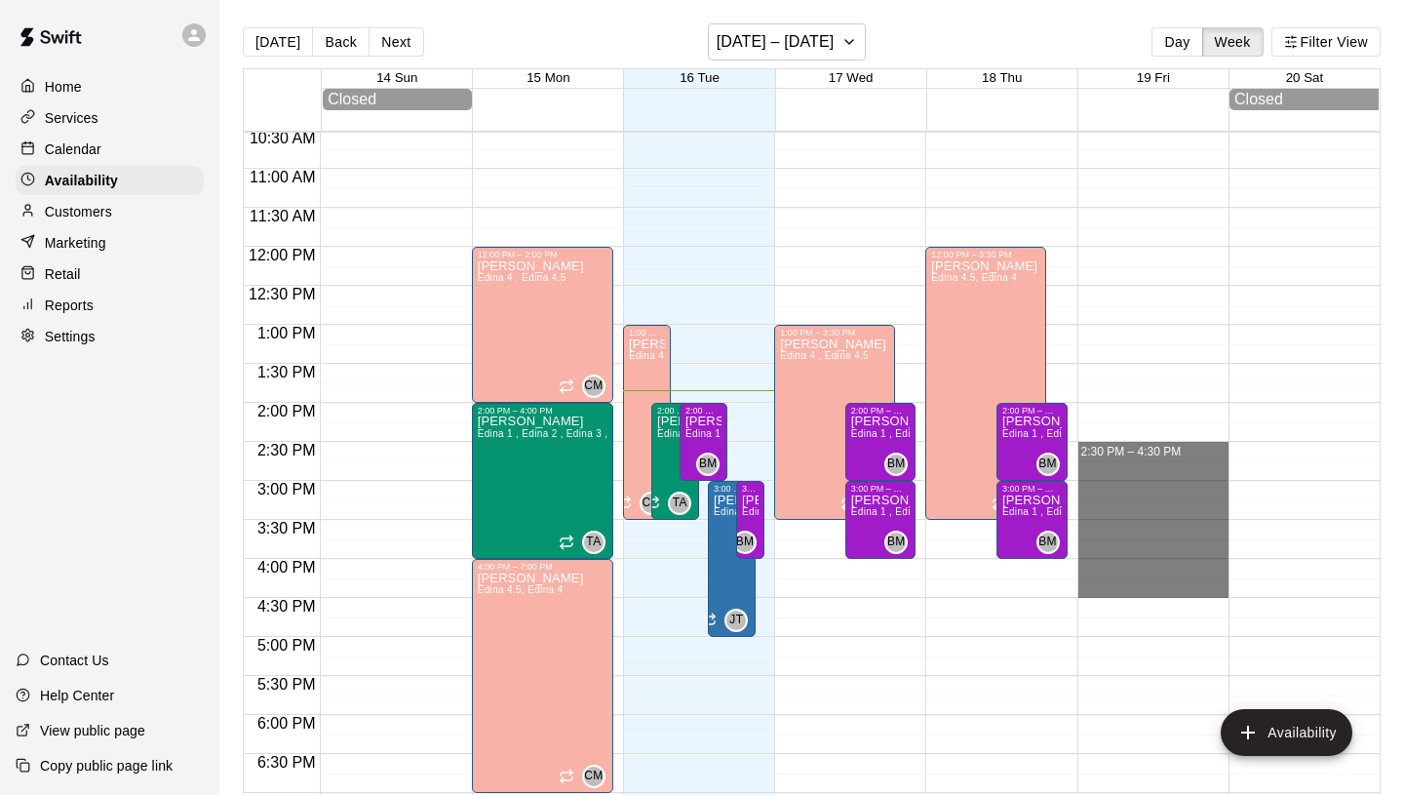
drag, startPoint x: 1101, startPoint y: 443, endPoint x: 1133, endPoint y: 583, distance: 144.0
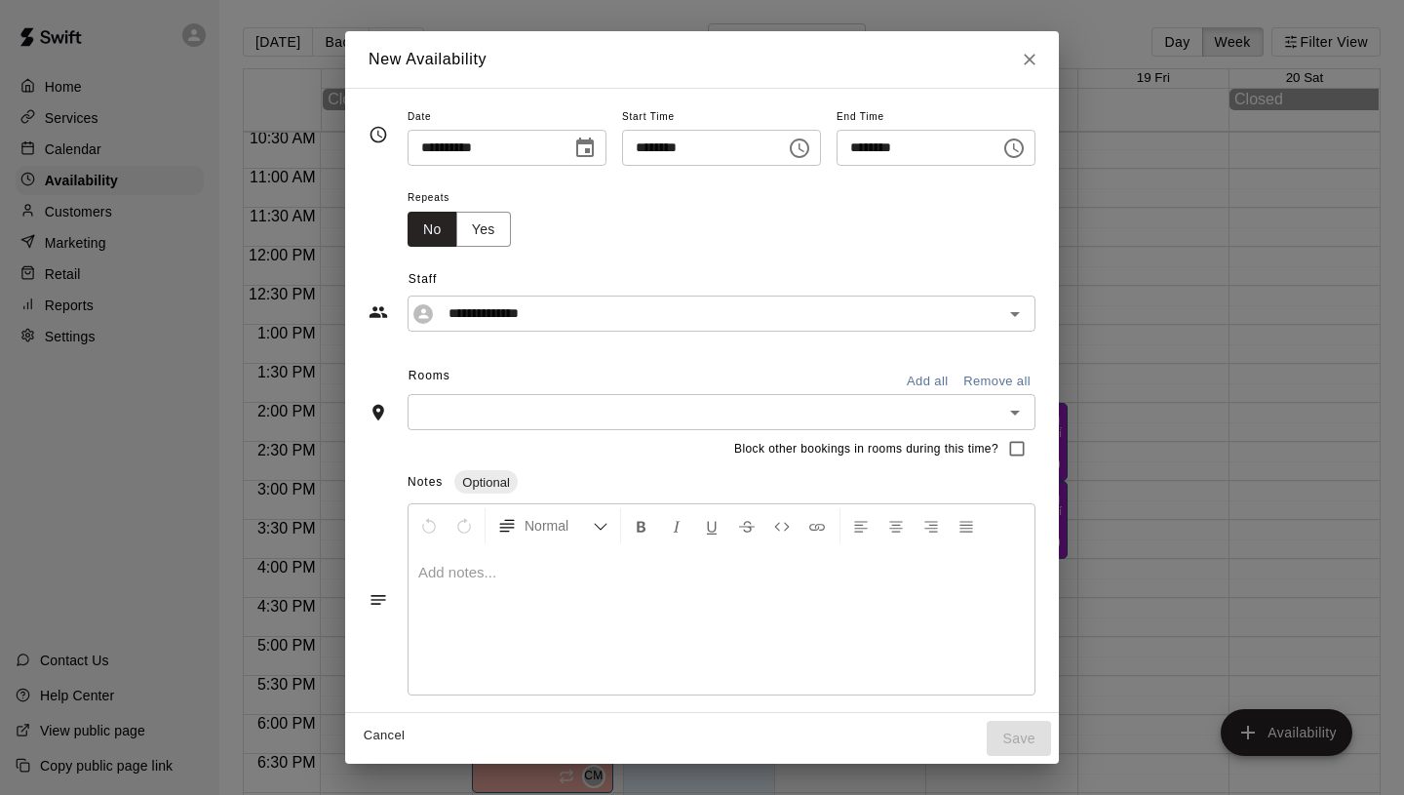
click at [557, 572] on p at bounding box center [721, 572] width 606 height 19
click at [451, 414] on input "text" at bounding box center [705, 412] width 584 height 24
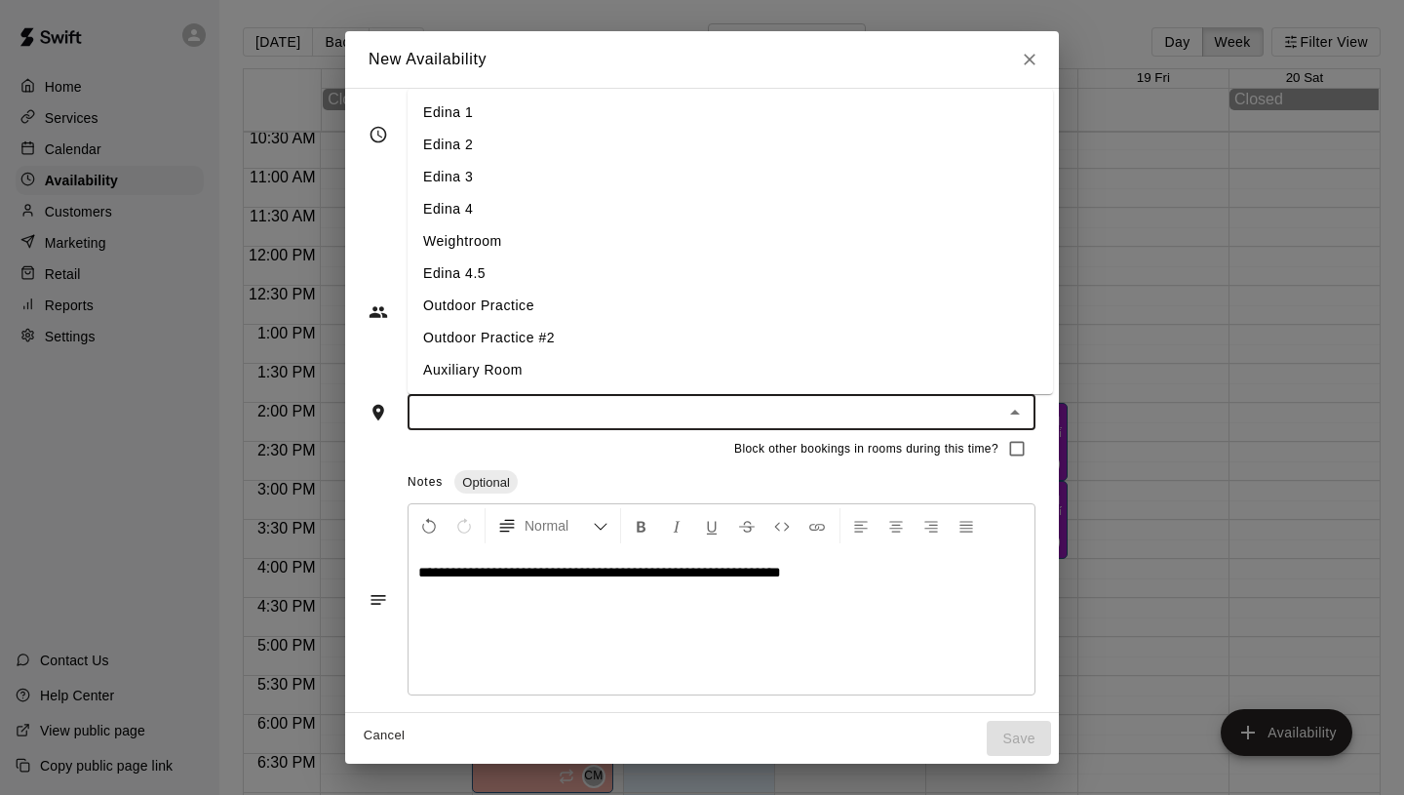
click at [490, 113] on li "Edina 1" at bounding box center [730, 113] width 645 height 32
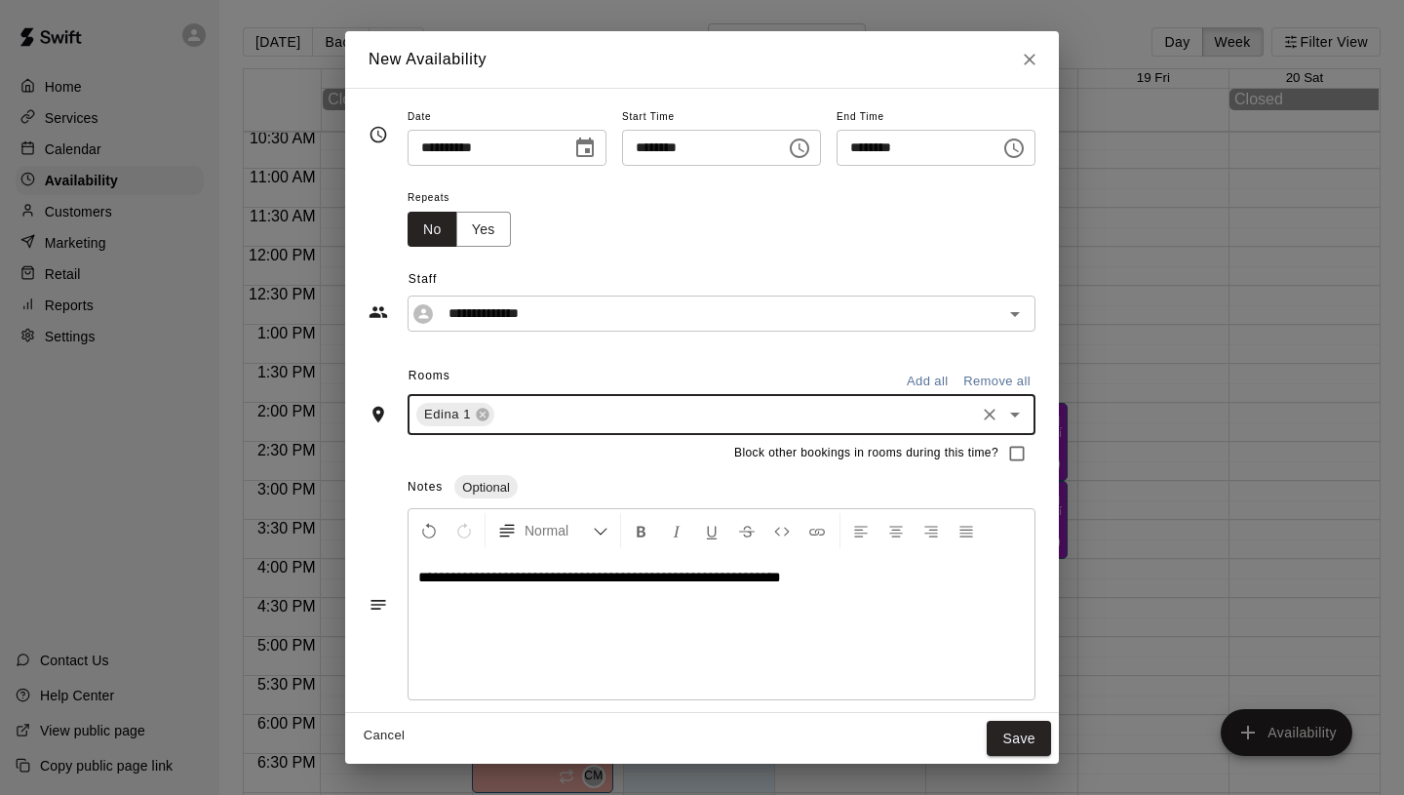
click at [534, 403] on input "text" at bounding box center [734, 415] width 475 height 24
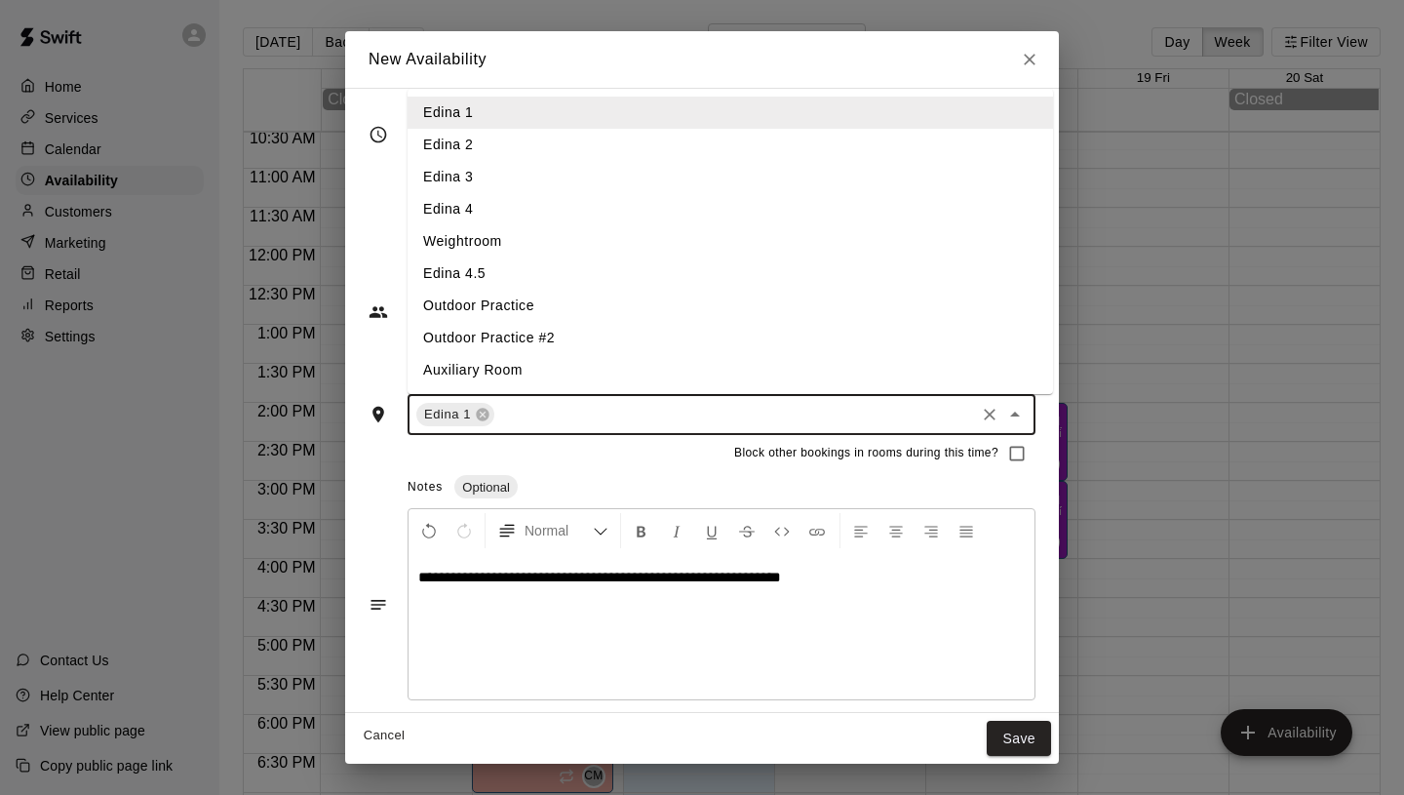
click at [518, 141] on li "Edina 2" at bounding box center [730, 145] width 645 height 32
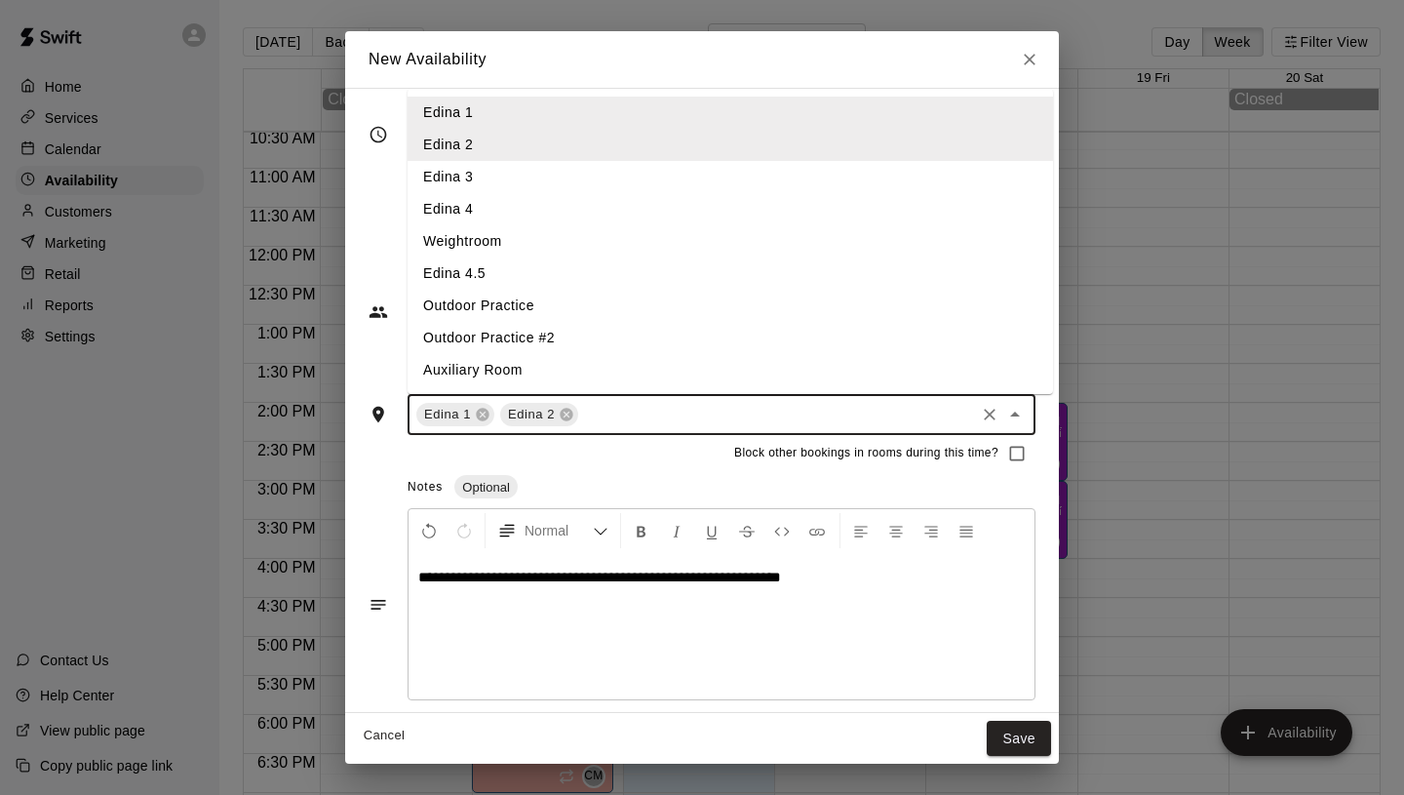
click at [621, 414] on input "text" at bounding box center [776, 415] width 391 height 24
click at [526, 182] on li "Edina 3" at bounding box center [730, 177] width 645 height 32
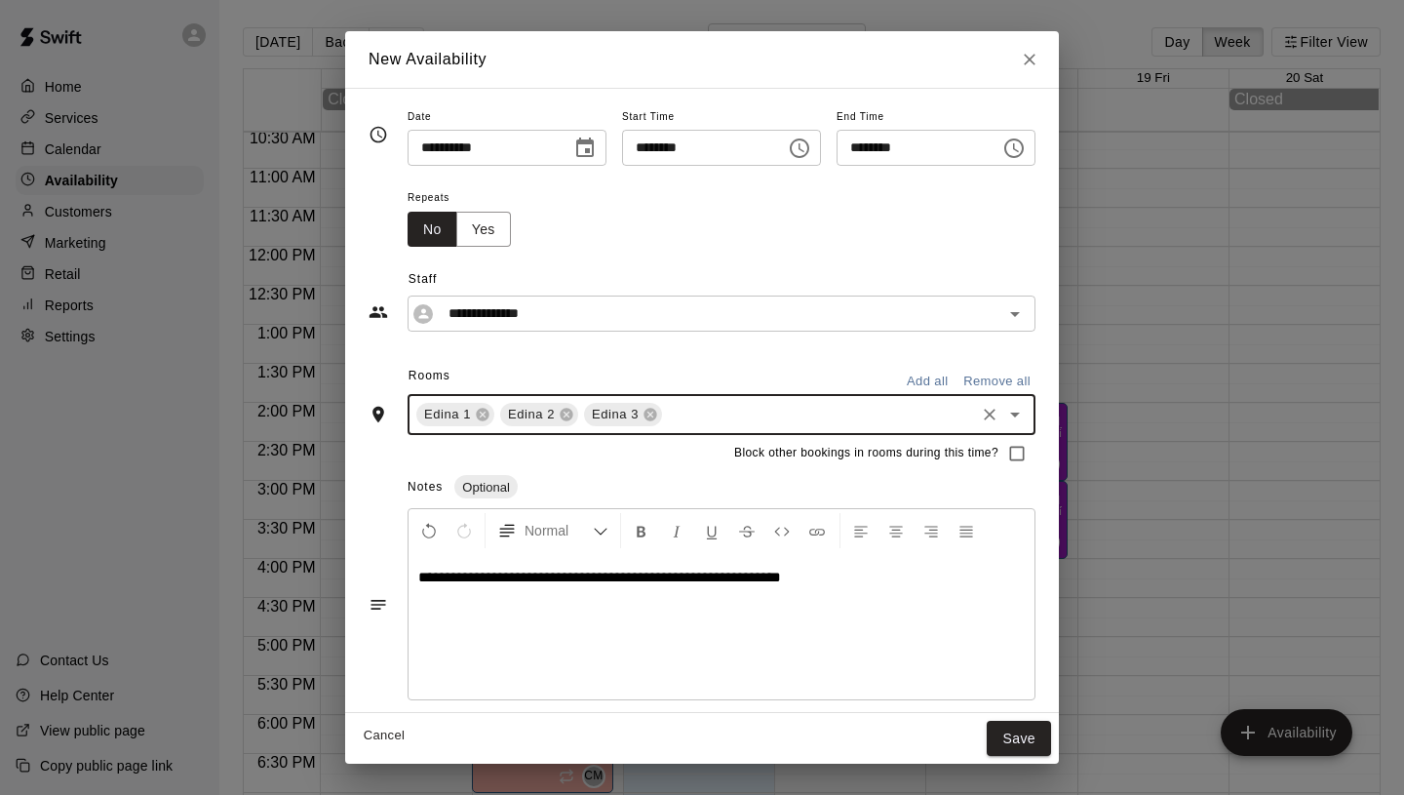
click at [683, 407] on input "text" at bounding box center [818, 415] width 307 height 24
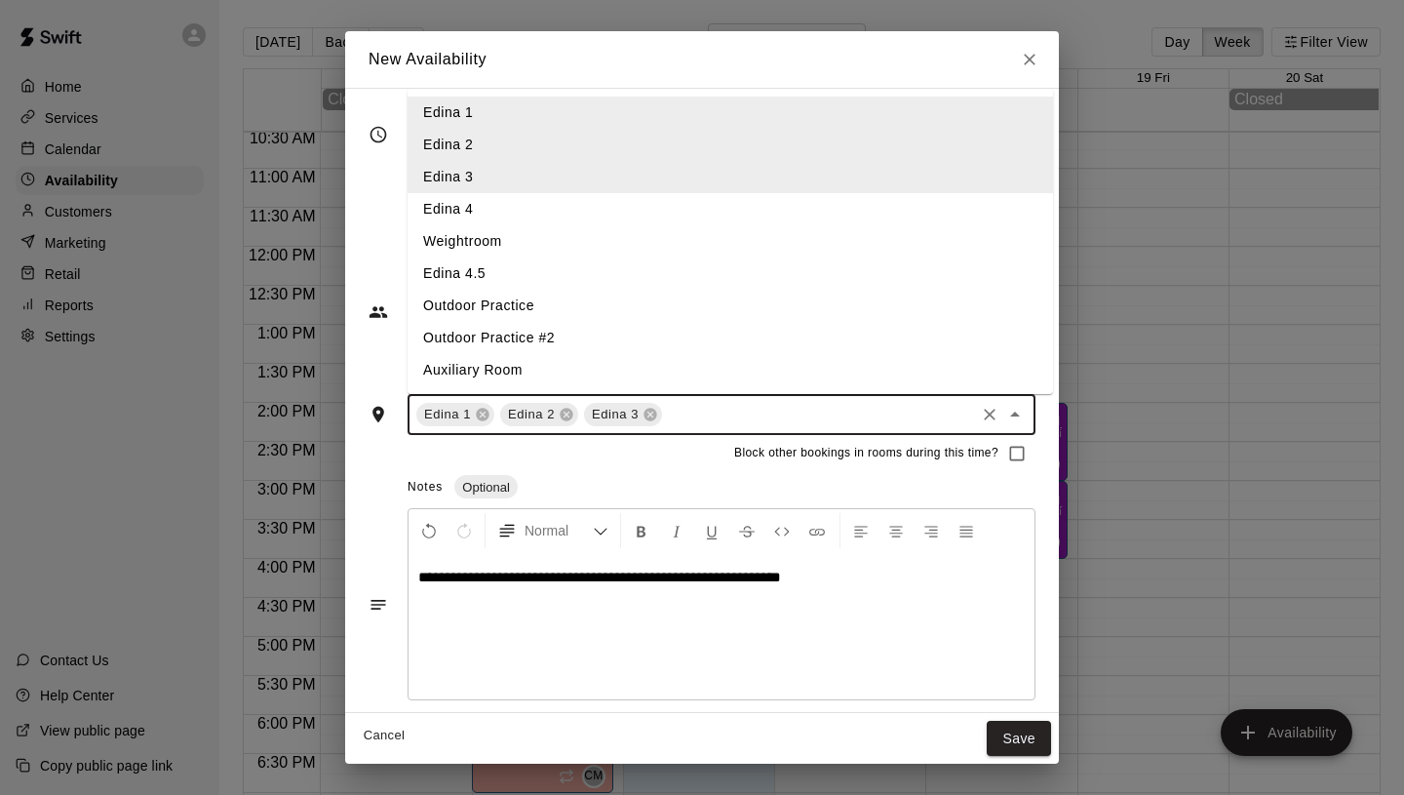
click at [532, 209] on li "Edina 4" at bounding box center [730, 209] width 645 height 32
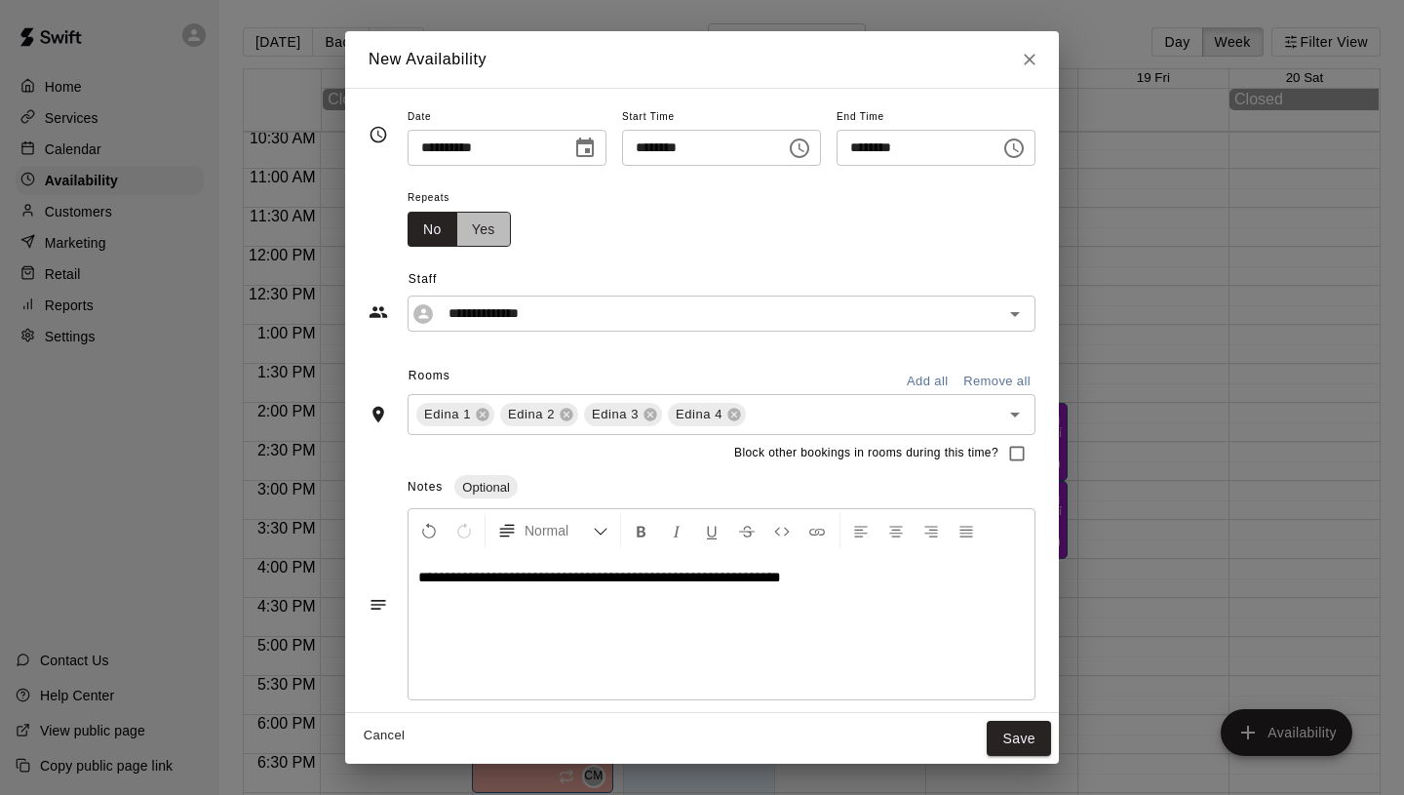
click at [489, 218] on button "Yes" at bounding box center [483, 230] width 55 height 36
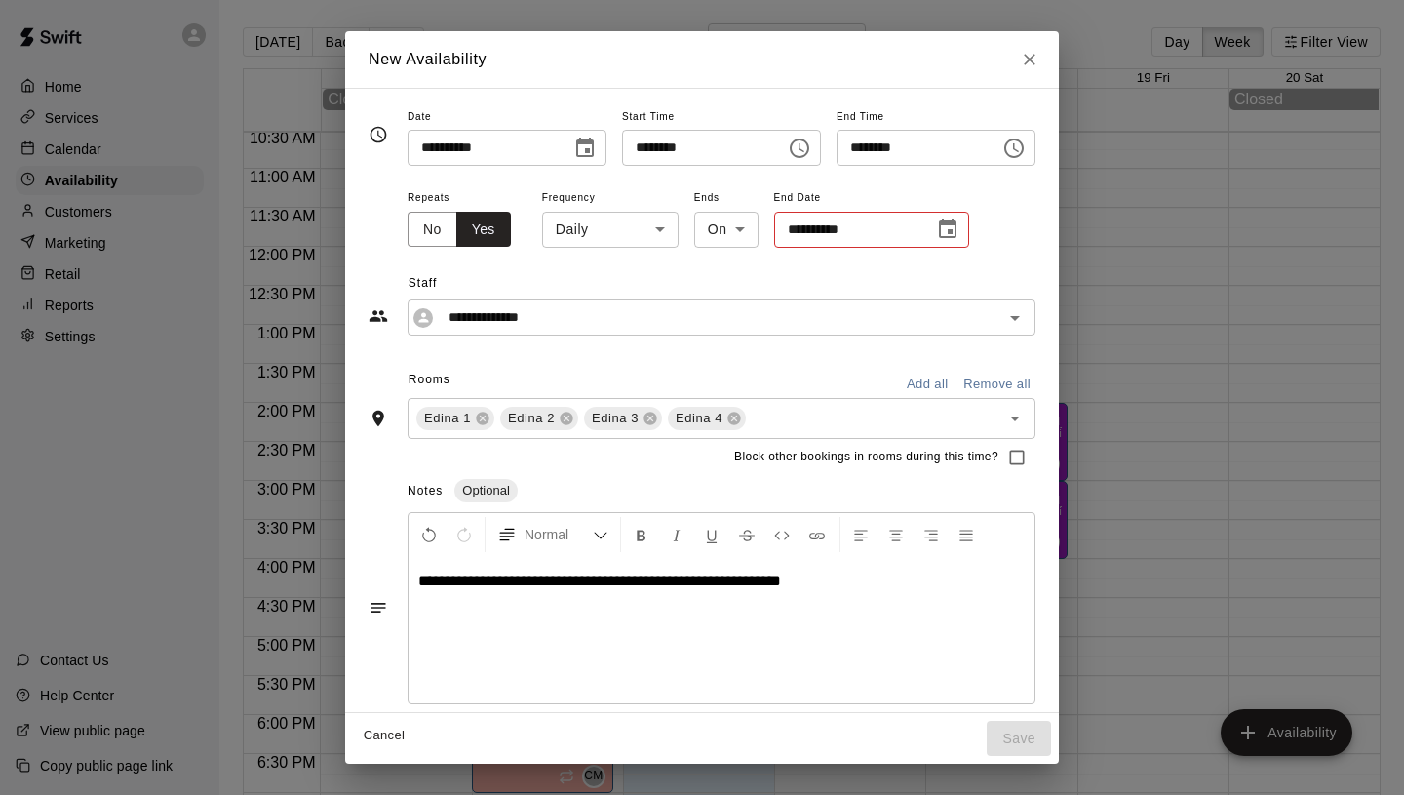
click at [633, 222] on body "Home Services Calendar Availability Customers Marketing Retail Reports Settings…" at bounding box center [702, 413] width 1404 height 826
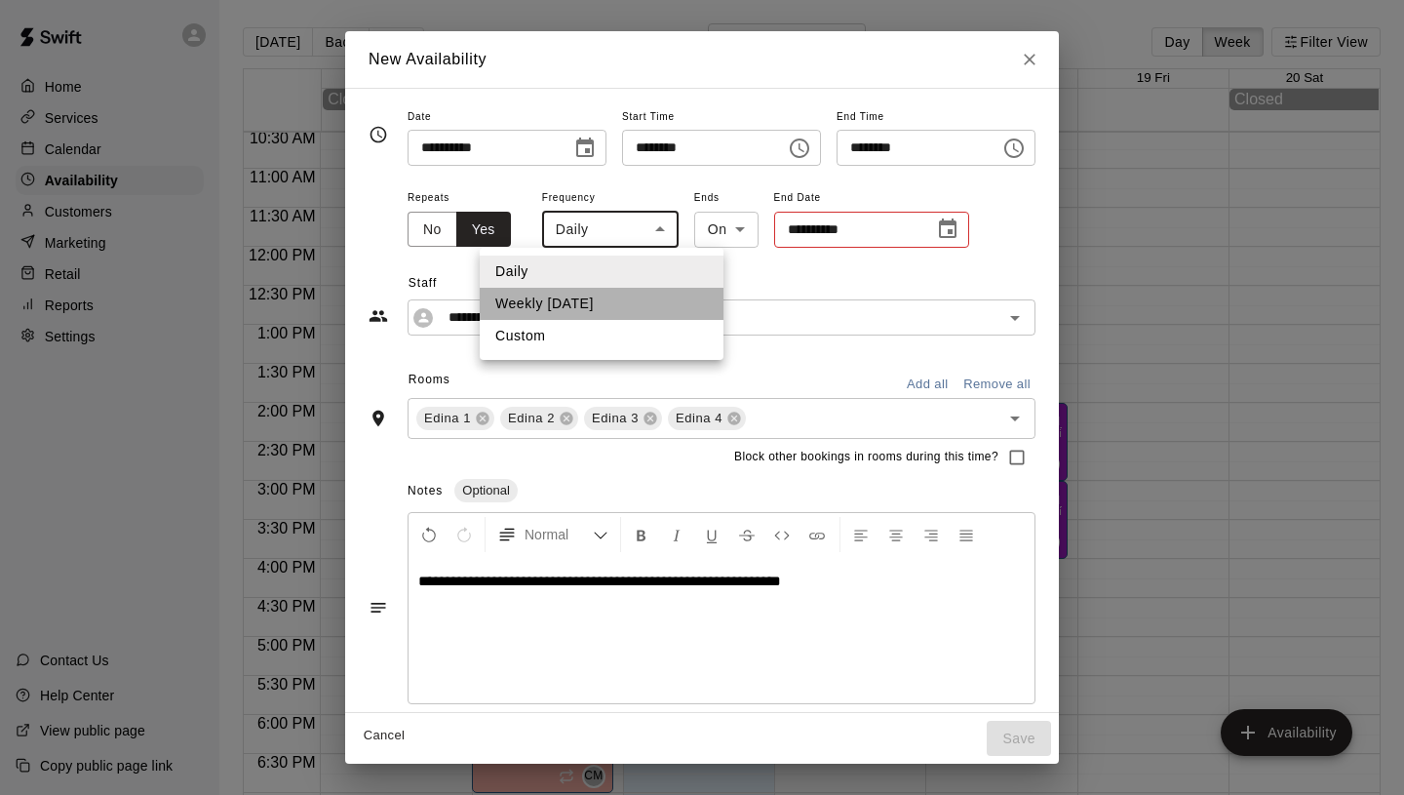
click at [625, 305] on li "Weekly [DATE]" at bounding box center [602, 304] width 244 height 32
type input "******"
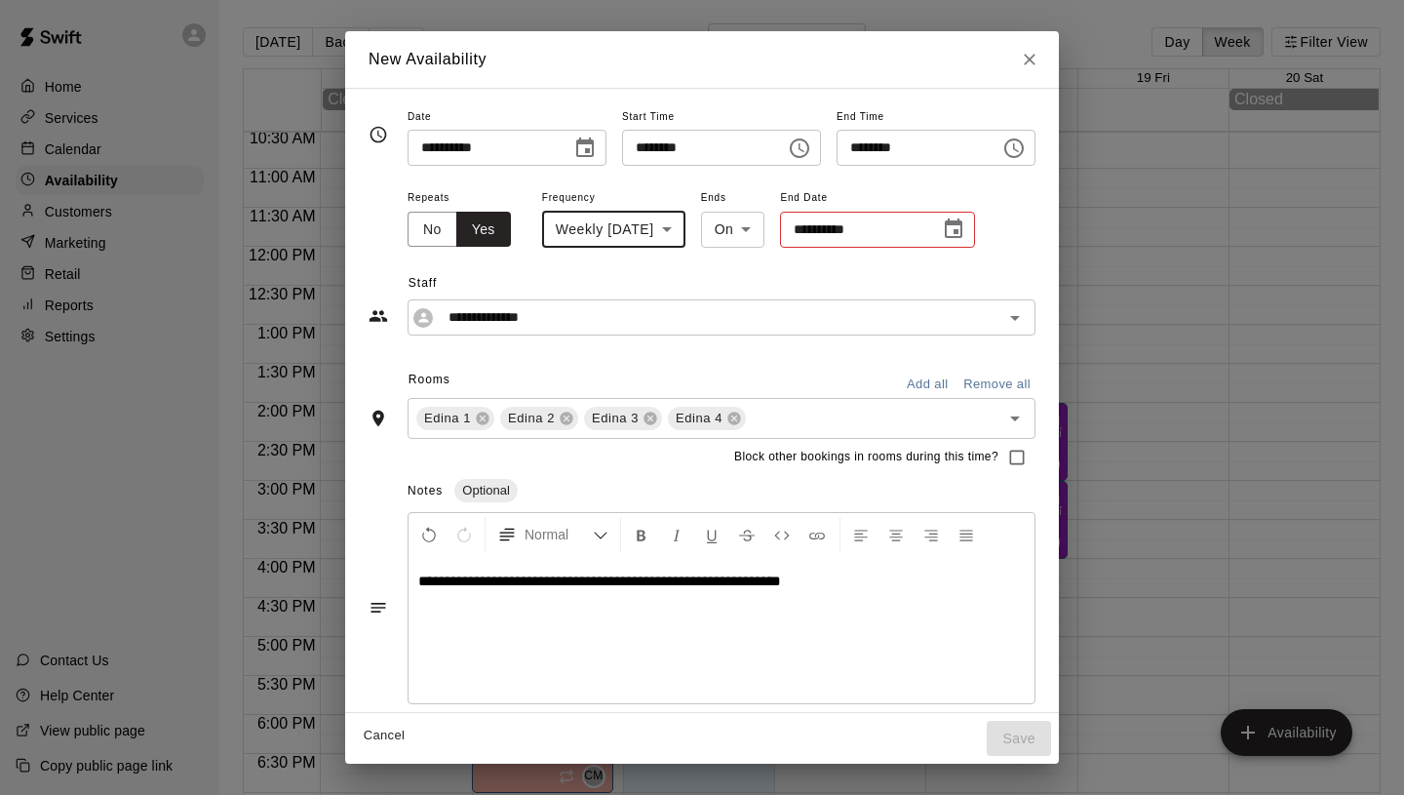
click at [852, 231] on input "**********" at bounding box center [853, 230] width 146 height 36
click at [965, 230] on icon "Choose date" at bounding box center [953, 228] width 23 height 23
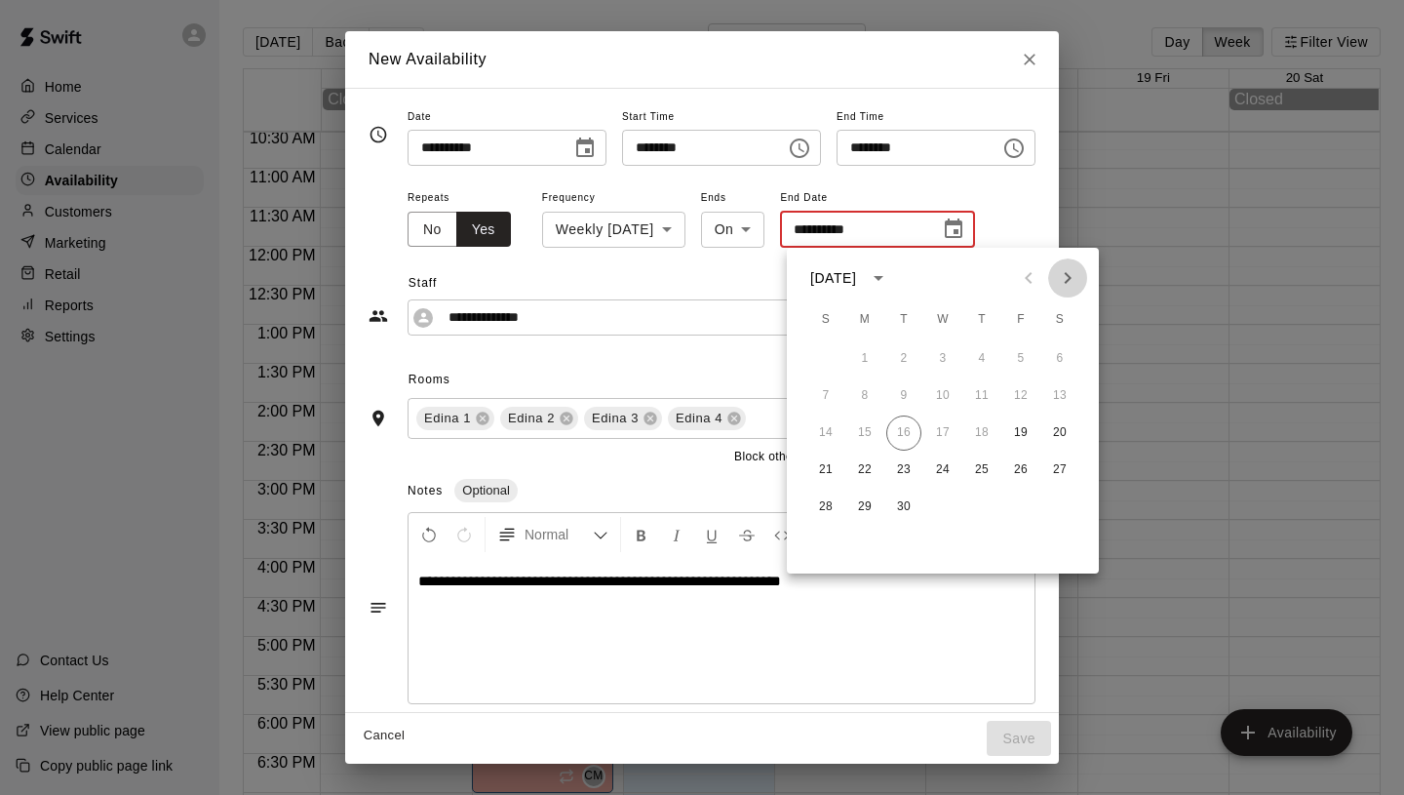
click at [1069, 283] on icon "Next month" at bounding box center [1067, 277] width 23 height 23
click at [1028, 475] on button "24" at bounding box center [1020, 469] width 35 height 35
type input "**********"
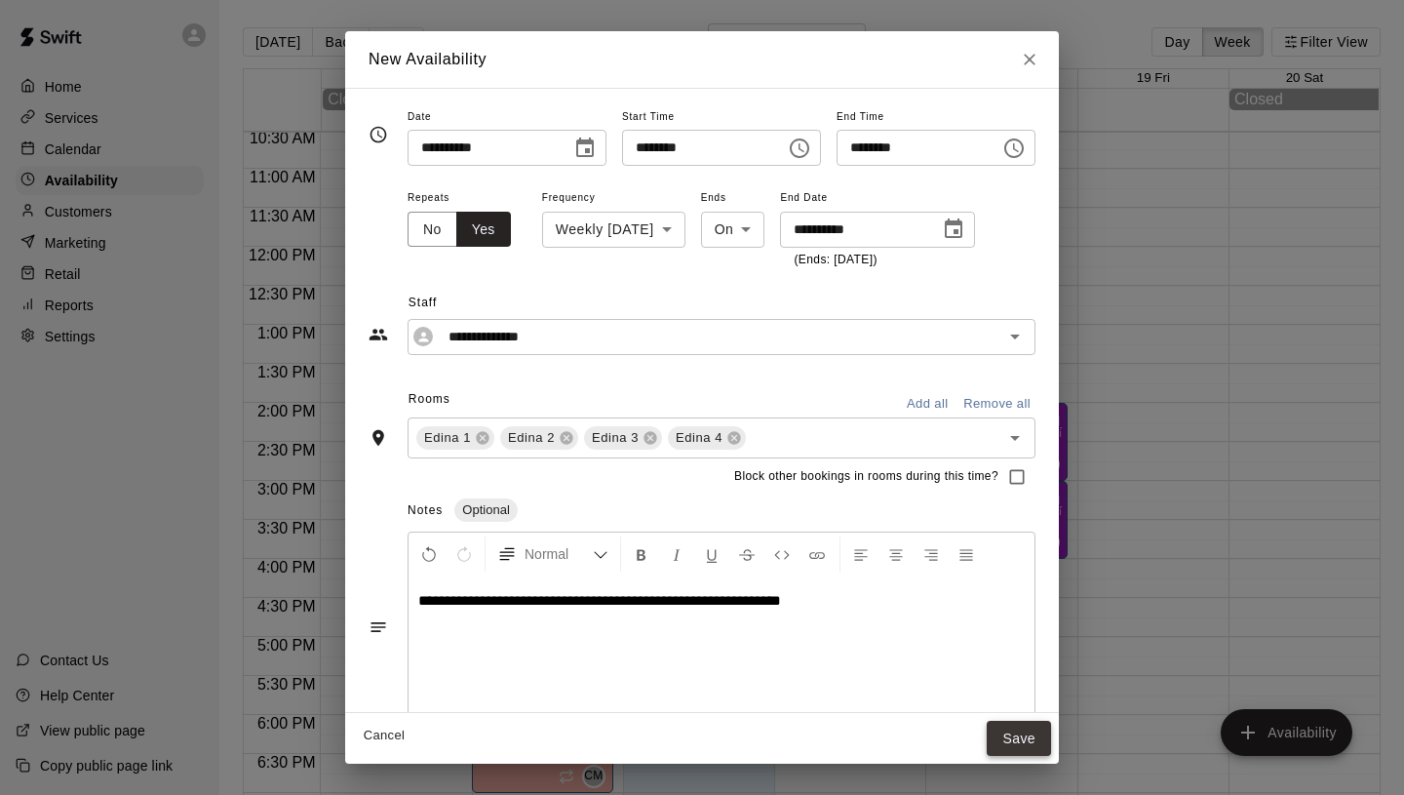
click at [1032, 736] on button "Save" at bounding box center [1019, 739] width 64 height 36
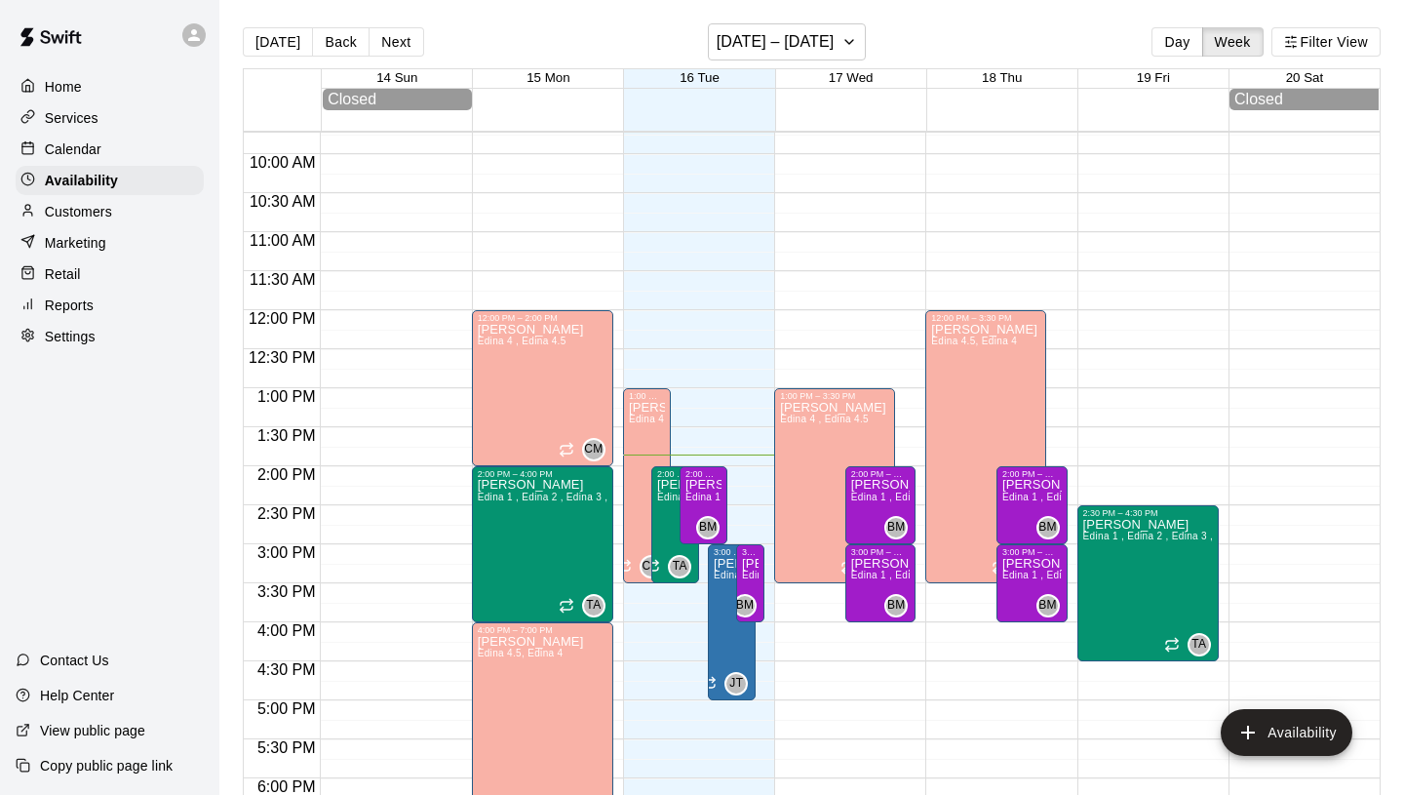
scroll to position [664, 0]
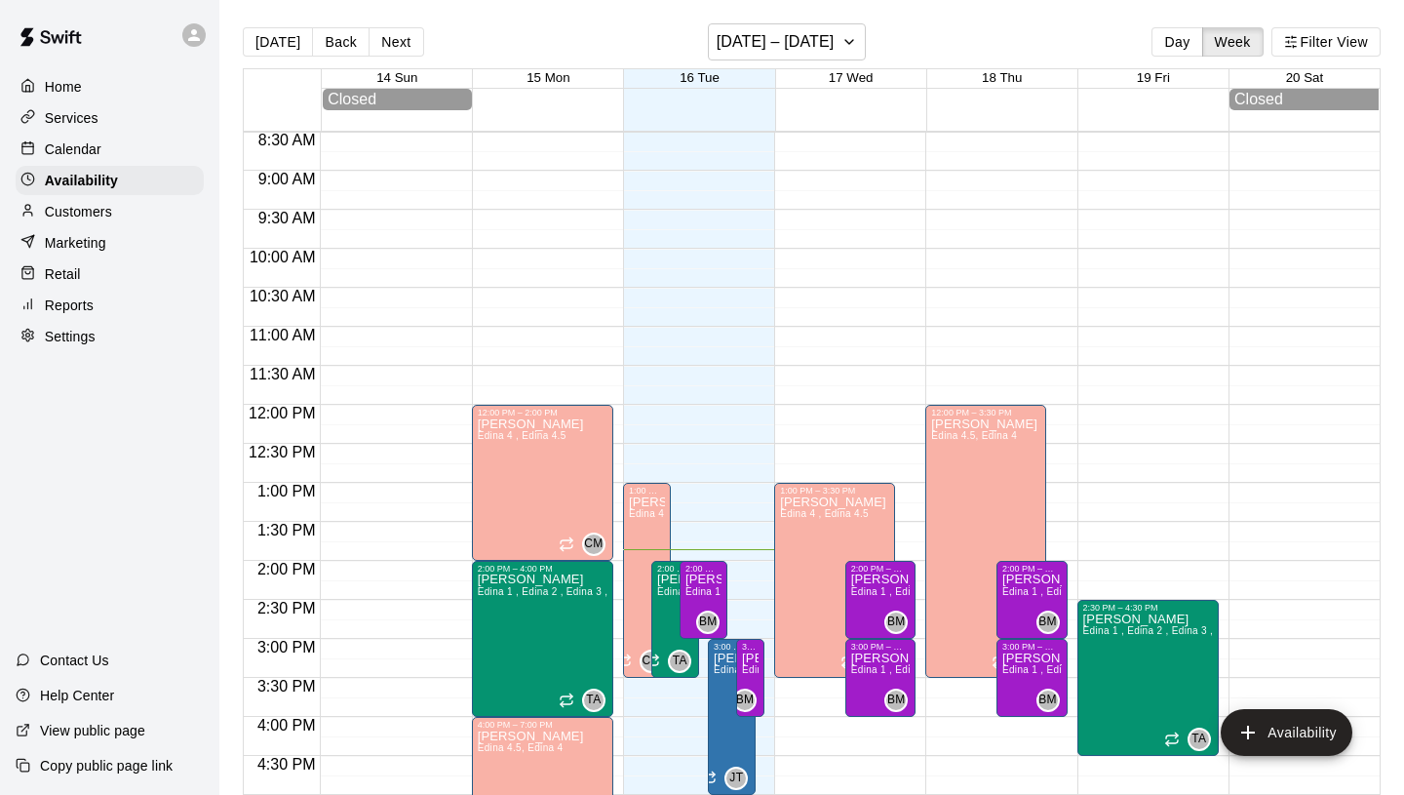
click at [42, 72] on div "Home" at bounding box center [110, 86] width 188 height 29
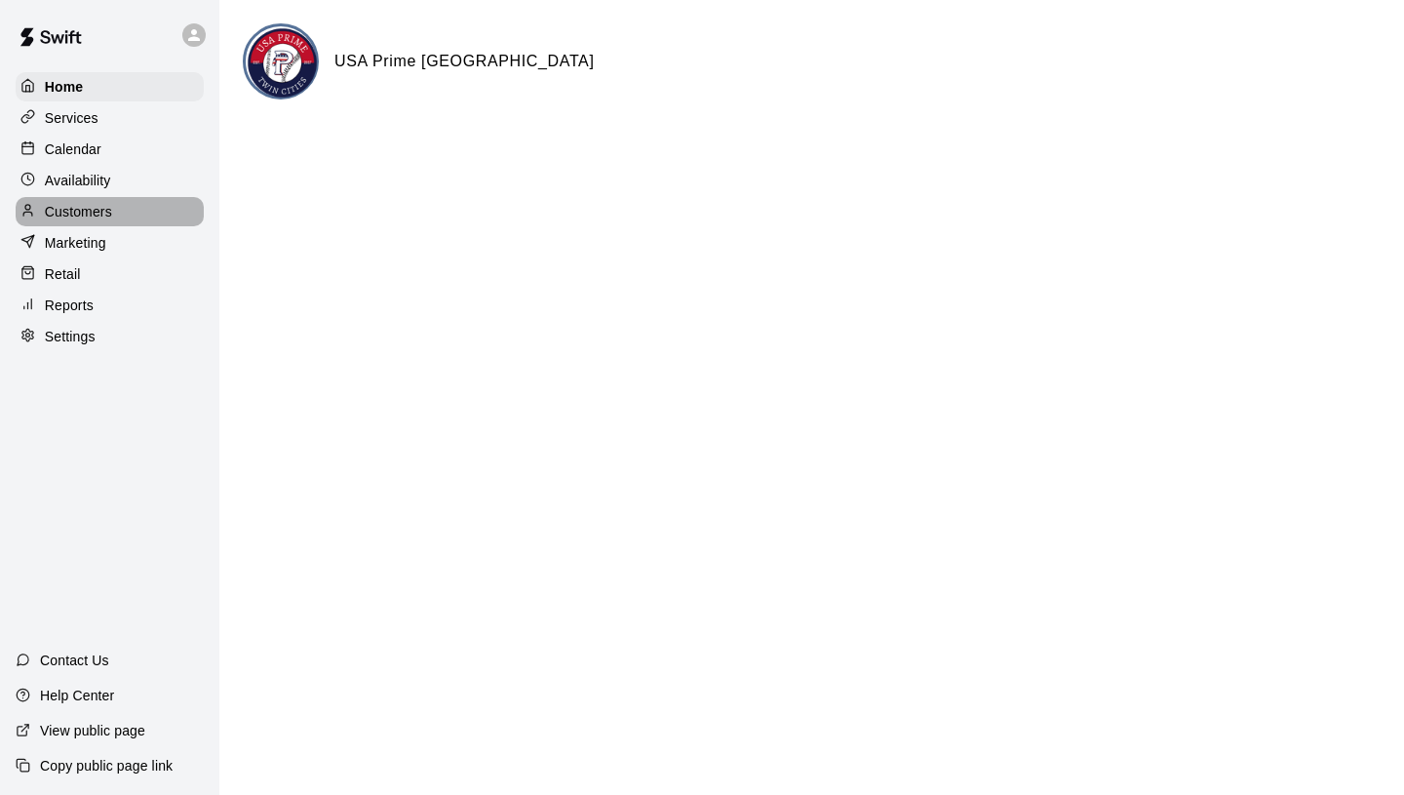
click at [124, 207] on div "Customers" at bounding box center [110, 211] width 188 height 29
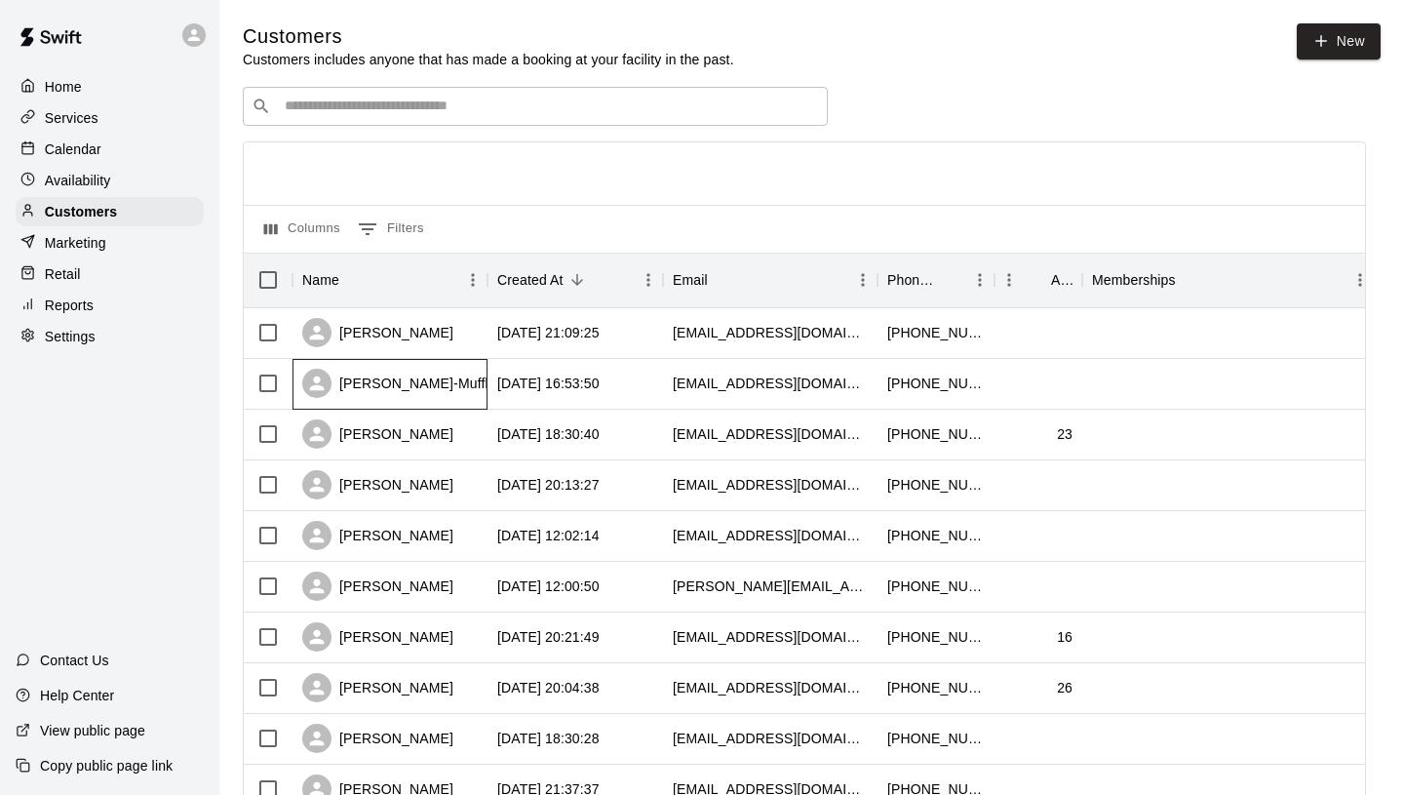
click at [388, 379] on div "[PERSON_NAME]-Muffler" at bounding box center [401, 383] width 198 height 29
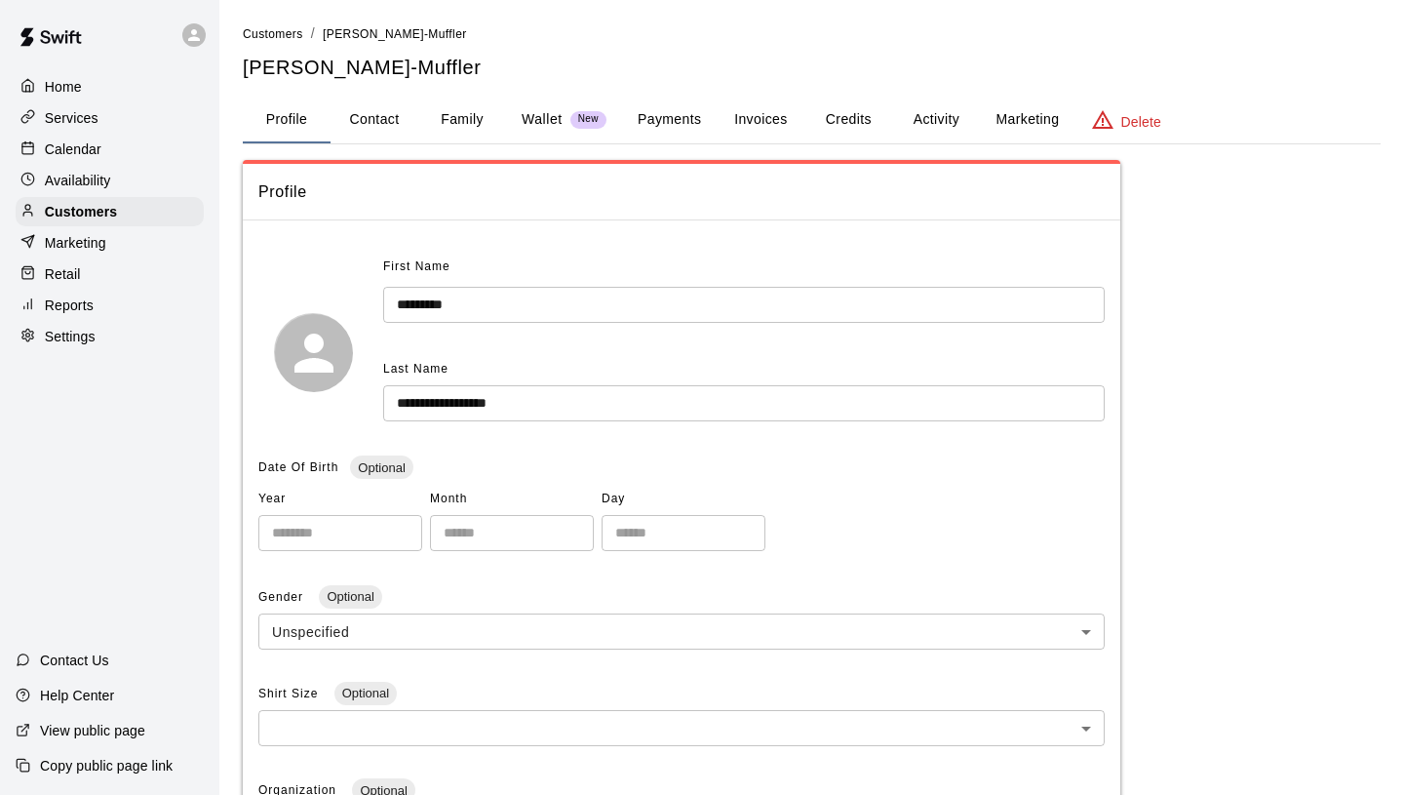
click at [462, 118] on button "Family" at bounding box center [462, 120] width 88 height 47
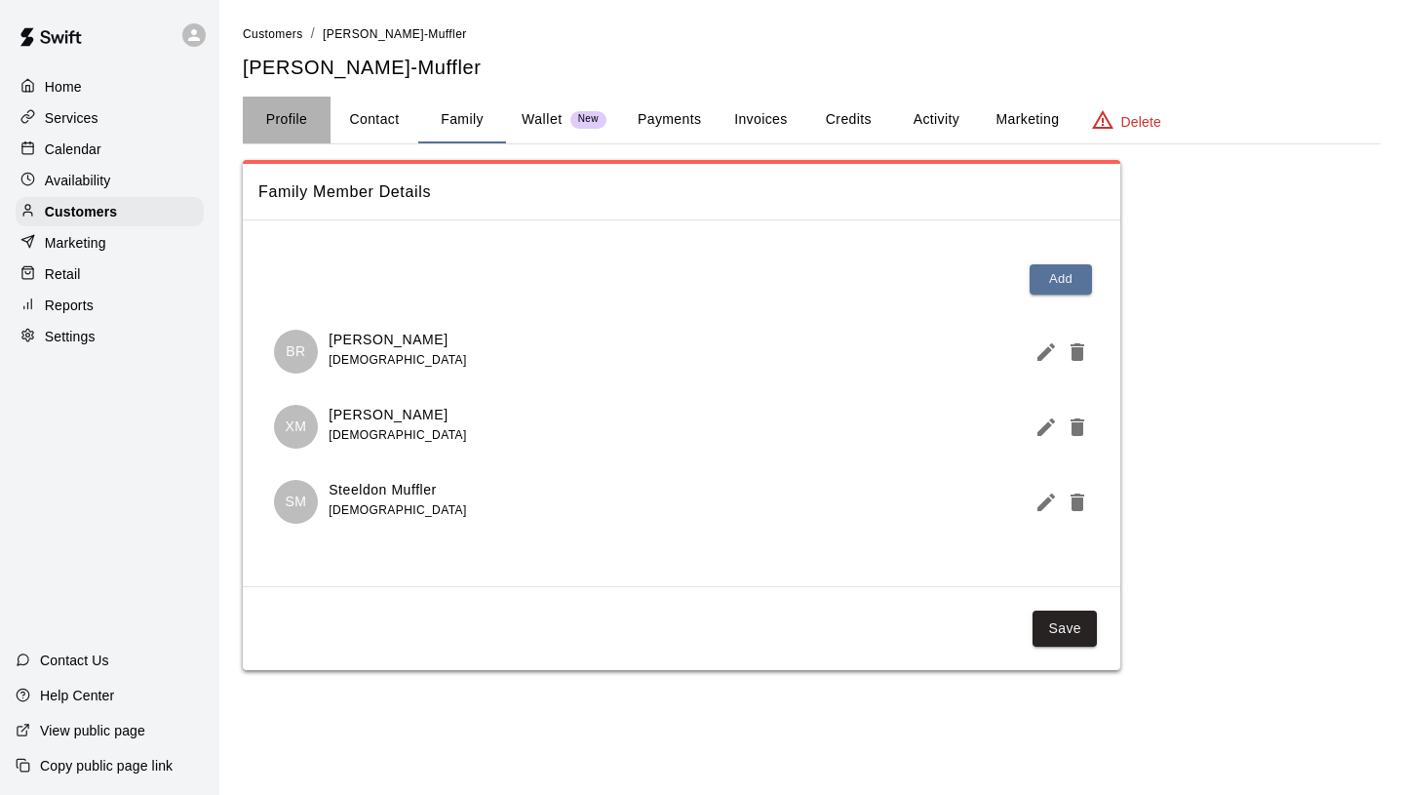
click at [288, 116] on button "Profile" at bounding box center [287, 120] width 88 height 47
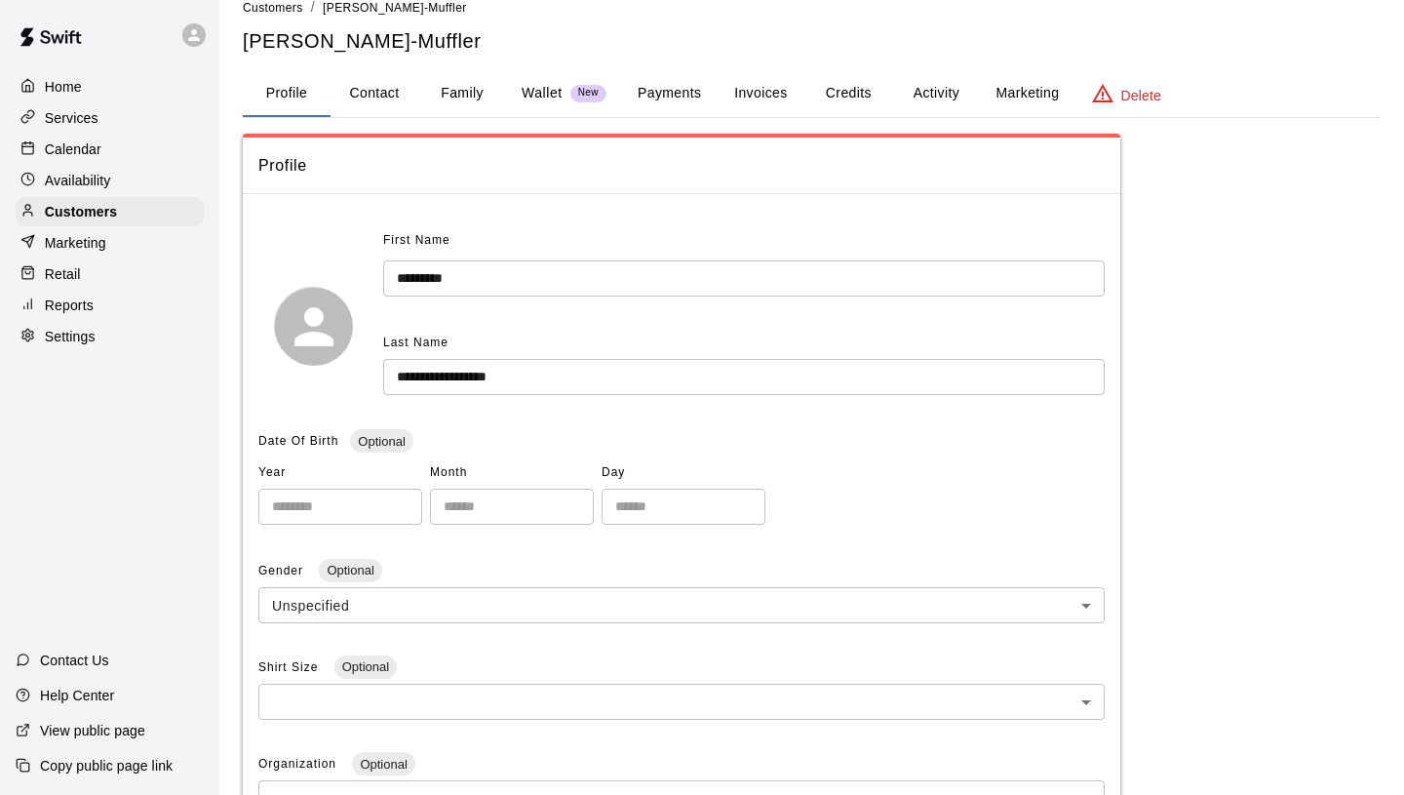
scroll to position [24, 0]
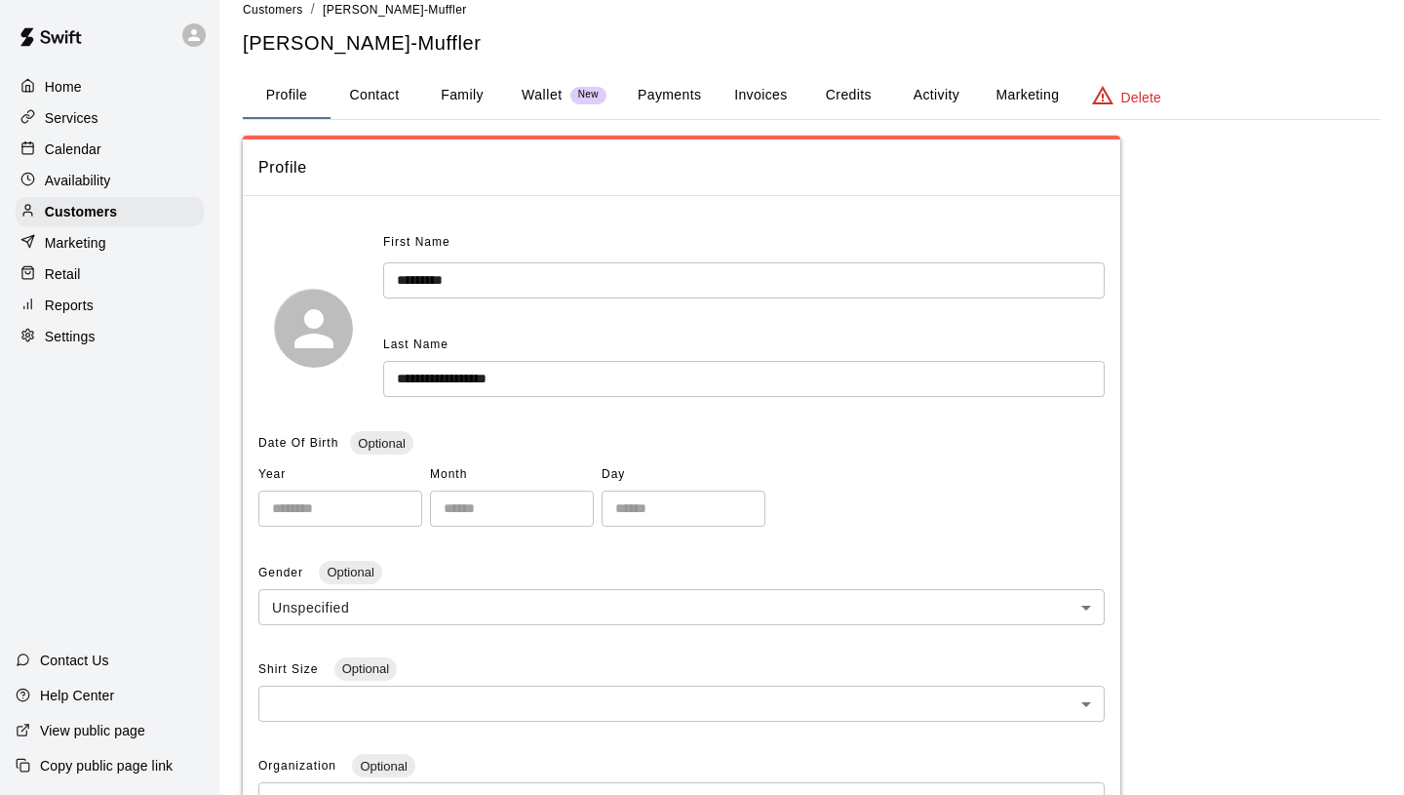
click at [372, 90] on button "Contact" at bounding box center [375, 95] width 88 height 47
select select "**"
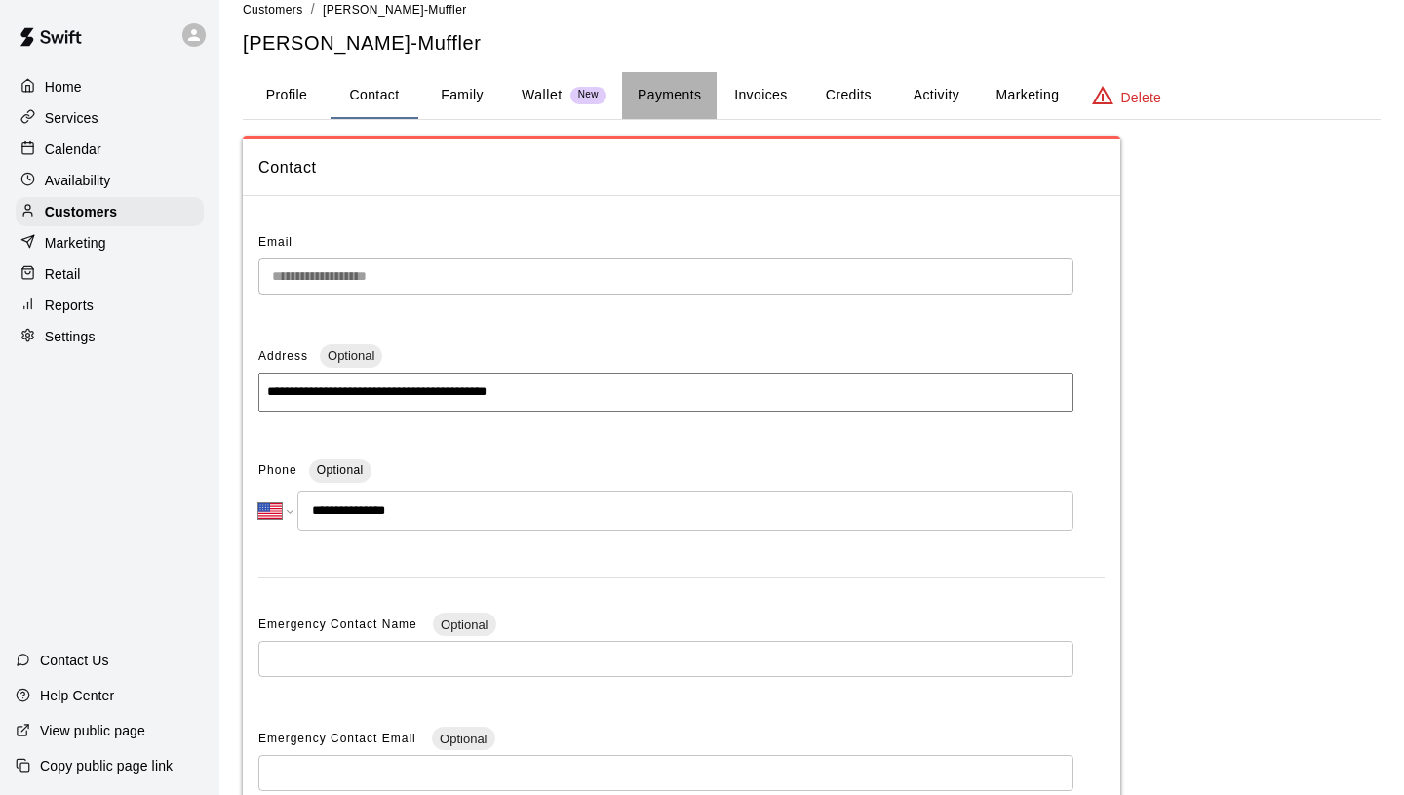
click at [670, 89] on button "Payments" at bounding box center [669, 95] width 95 height 47
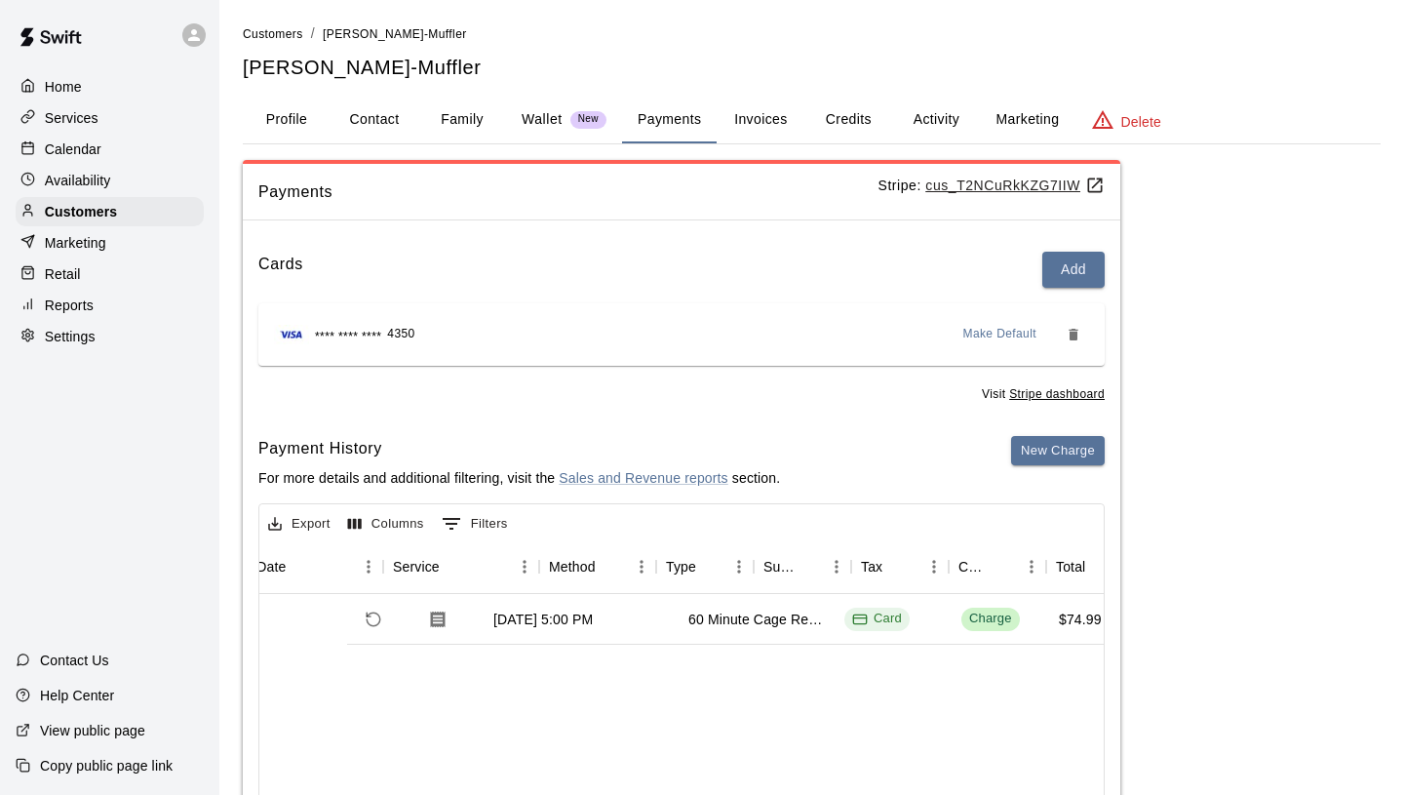
scroll to position [0, 0]
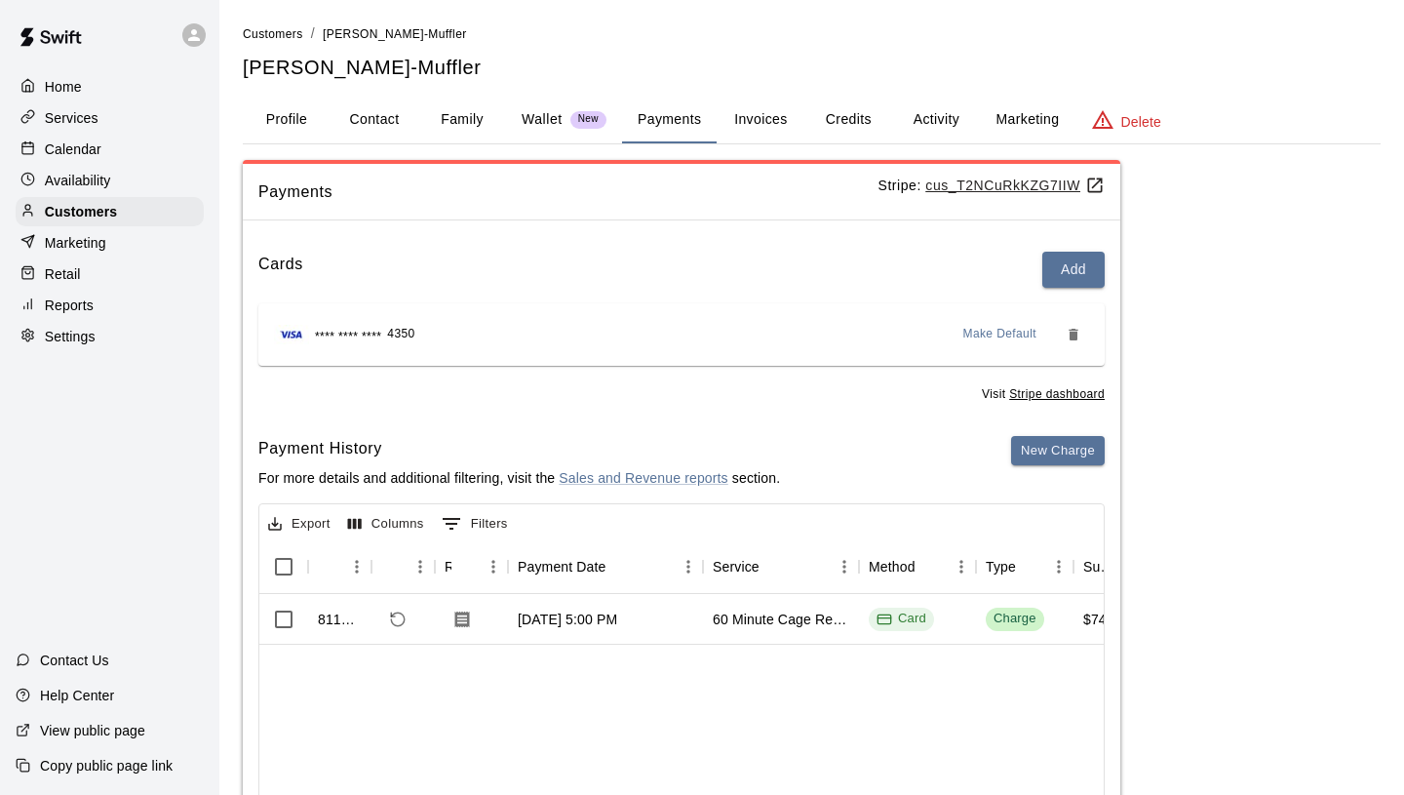
click at [376, 125] on button "Contact" at bounding box center [375, 120] width 88 height 47
select select "**"
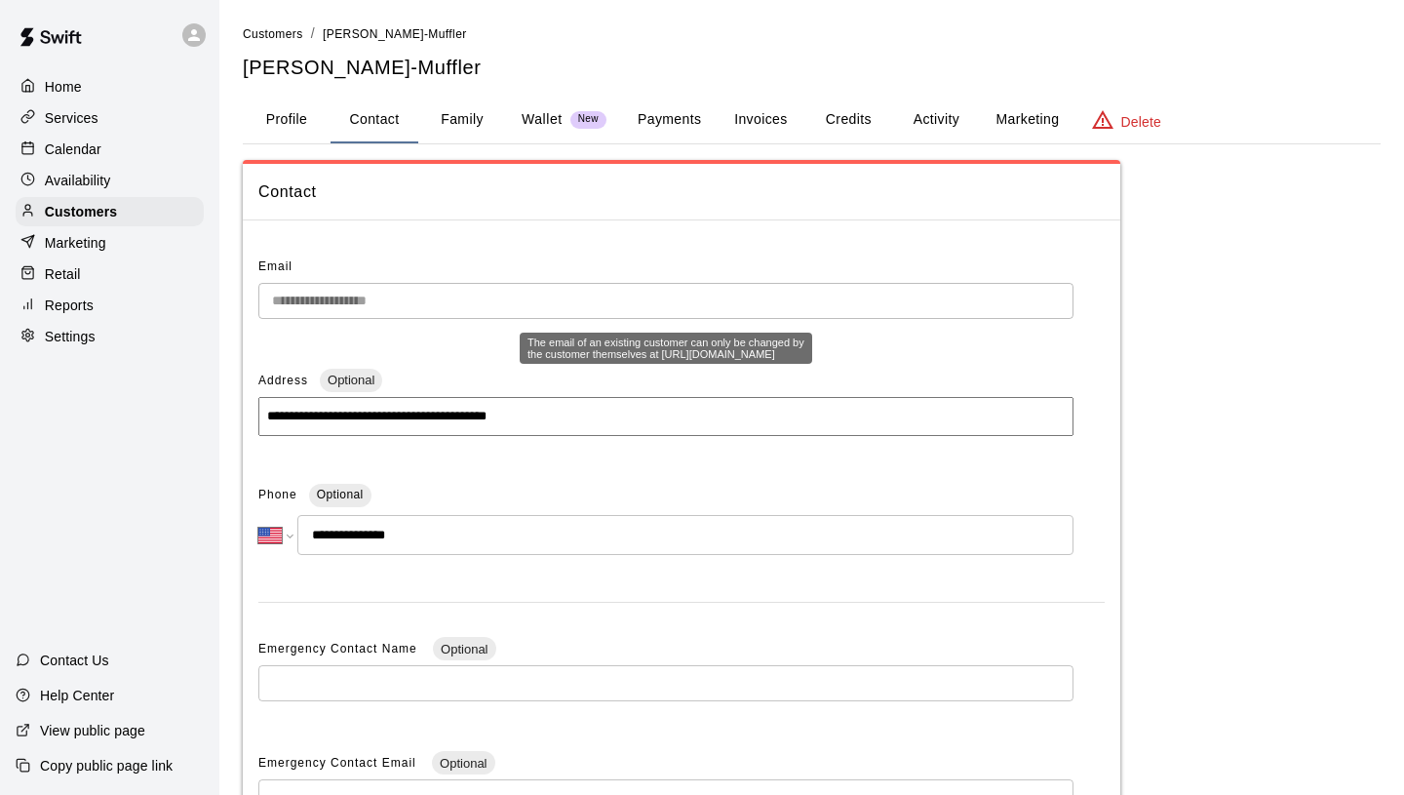
click at [386, 234] on div "**********" at bounding box center [681, 617] width 877 height 915
click at [428, 116] on button "Family" at bounding box center [462, 120] width 88 height 47
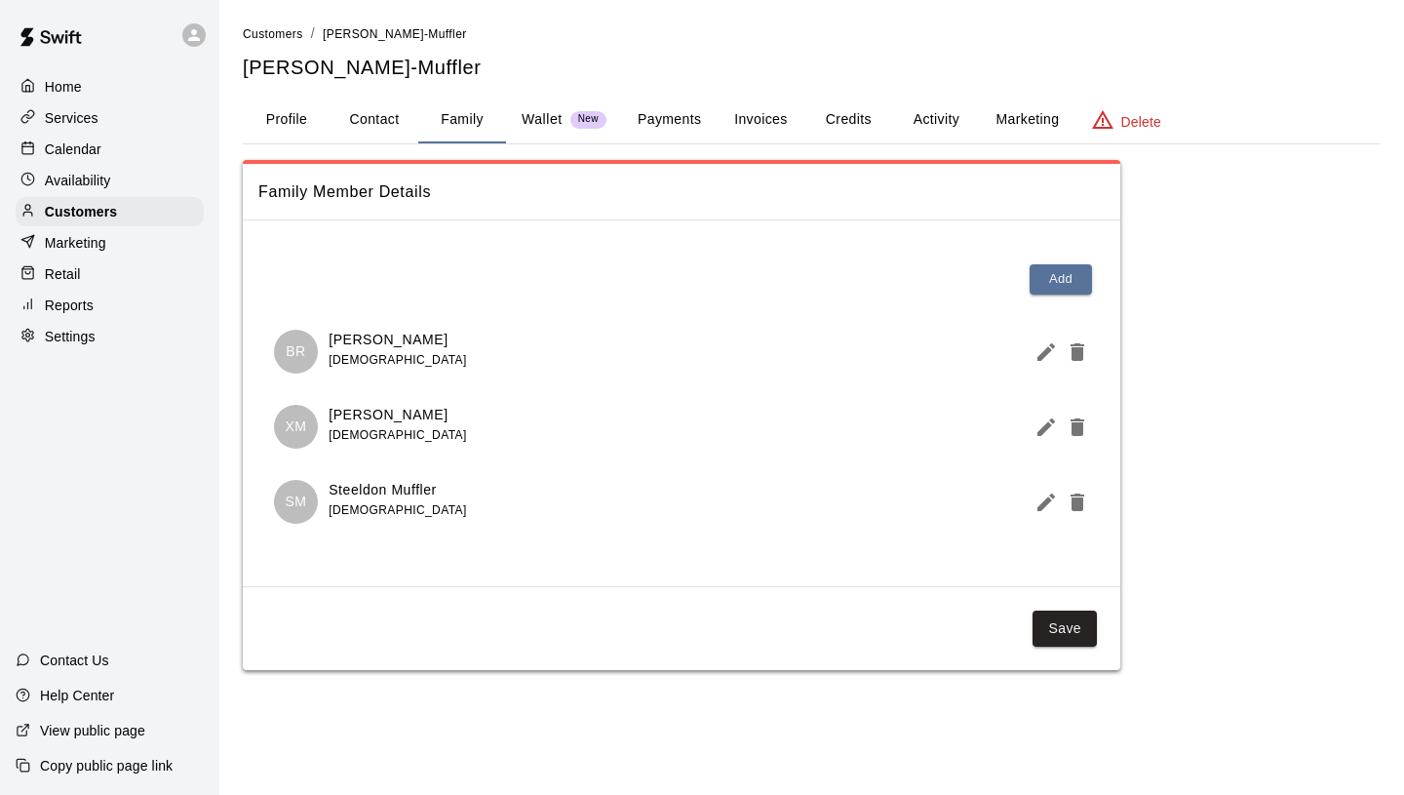
click at [384, 111] on button "Contact" at bounding box center [375, 120] width 88 height 47
select select "**"
